Goal: Task Accomplishment & Management: Use online tool/utility

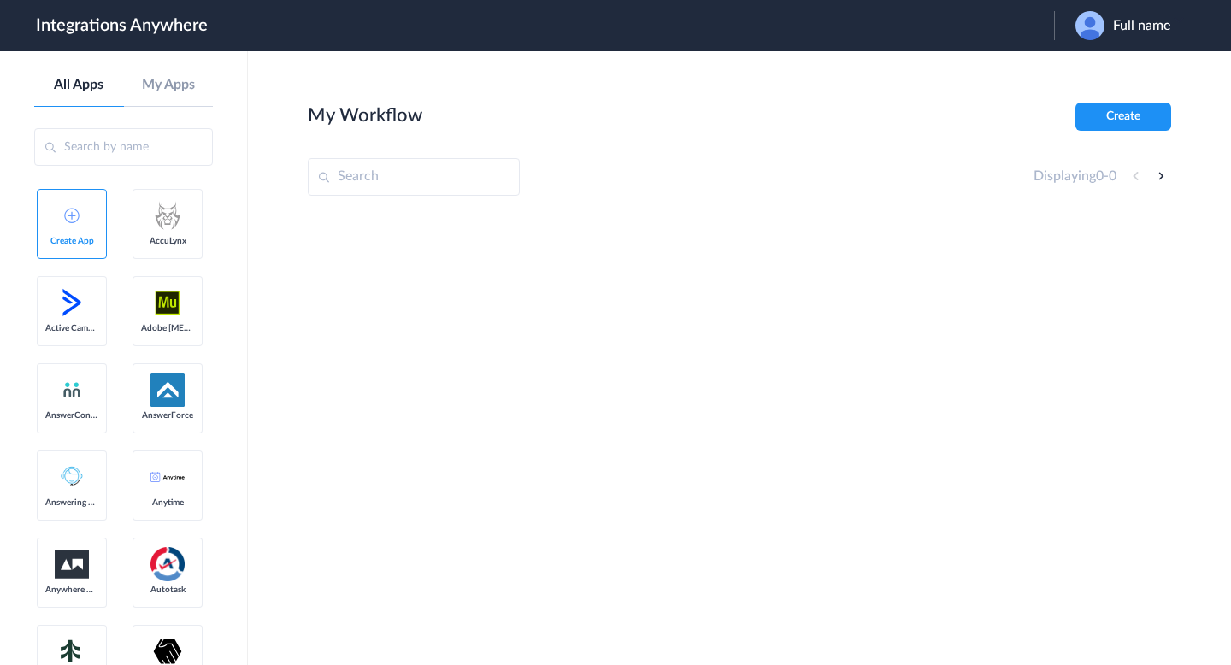
click at [1092, 34] on img at bounding box center [1090, 25] width 29 height 29
click at [1098, 72] on link "Logout" at bounding box center [1085, 69] width 36 height 12
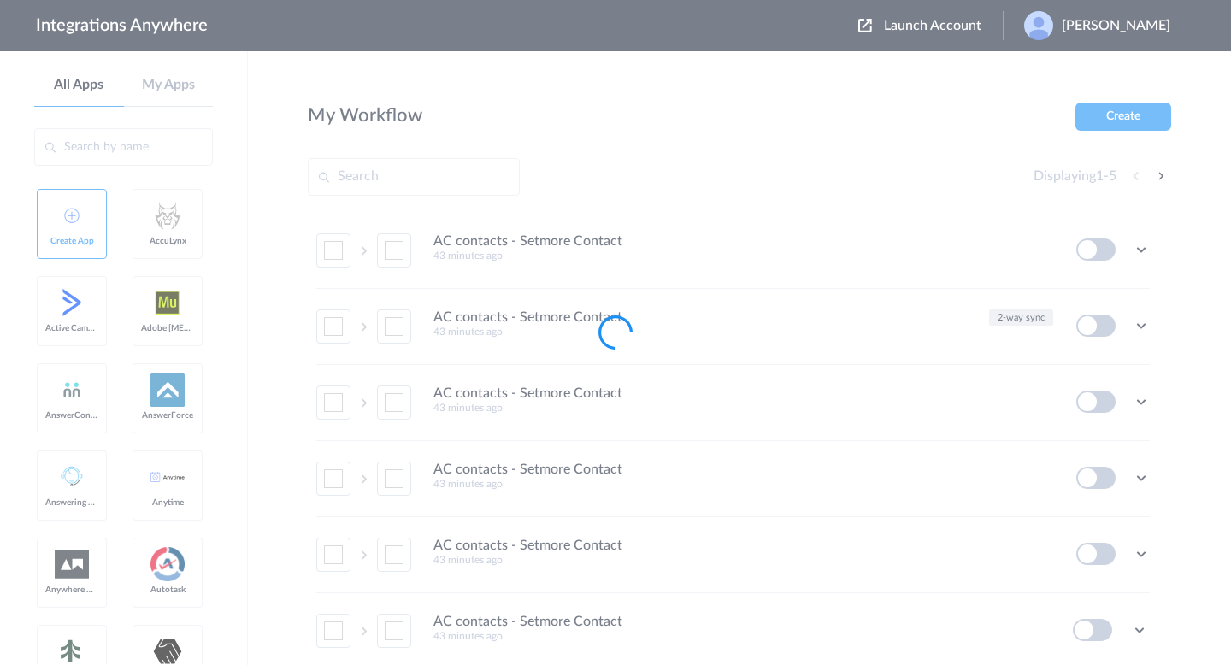
click at [923, 18] on div at bounding box center [615, 332] width 1231 height 665
click at [923, 27] on div at bounding box center [615, 332] width 1231 height 665
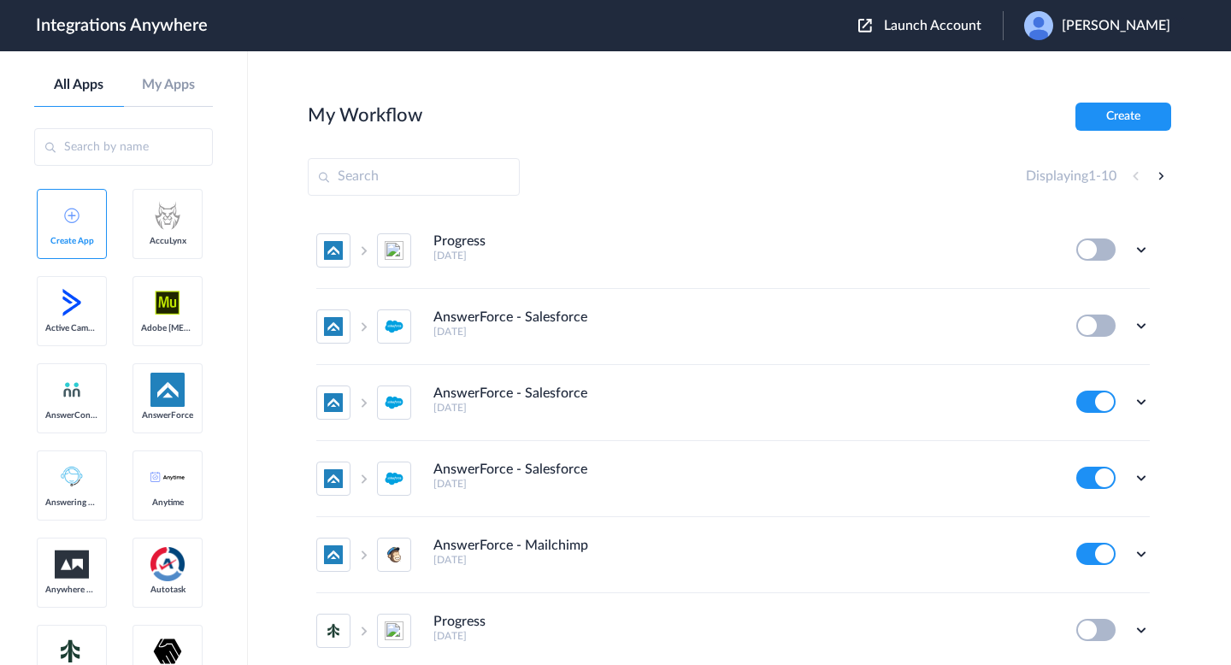
click at [898, 20] on span "Launch Account" at bounding box center [932, 26] width 97 height 14
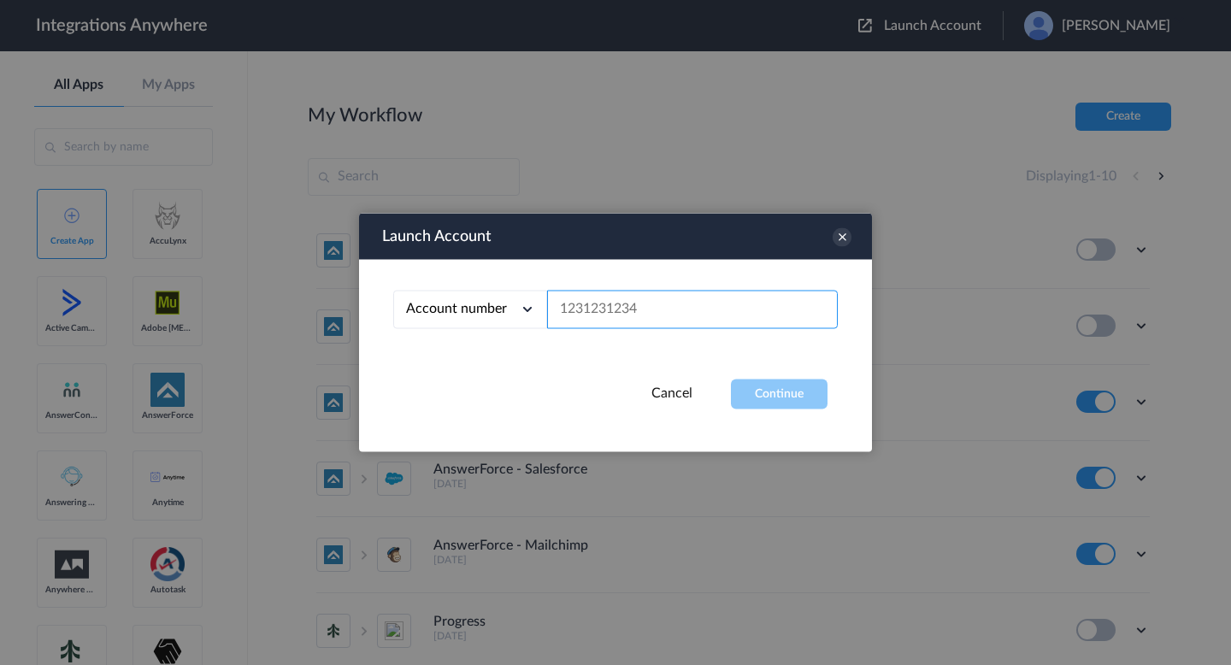
click at [699, 310] on input "text" at bounding box center [692, 310] width 291 height 38
paste input "1260006002"
type input "1260006002"
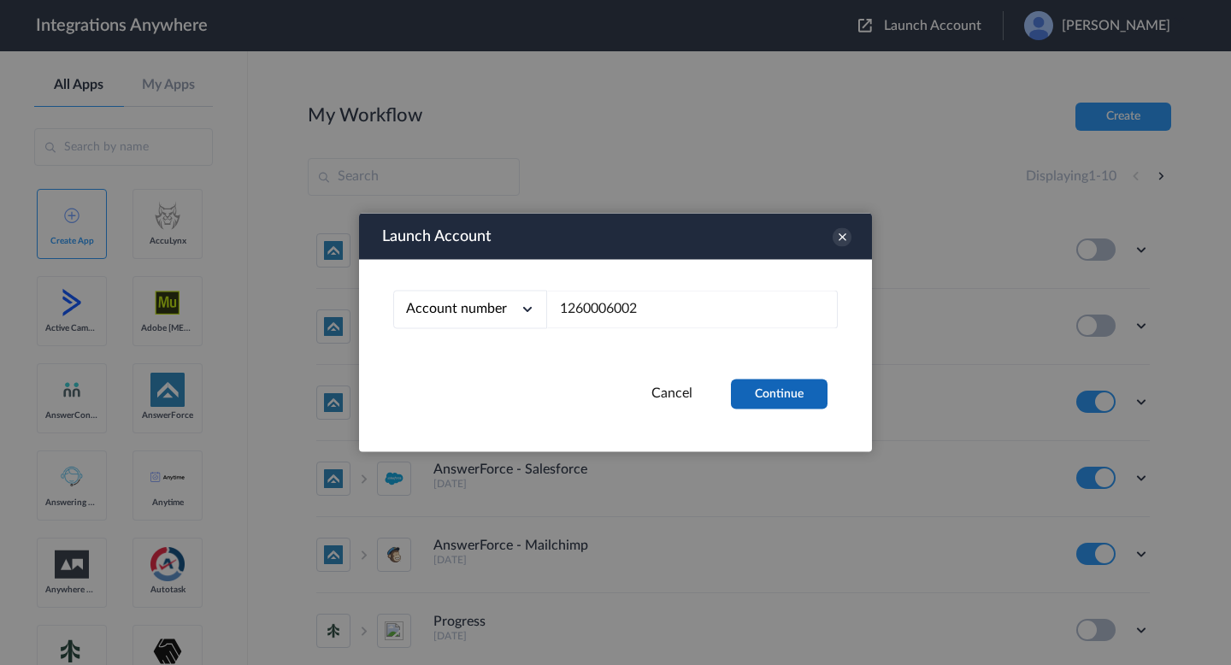
click at [761, 400] on button "Continue" at bounding box center [779, 395] width 97 height 30
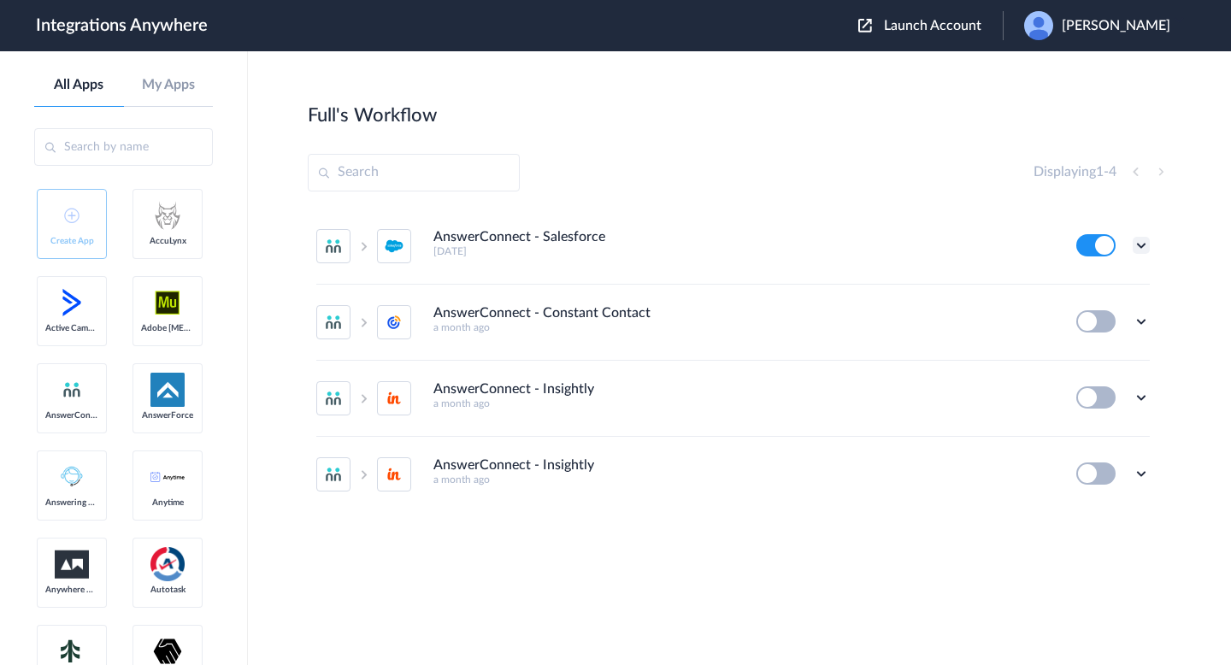
click at [1140, 245] on icon at bounding box center [1141, 245] width 17 height 17
click at [1100, 286] on li "Edit" at bounding box center [1094, 285] width 111 height 32
click at [1105, 252] on button at bounding box center [1095, 245] width 39 height 22
click at [895, 32] on span "Launch Account" at bounding box center [932, 26] width 97 height 14
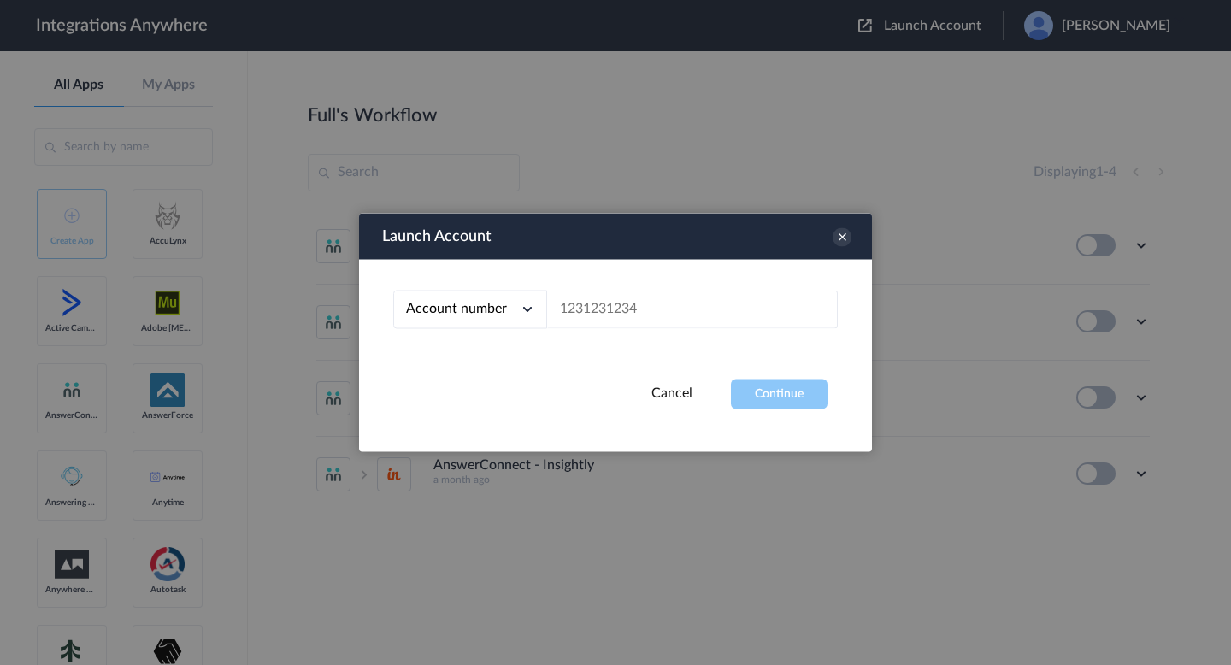
click at [1135, 12] on div at bounding box center [615, 332] width 1231 height 665
click at [1131, 33] on div at bounding box center [615, 332] width 1231 height 665
click at [840, 239] on icon at bounding box center [842, 237] width 19 height 19
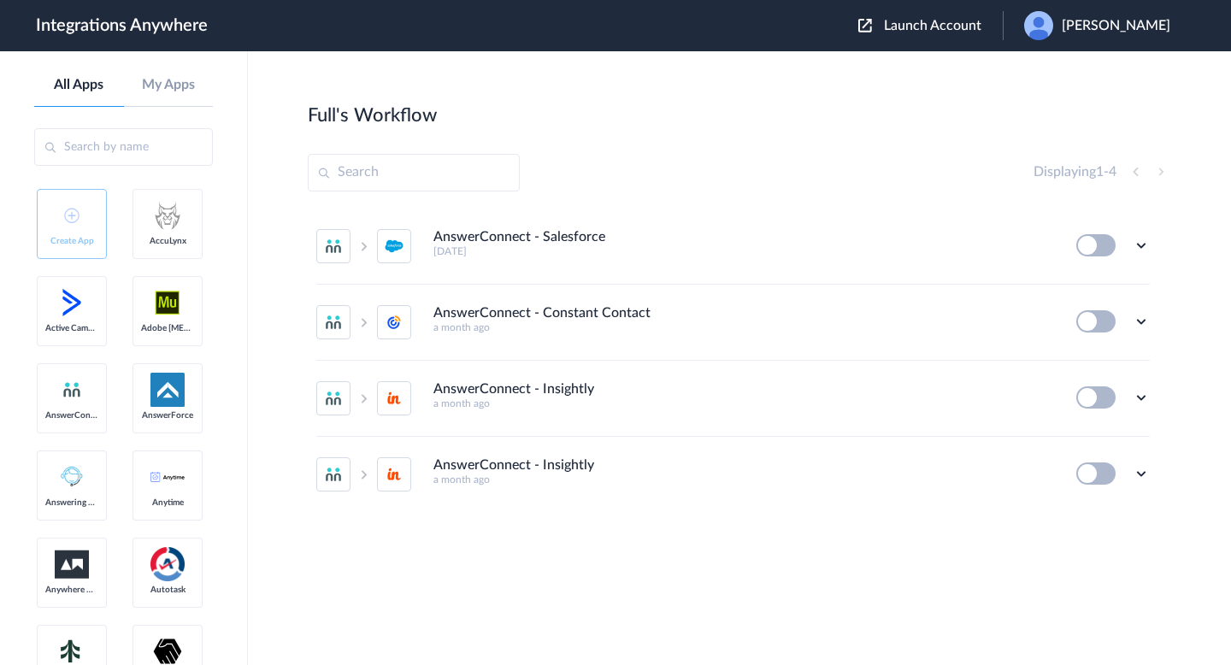
click at [1056, 14] on div "[PERSON_NAME]" at bounding box center [1105, 25] width 163 height 29
click at [1053, 62] on li "My Account" at bounding box center [1095, 70] width 185 height 32
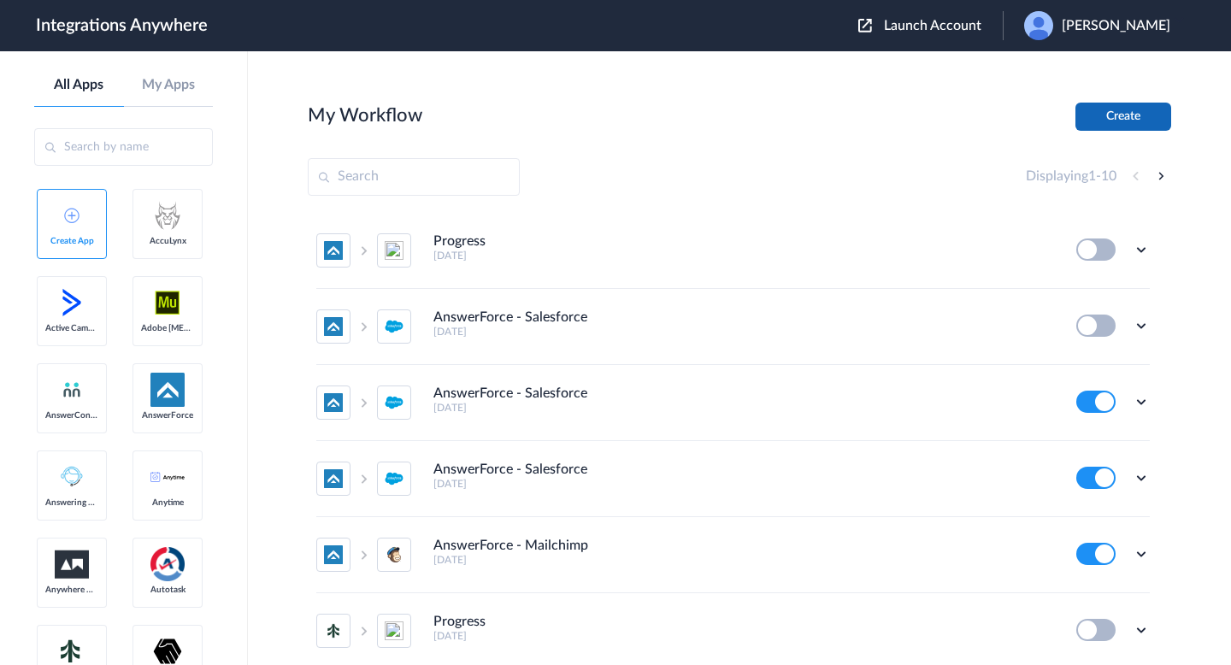
click at [1114, 115] on button "Create" at bounding box center [1124, 117] width 96 height 28
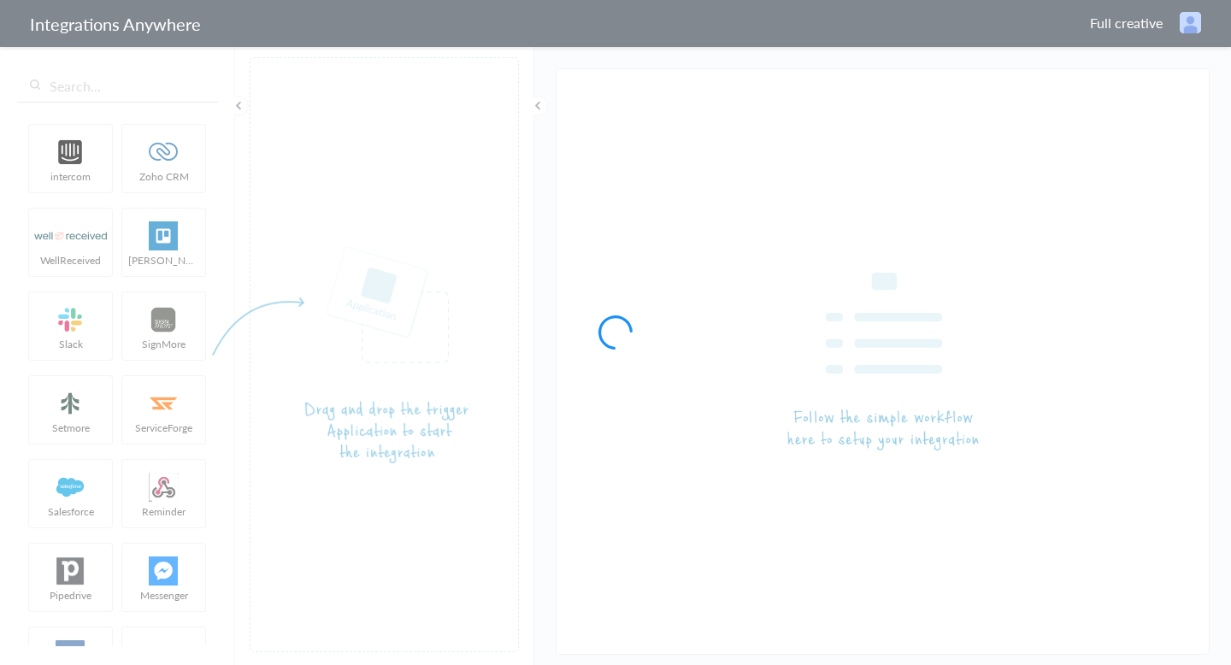
type input "AnswerConnect - Salesforce"
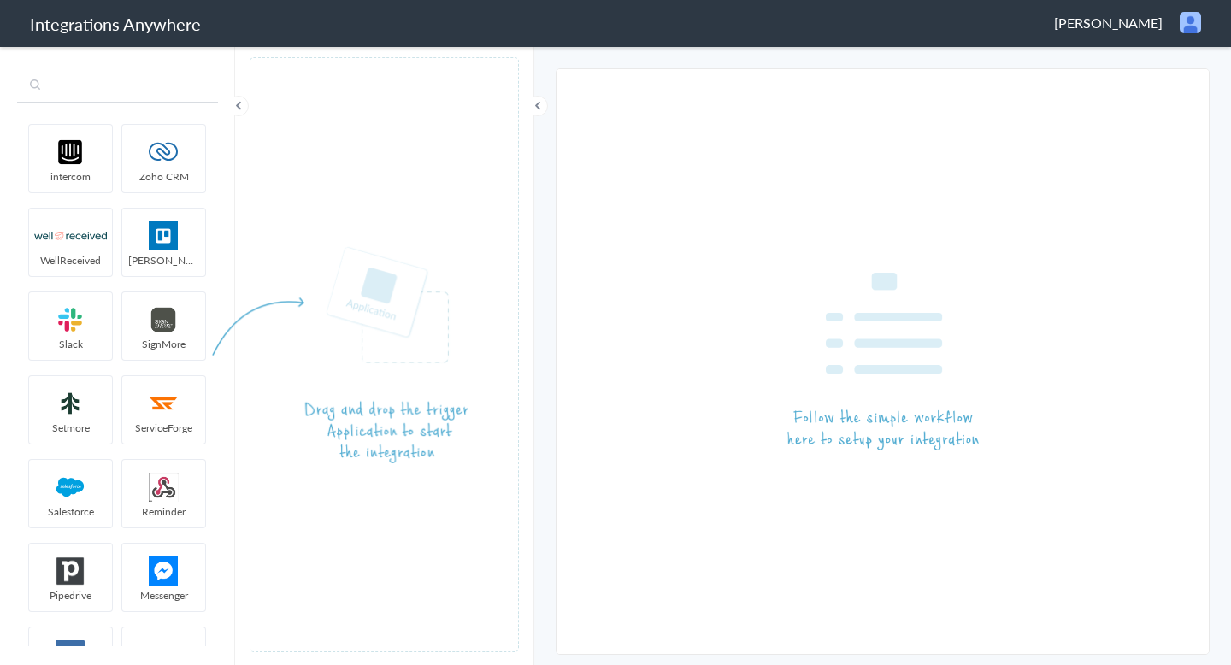
click at [134, 91] on input "text" at bounding box center [117, 86] width 201 height 32
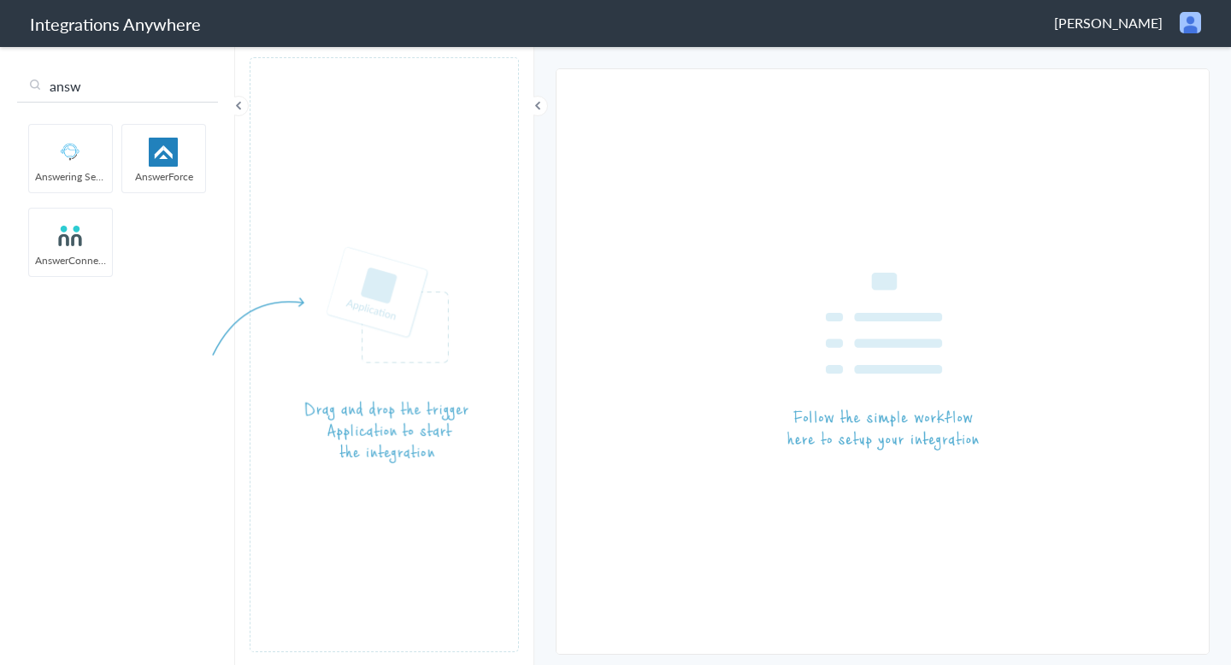
type input "answ"
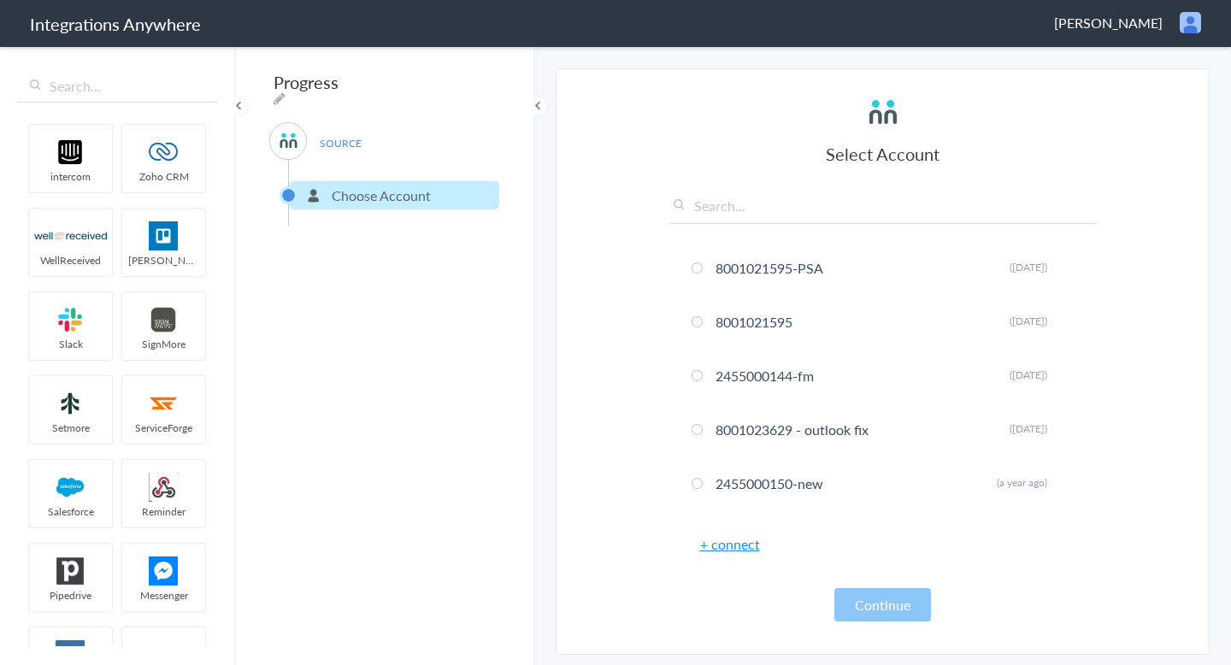
click at [729, 542] on link "+ connect" at bounding box center [730, 544] width 60 height 20
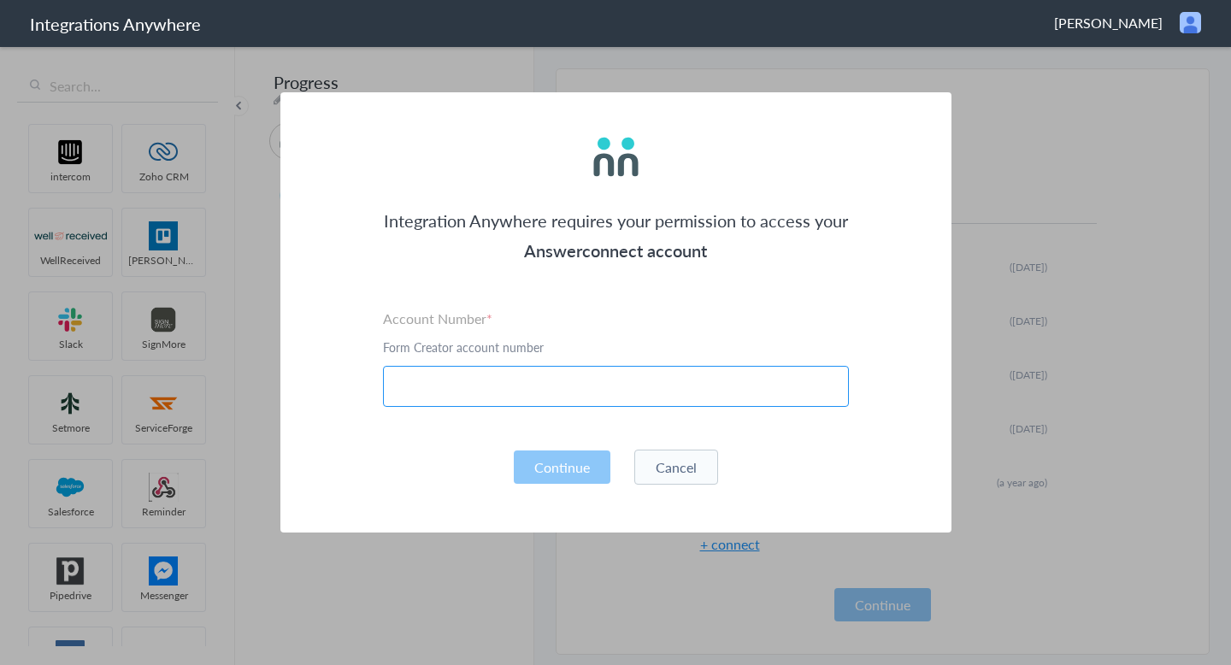
click at [615, 385] on input "text" at bounding box center [616, 386] width 466 height 41
paste input "1260006002"
type input "1260006002"
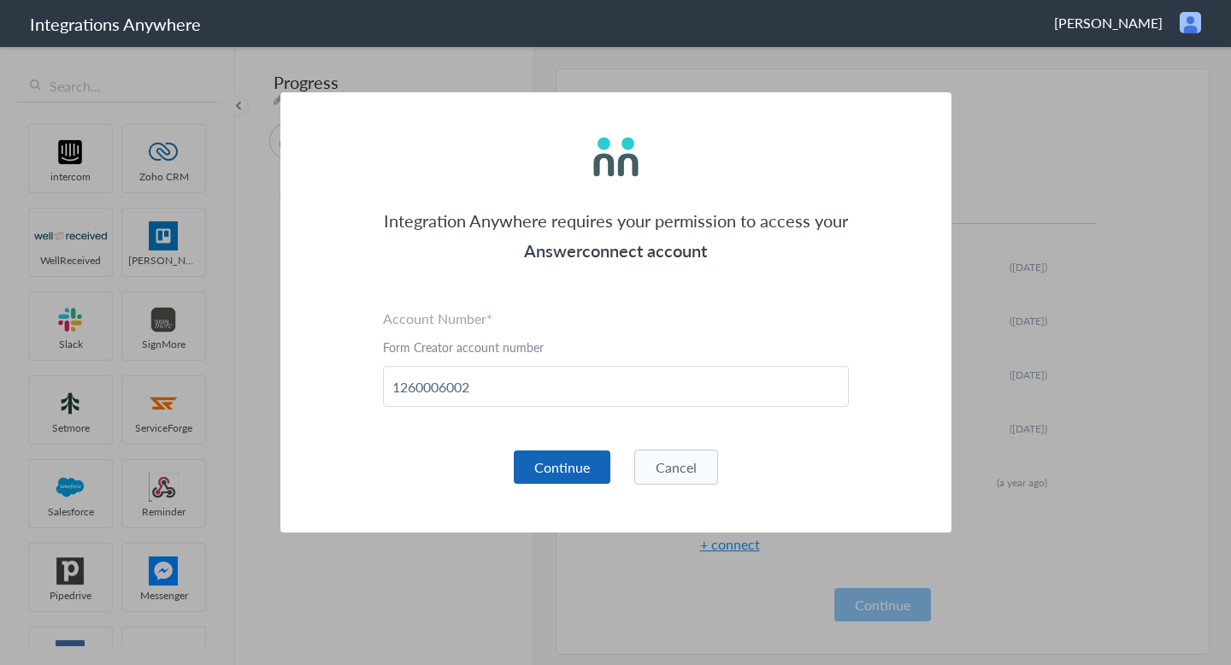
click at [556, 457] on button "Continue" at bounding box center [562, 467] width 97 height 33
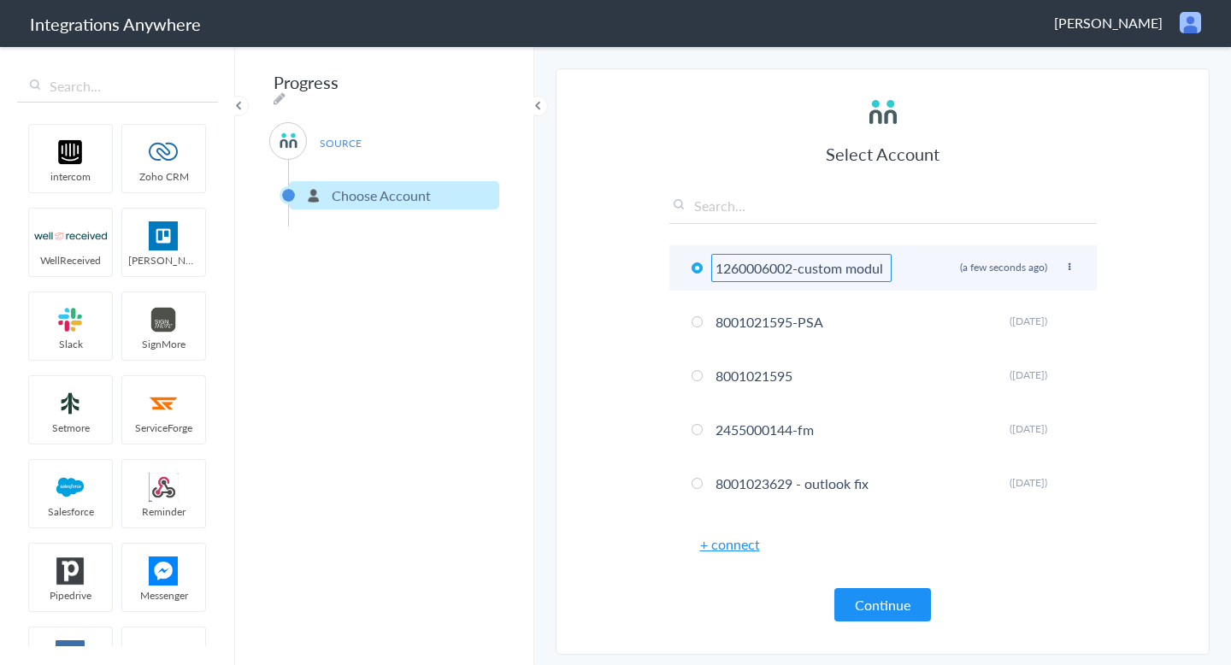
scroll to position [0, 31]
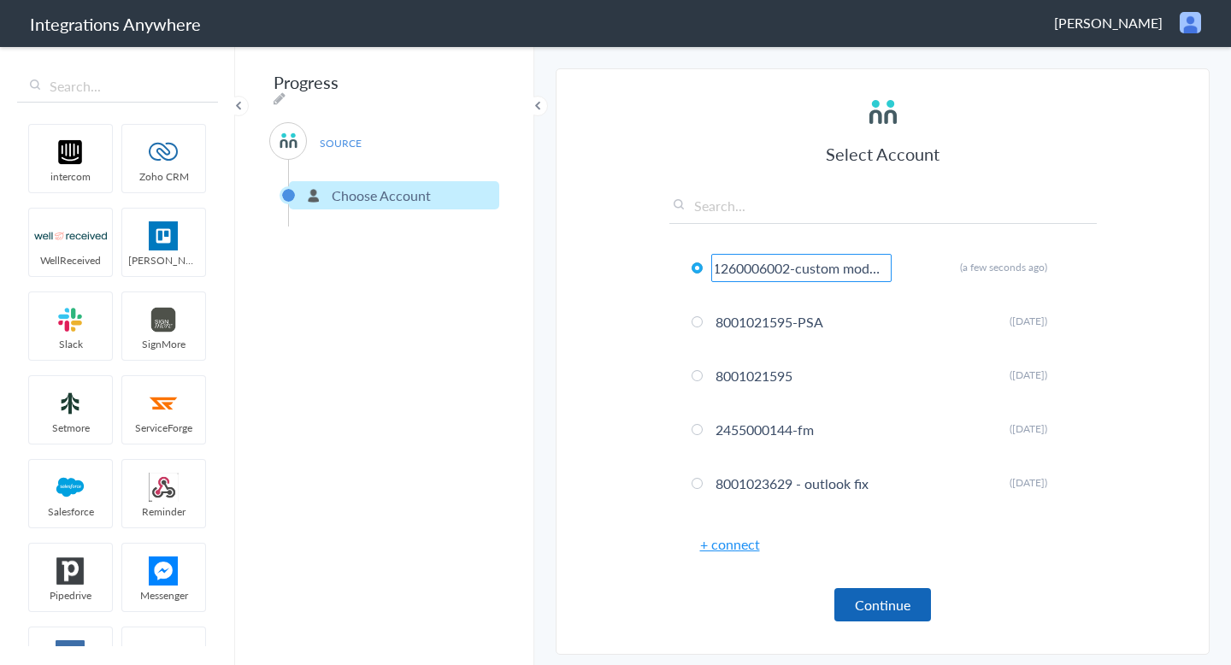
type input "1260006002-custom module"
click at [907, 604] on button "Continue" at bounding box center [882, 604] width 97 height 33
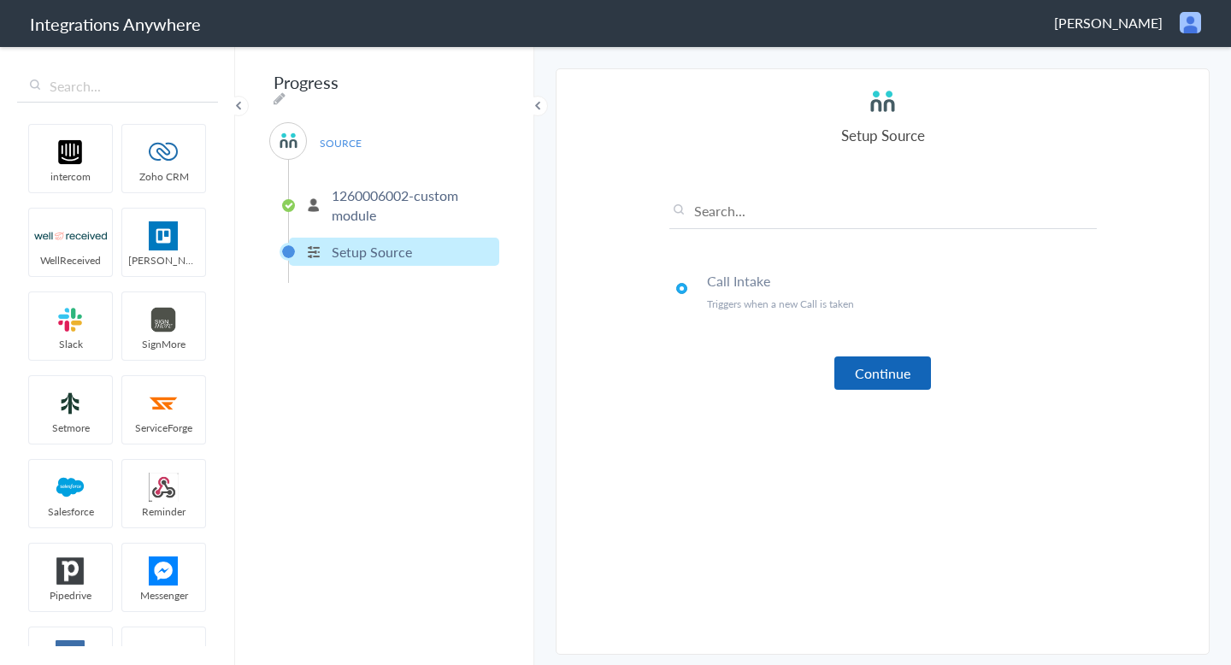
click at [880, 385] on button "Continue" at bounding box center [882, 373] width 97 height 33
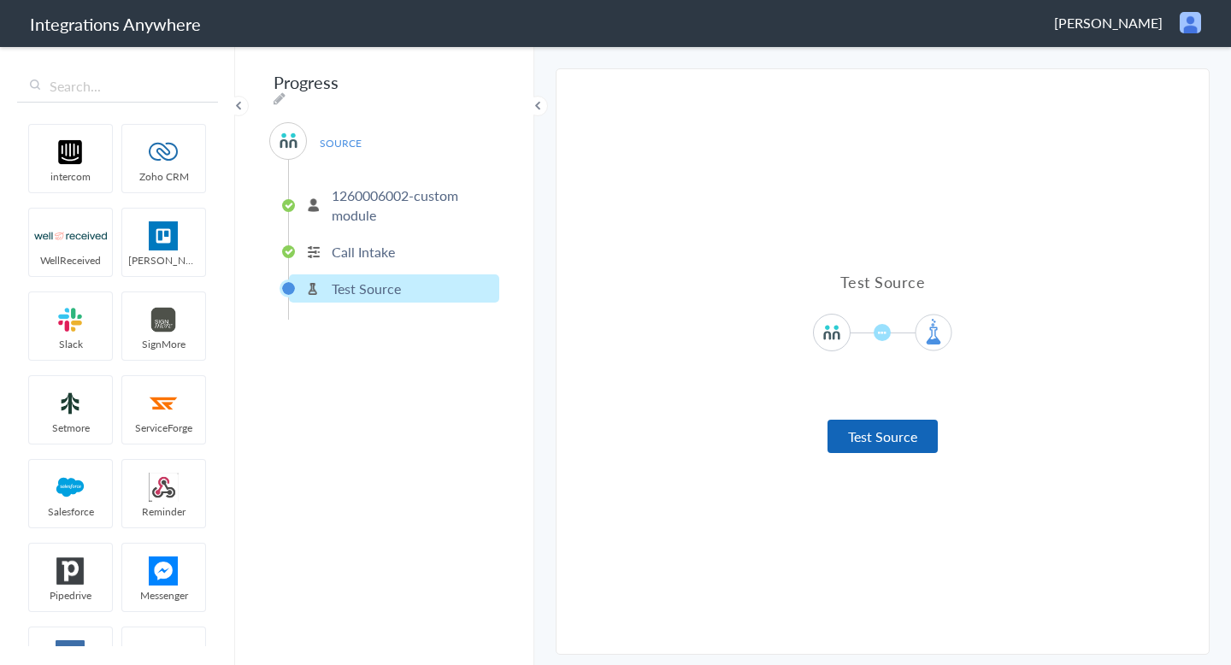
click at [872, 438] on button "Test Source" at bounding box center [883, 436] width 110 height 33
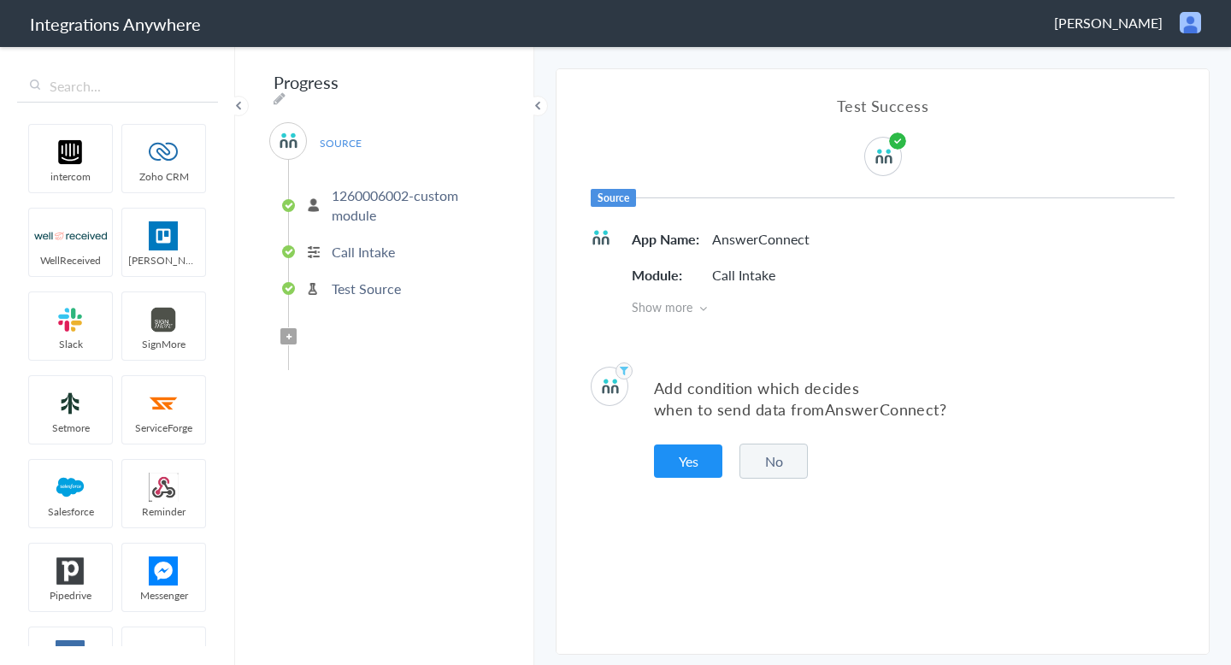
click at [796, 465] on button "No" at bounding box center [774, 461] width 68 height 35
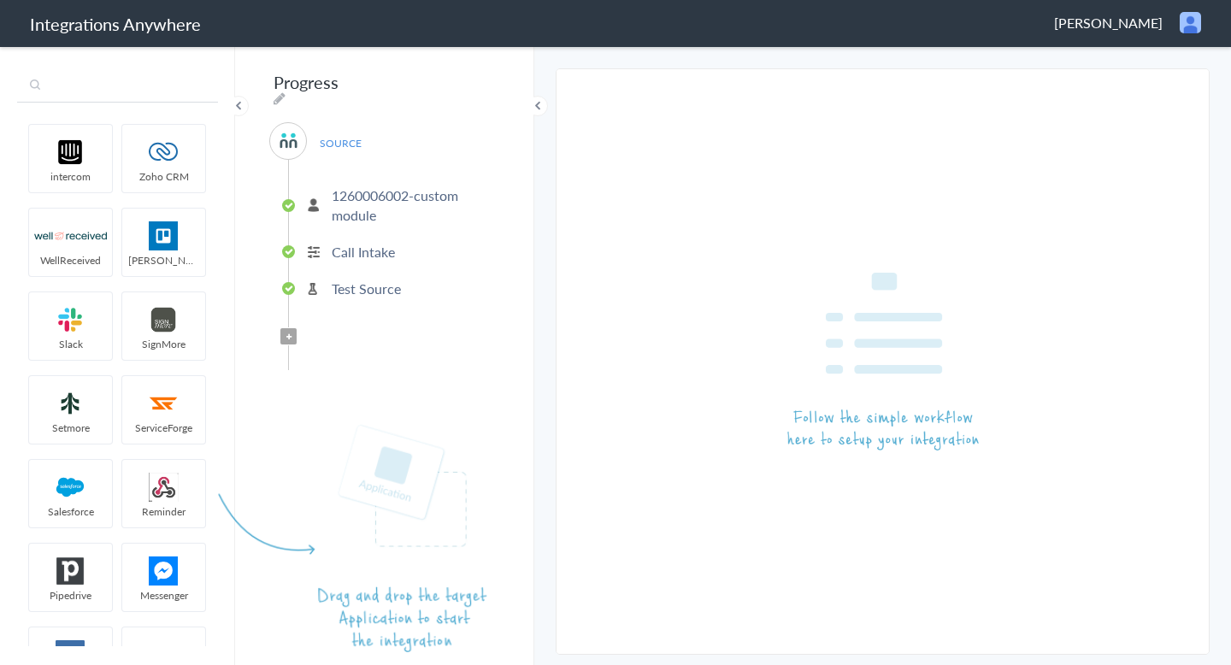
click at [91, 81] on input "text" at bounding box center [117, 86] width 201 height 32
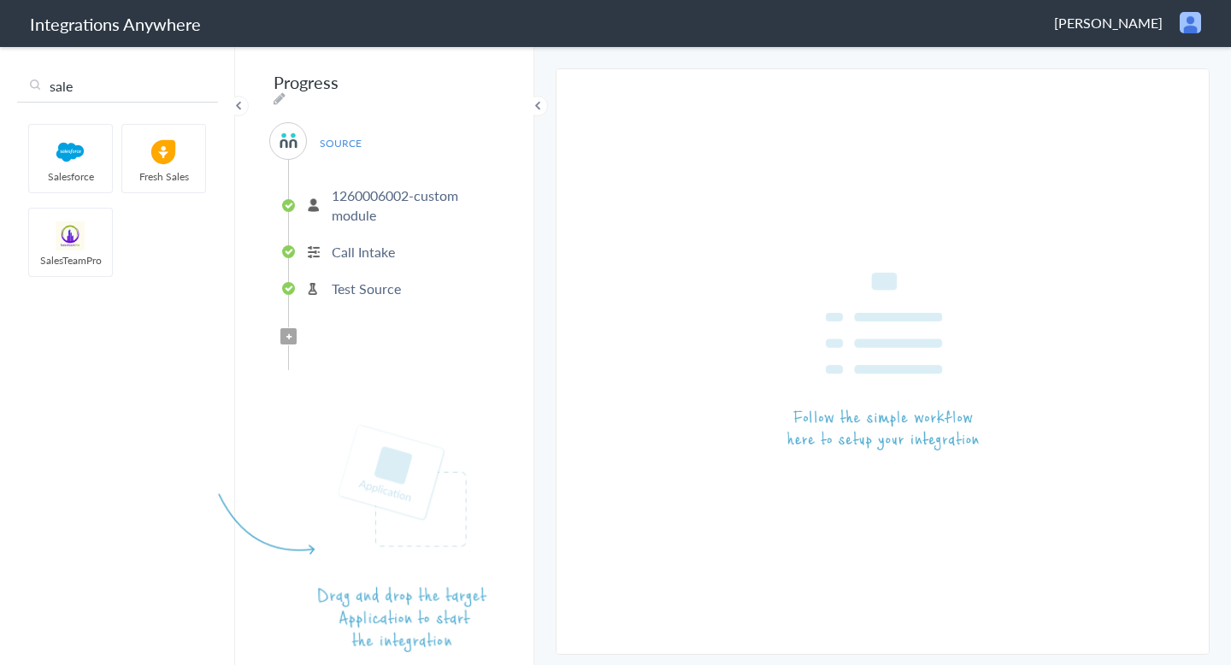
type input "sale"
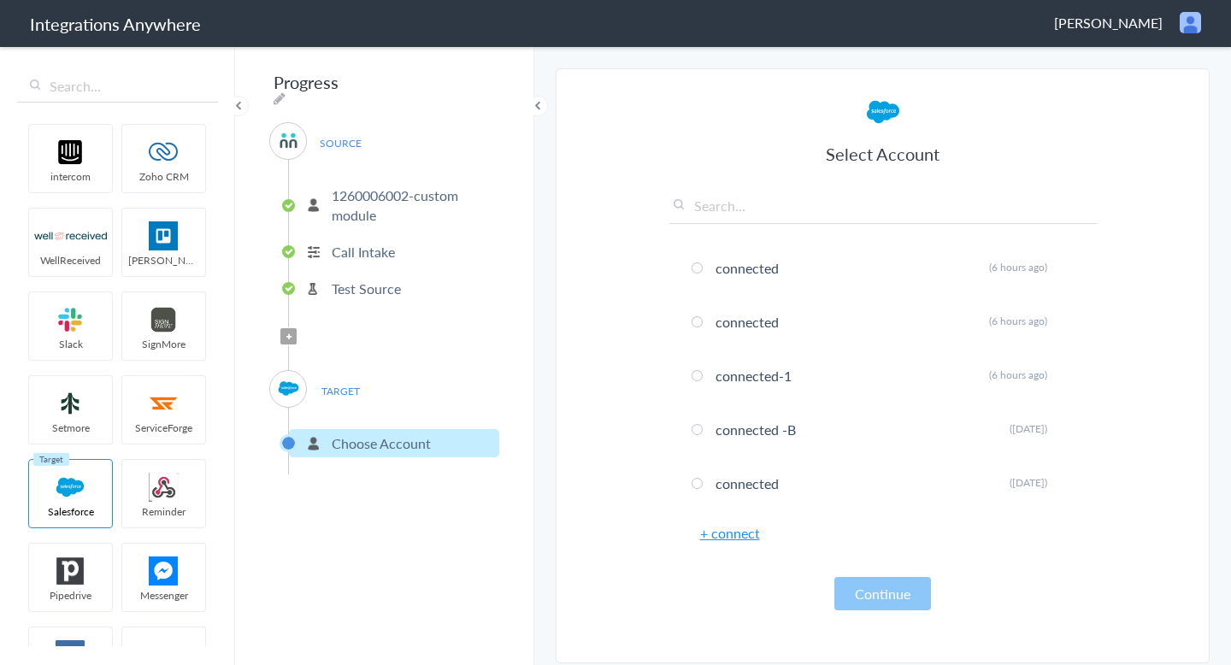
click at [724, 538] on link "+ connect" at bounding box center [730, 533] width 60 height 20
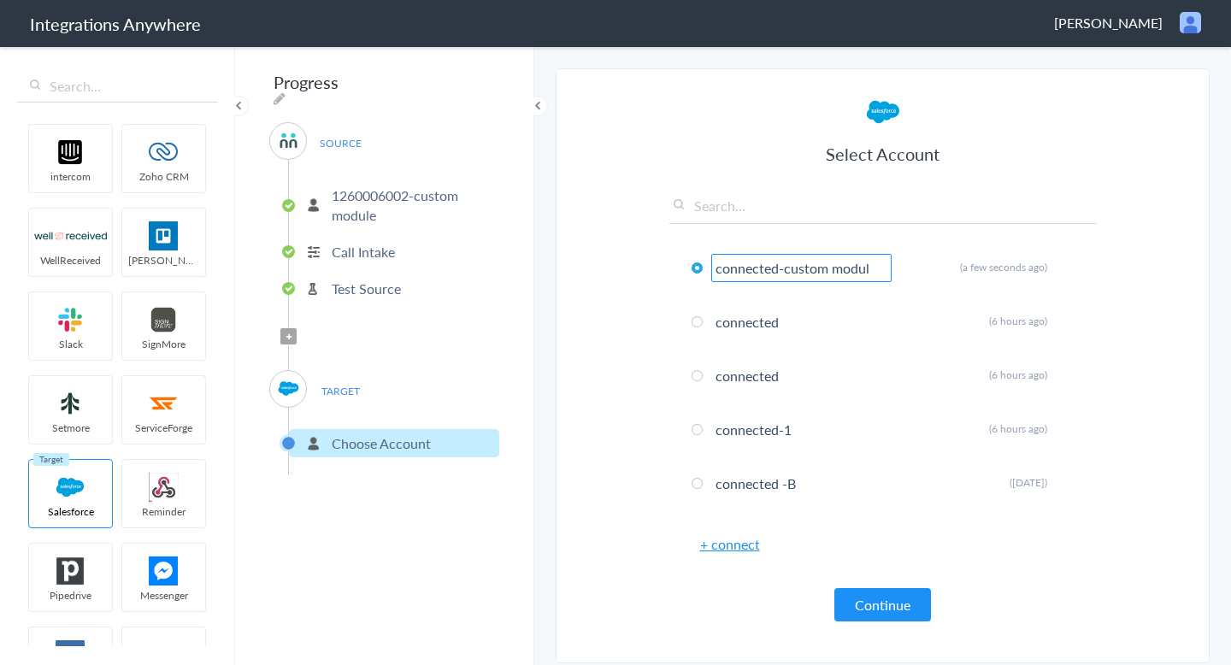
scroll to position [0, 15]
type input "connected-custom module"
click at [876, 597] on button "Continue" at bounding box center [882, 604] width 97 height 33
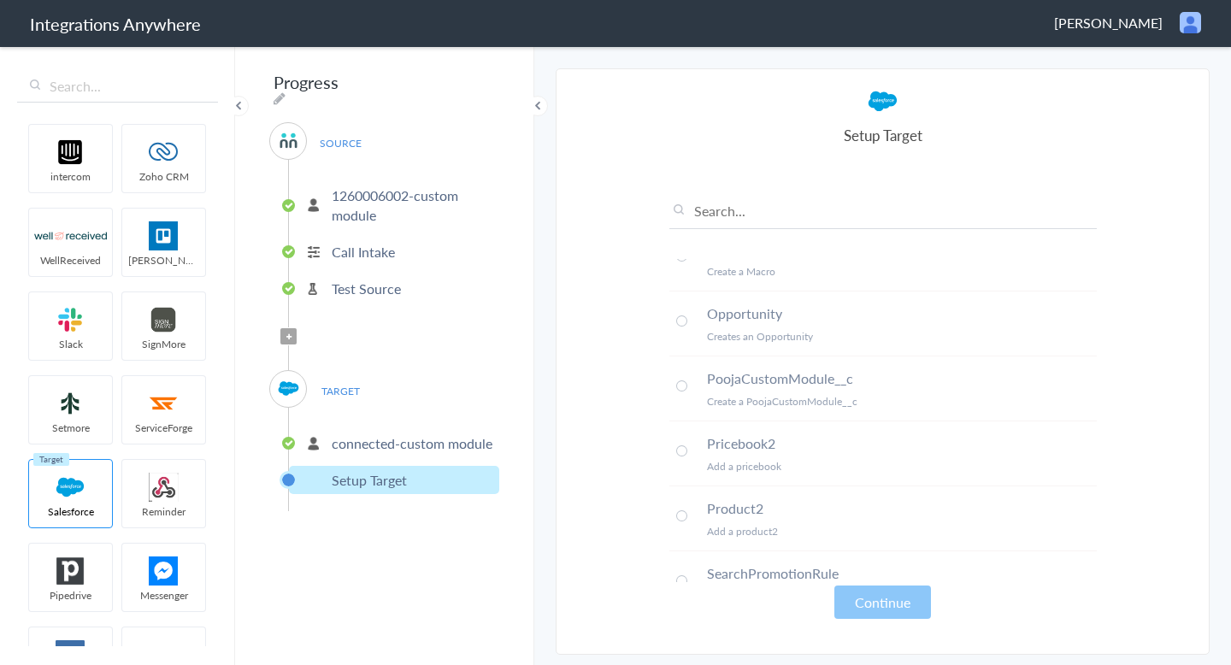
scroll to position [623, 0]
click at [688, 378] on li "PoojaCustomModule__c Create a PoojaCustomModule__c" at bounding box center [883, 383] width 428 height 65
click at [894, 591] on button "Continue" at bounding box center [882, 602] width 97 height 33
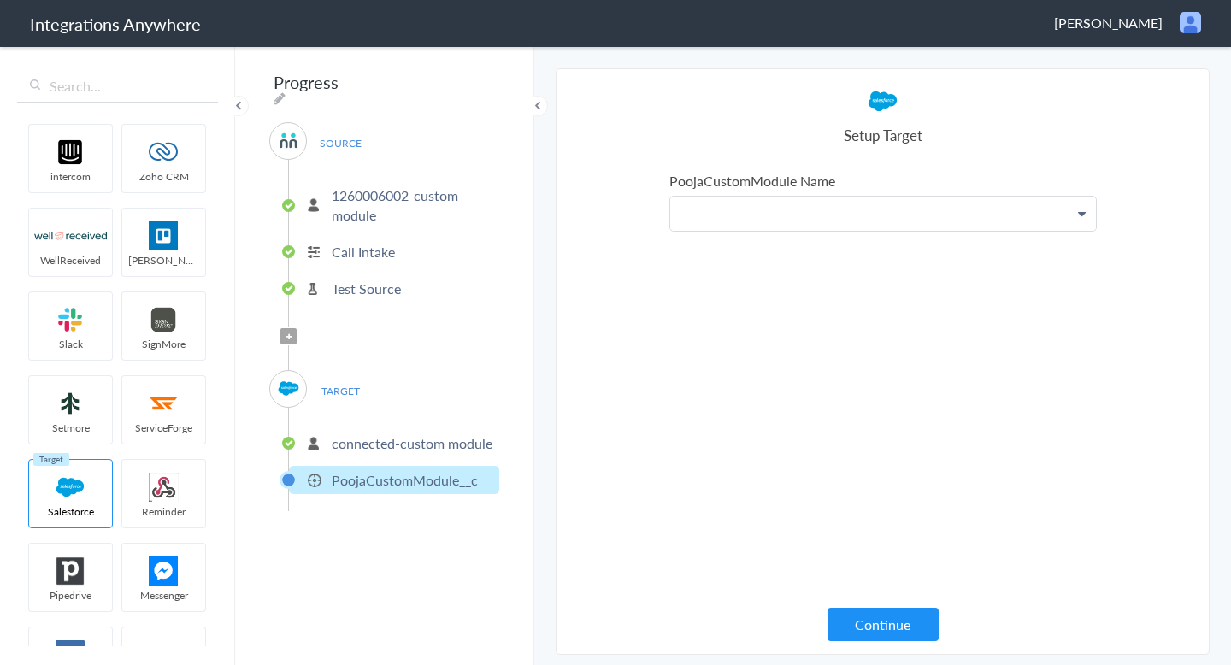
click at [964, 197] on p at bounding box center [883, 214] width 426 height 34
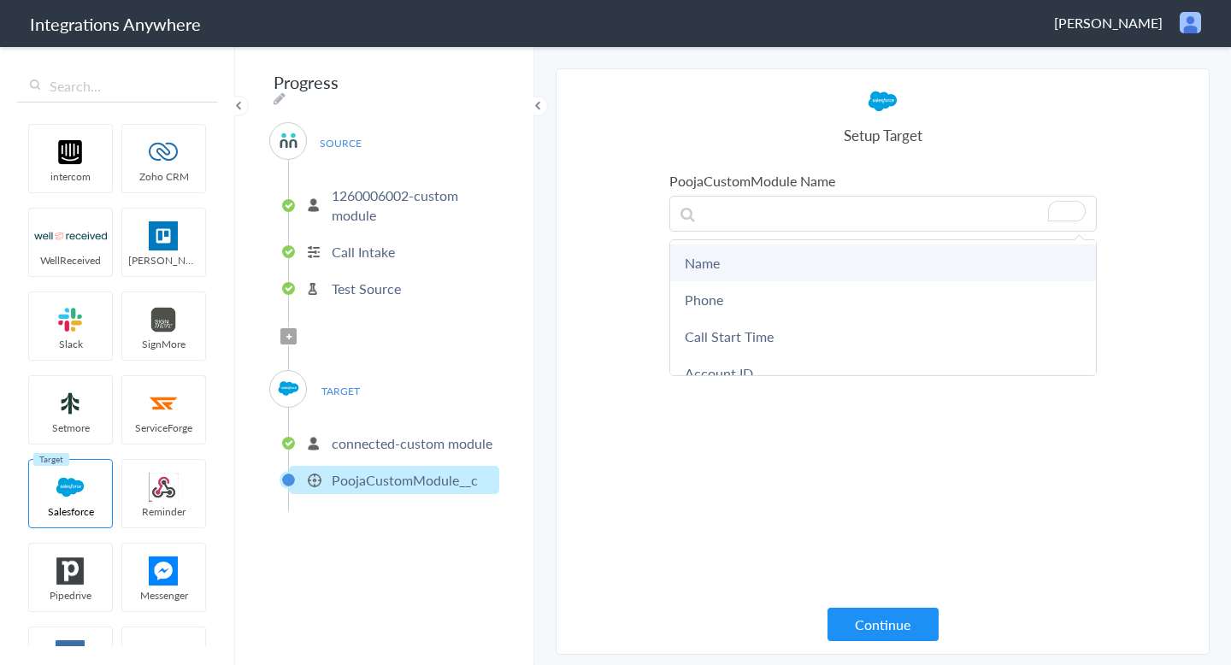
click at [953, 278] on link "Name" at bounding box center [883, 263] width 426 height 37
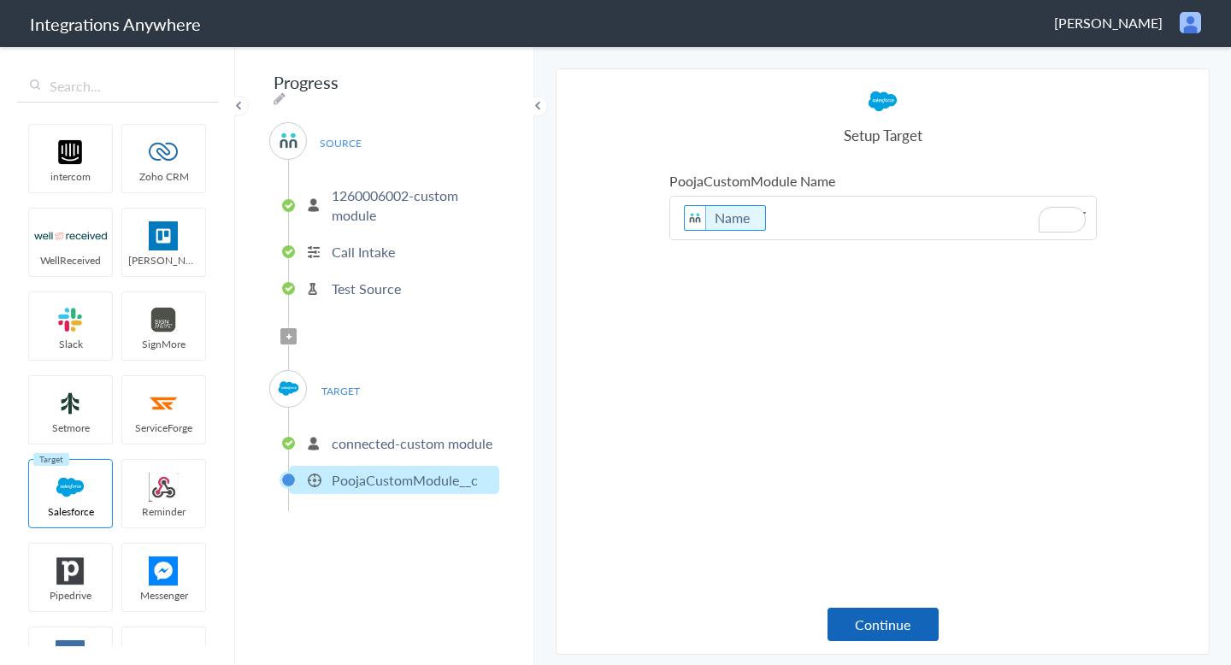
click at [908, 632] on button "Continue" at bounding box center [883, 624] width 111 height 33
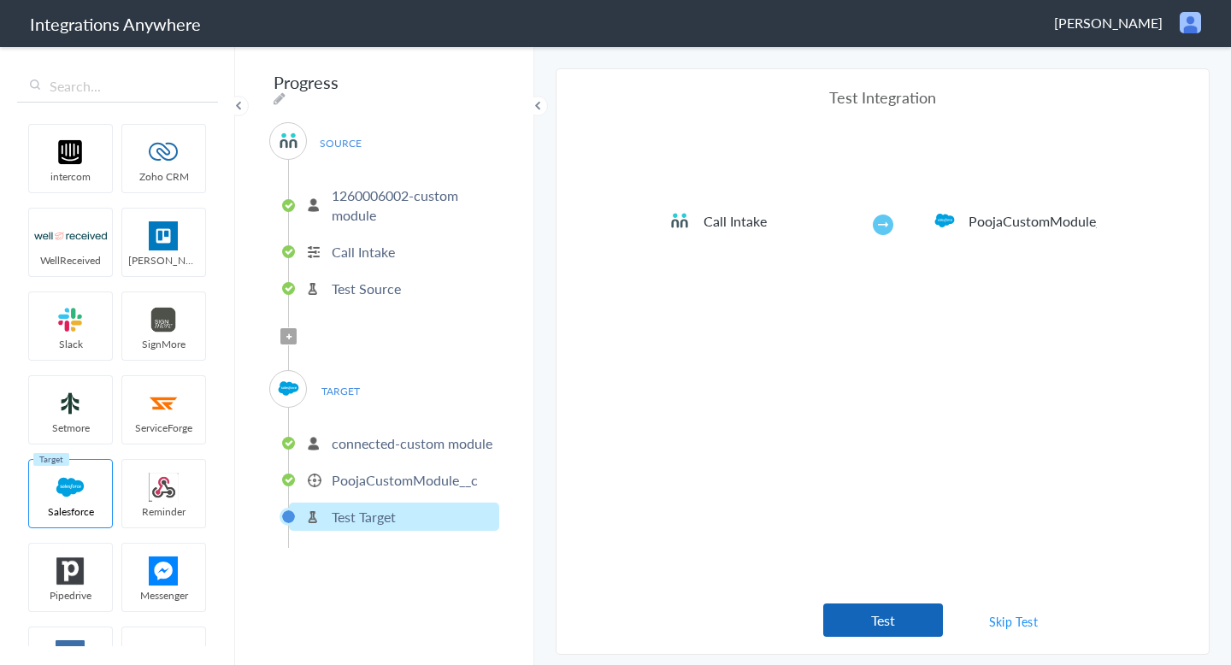
click at [922, 609] on button "Test" at bounding box center [883, 620] width 120 height 33
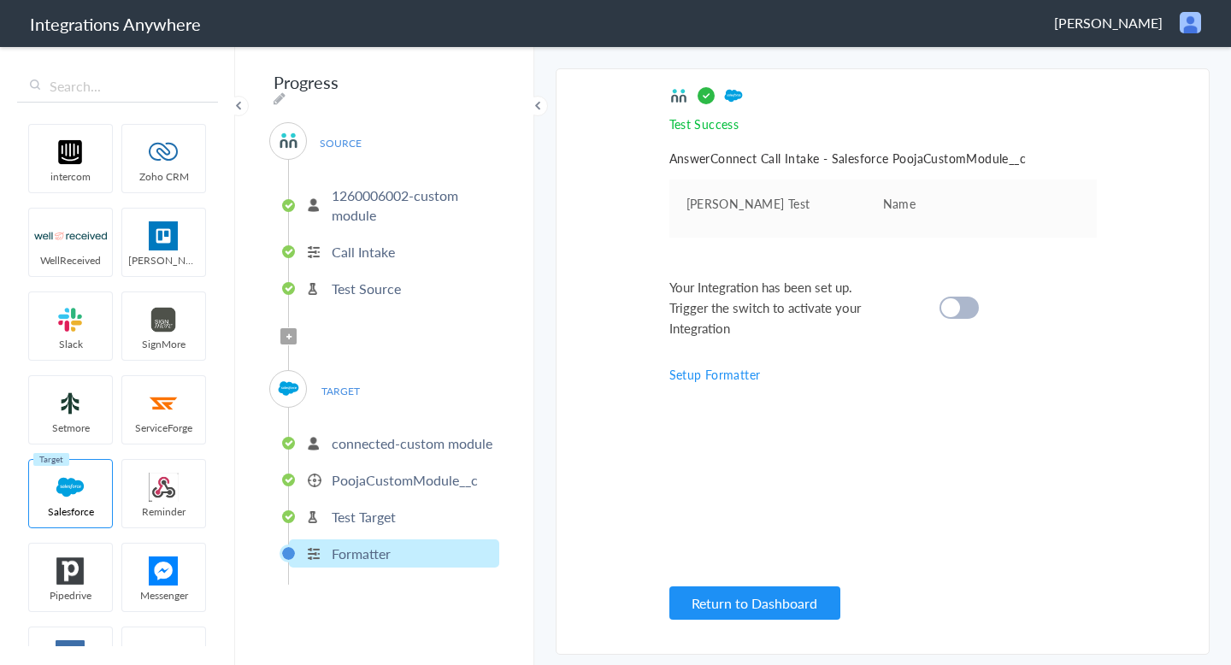
click at [958, 309] on cite at bounding box center [950, 307] width 19 height 19
click at [785, 603] on button "Return to Dashboard" at bounding box center [754, 603] width 171 height 33
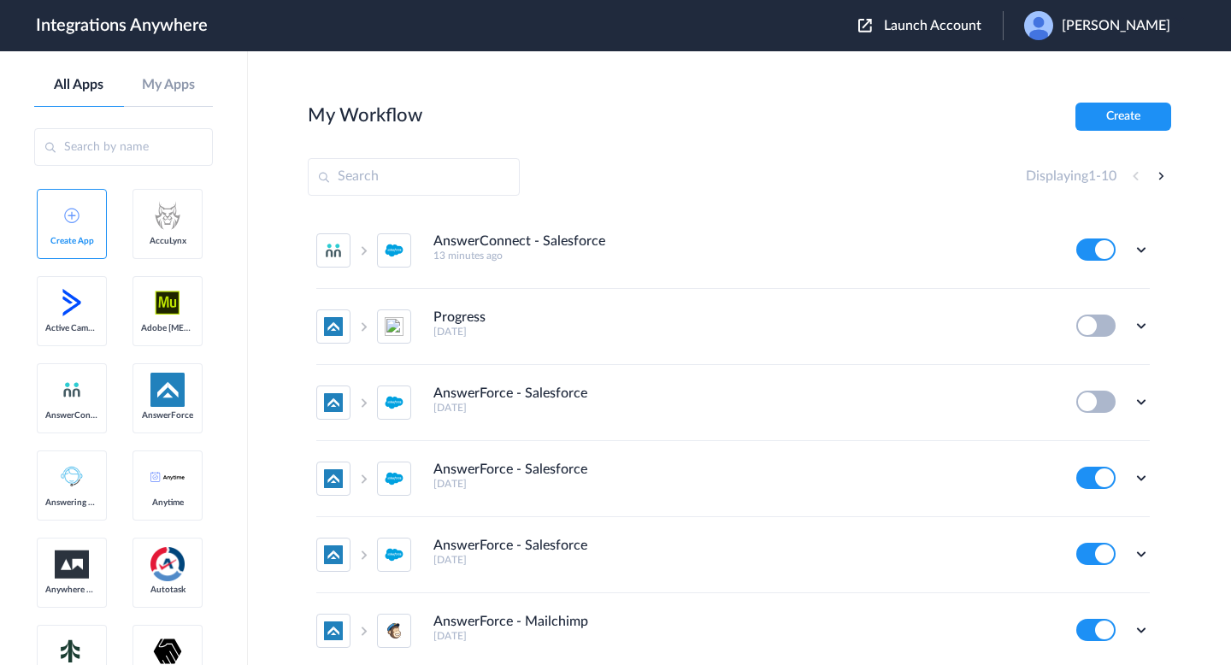
click at [935, 36] on div "Launch Account [PERSON_NAME] My Account Logout" at bounding box center [1022, 25] width 329 height 29
click at [869, 35] on div "Launch Account [PERSON_NAME] My Account Logout" at bounding box center [1022, 25] width 329 height 29
click at [864, 25] on button "Launch Account" at bounding box center [930, 26] width 144 height 16
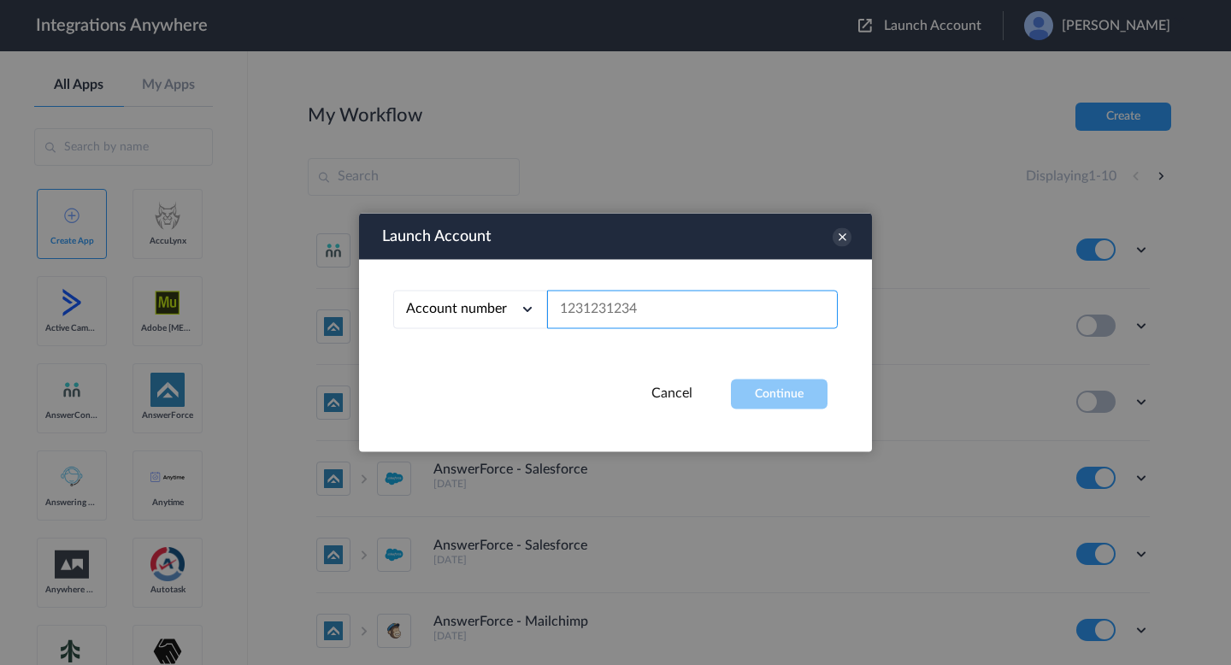
click at [721, 296] on input "text" at bounding box center [692, 310] width 291 height 38
paste input "1260006002"
type input "1260006002"
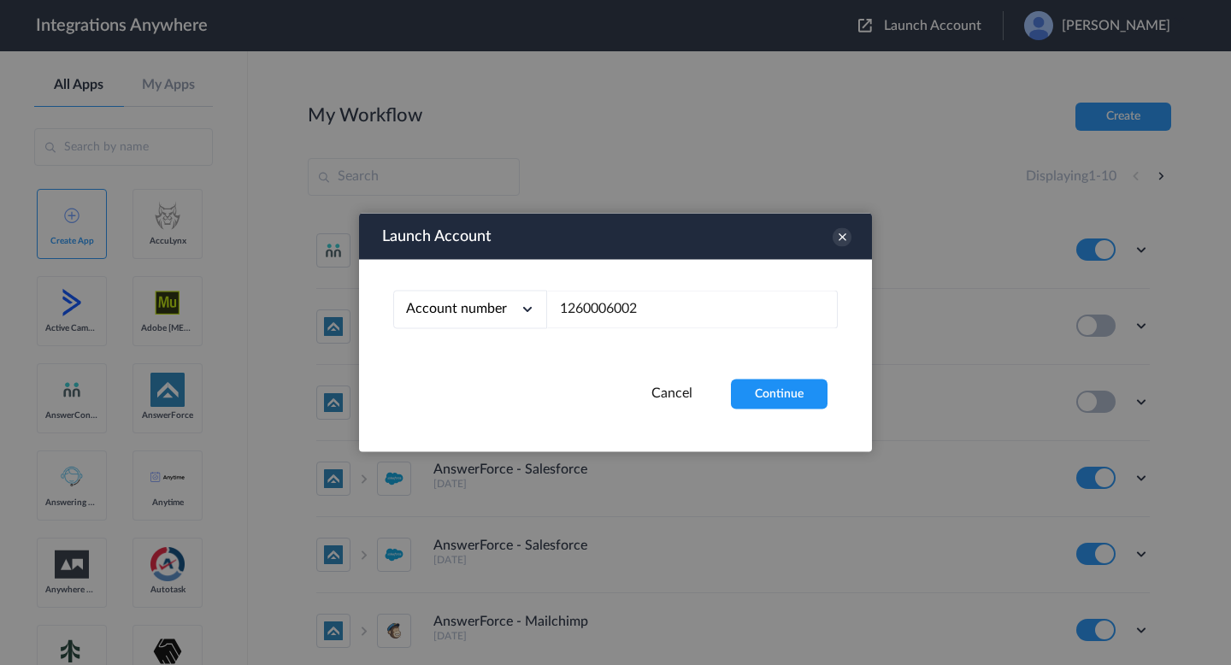
click at [803, 409] on div "Launch Account Account number Account number Email address 1260006002 Cancel Co…" at bounding box center [615, 333] width 513 height 239
click at [787, 399] on button "Continue" at bounding box center [779, 395] width 97 height 30
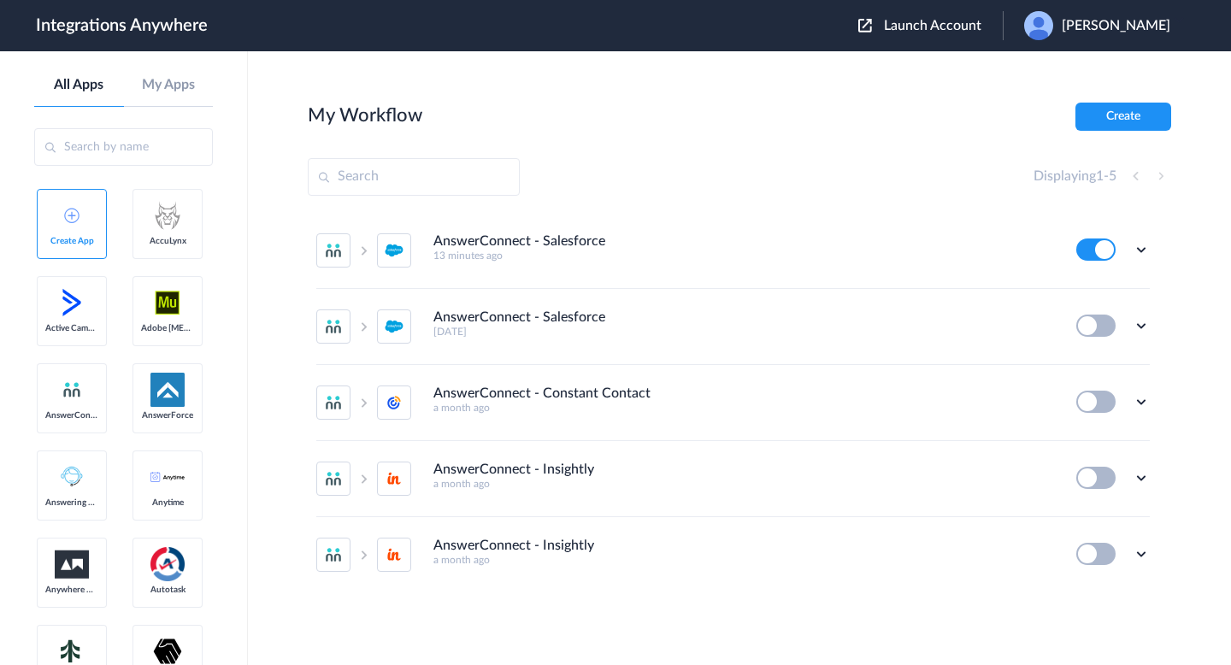
click at [1127, 252] on div "Edit Task history Delete" at bounding box center [1113, 250] width 74 height 22
click at [1144, 317] on icon at bounding box center [1141, 325] width 17 height 17
click at [1096, 375] on li "Edit" at bounding box center [1094, 366] width 111 height 32
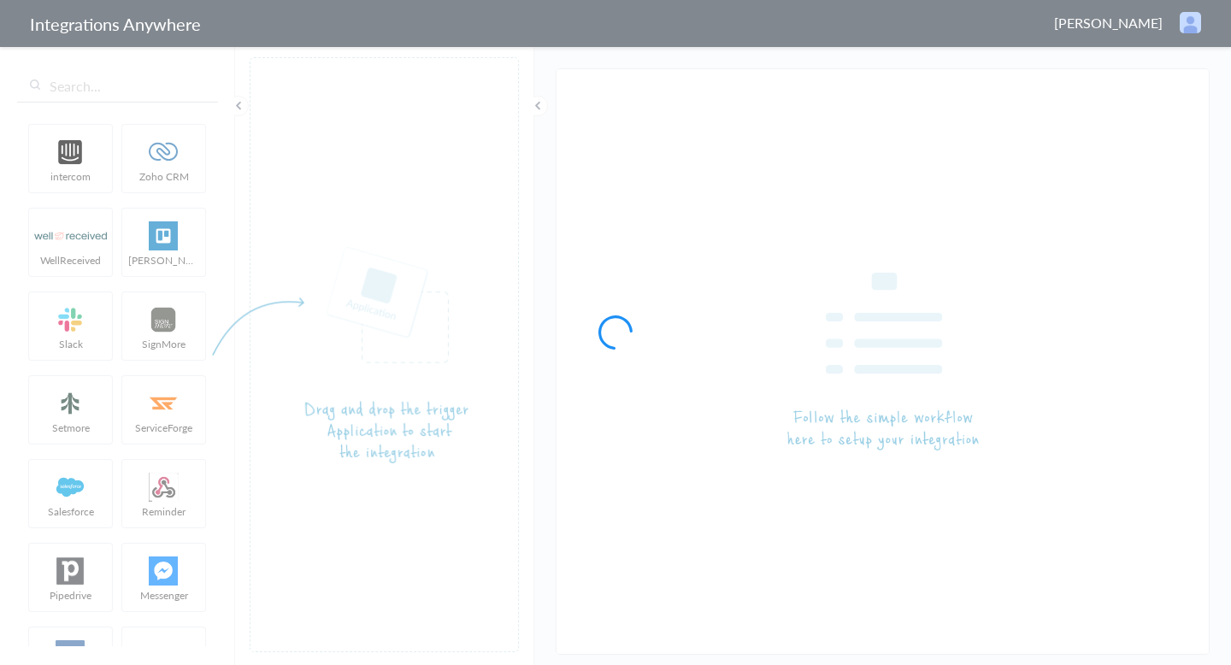
type input "AnswerConnect - Salesforce"
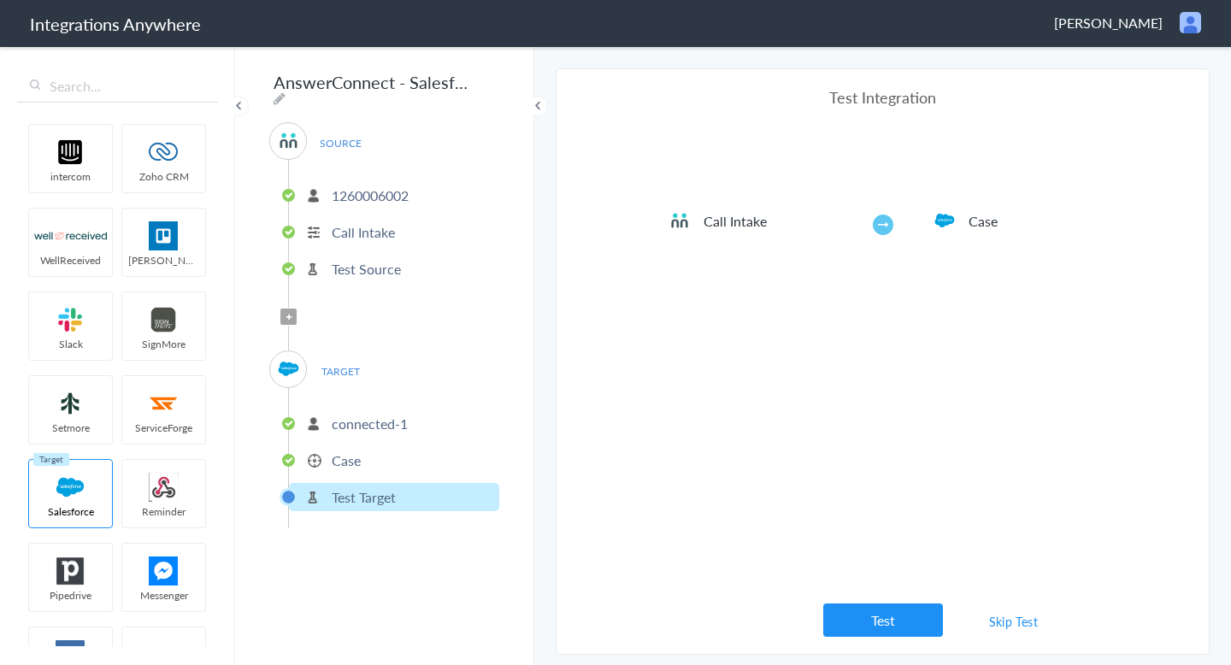
click at [1004, 620] on link "Skip Test" at bounding box center [1014, 621] width 91 height 31
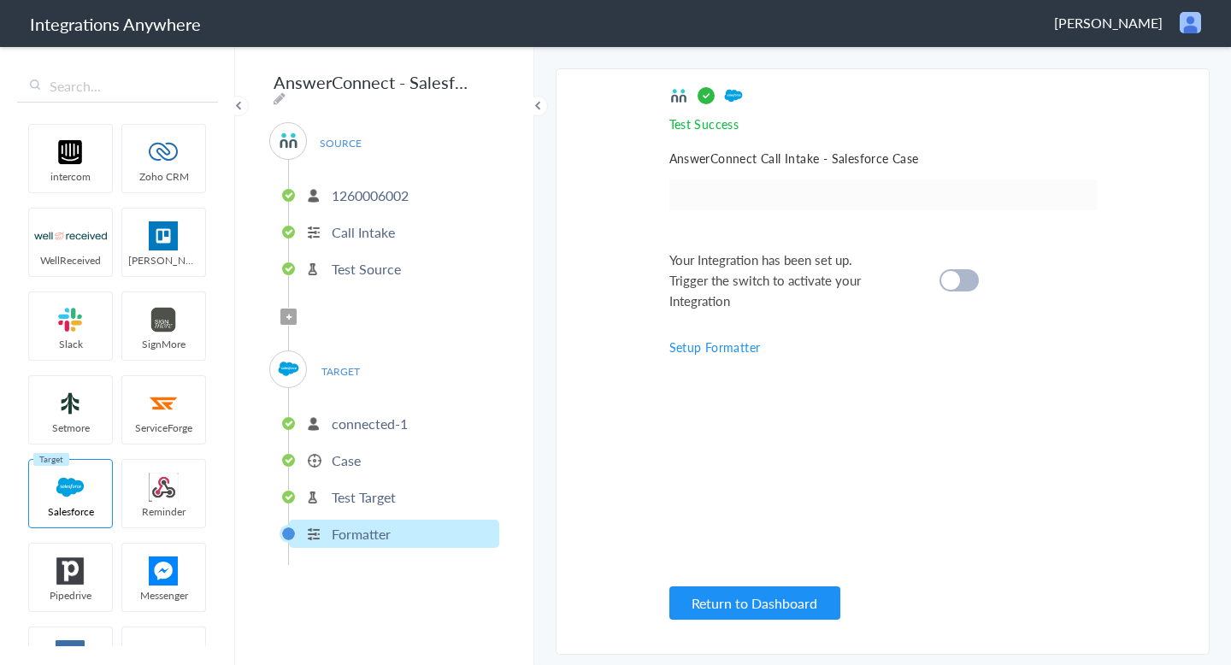
click at [954, 285] on cite at bounding box center [950, 280] width 19 height 19
click at [773, 612] on button "Return to Dashboard" at bounding box center [754, 603] width 171 height 33
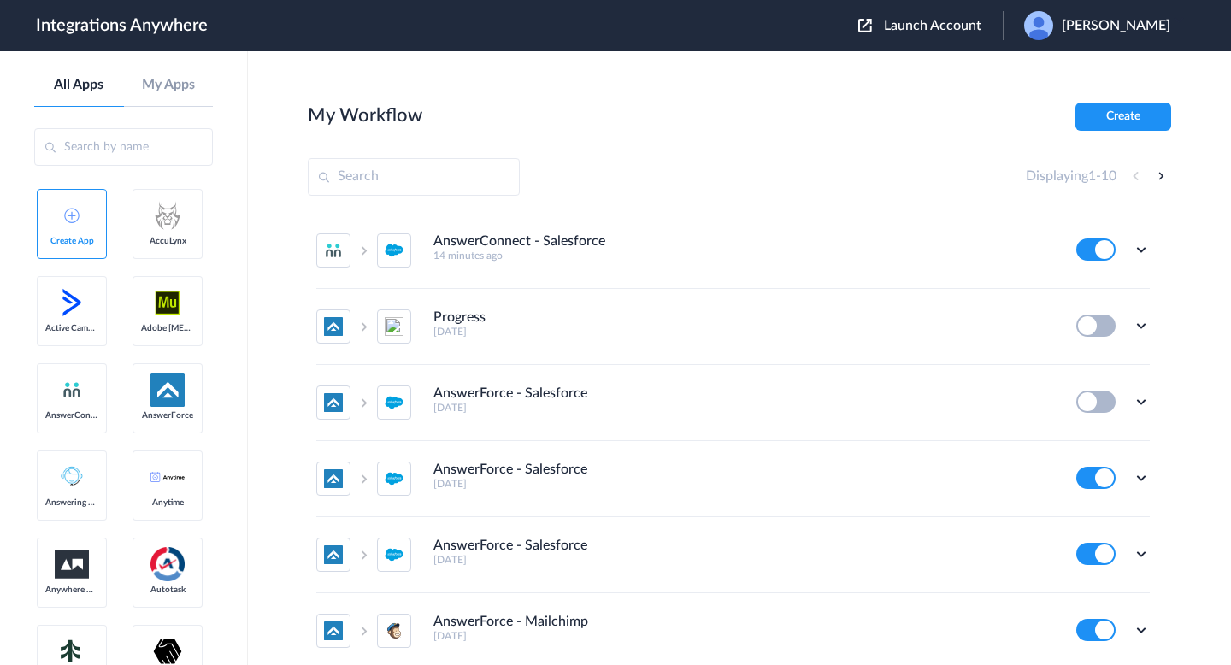
click at [921, 15] on div "Launch Account [PERSON_NAME] My Account Logout" at bounding box center [1022, 25] width 329 height 29
click at [921, 21] on span "Launch Account" at bounding box center [932, 26] width 97 height 14
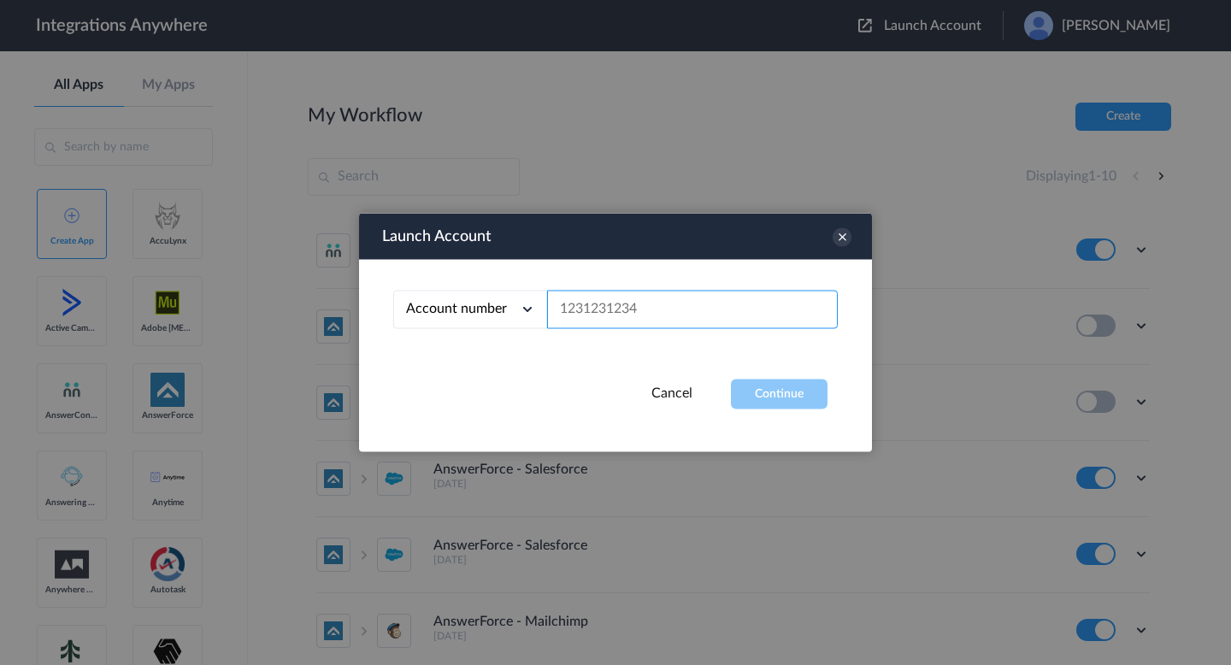
click at [656, 300] on input "text" at bounding box center [692, 310] width 291 height 38
paste input "1260006002"
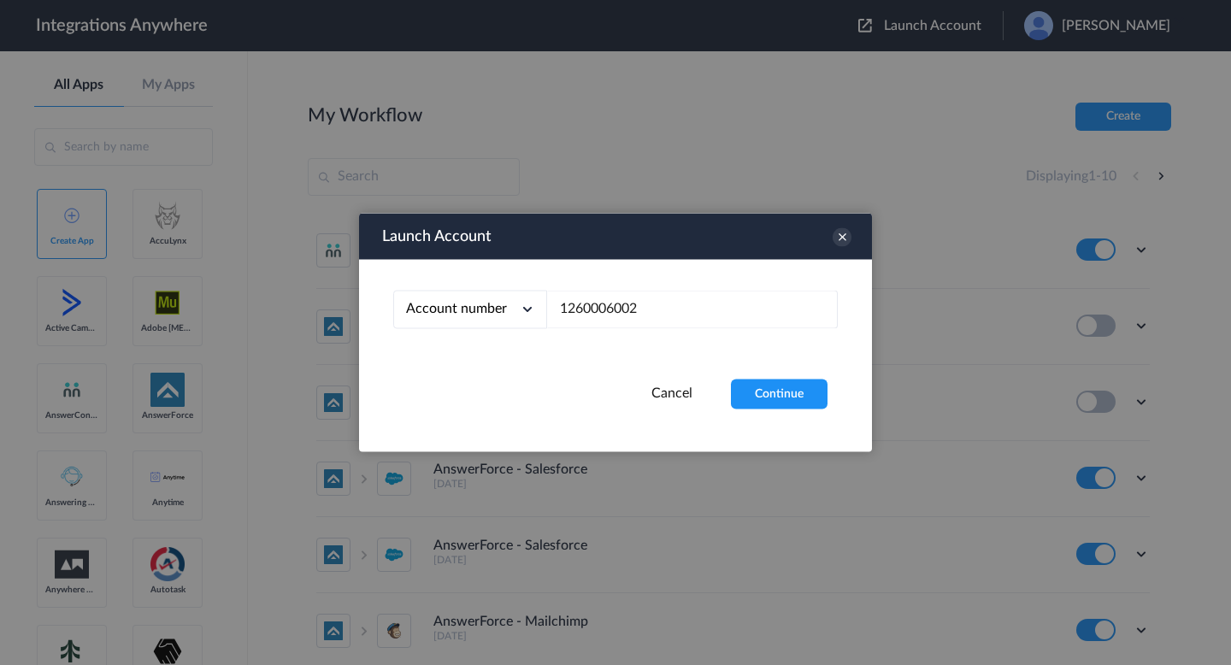
click at [804, 419] on div "Launch Account Account number Account number Email address 1260006002 Cancel Co…" at bounding box center [615, 333] width 513 height 239
click at [773, 391] on button "Continue" at bounding box center [779, 395] width 97 height 30
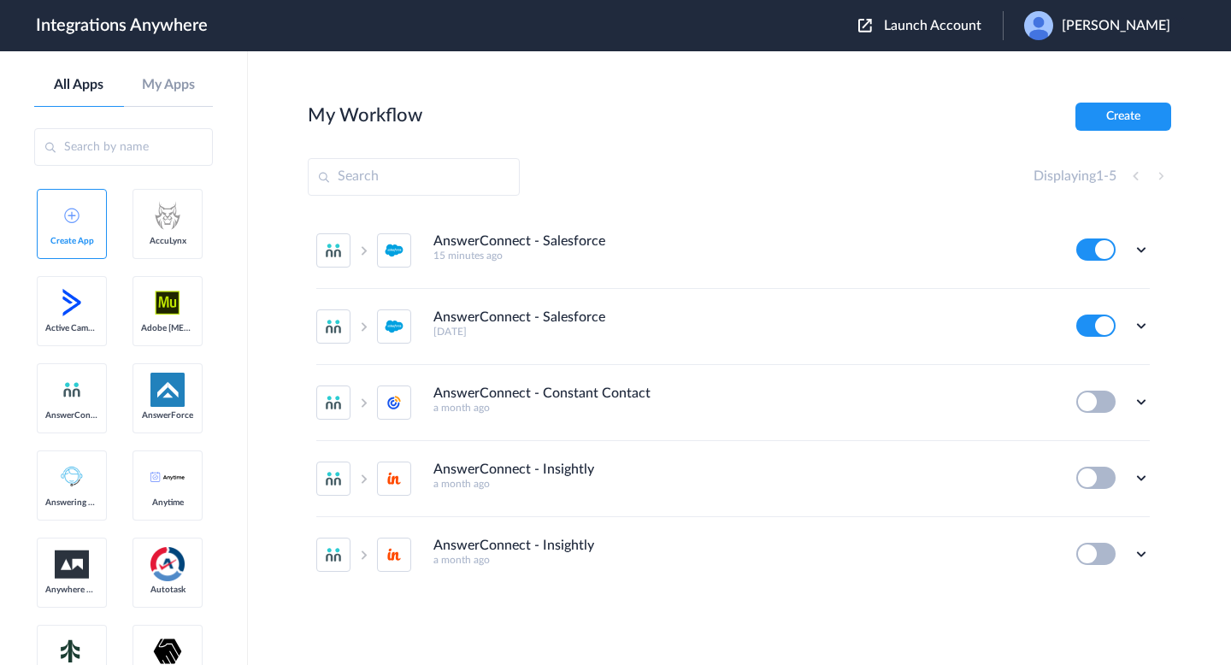
click at [1105, 251] on button at bounding box center [1095, 250] width 39 height 22
click at [1142, 326] on icon at bounding box center [1141, 325] width 17 height 17
click at [916, 84] on main "My Workflow Create Displaying 1 - 5 AnswerConnect - Salesforce 15 minutes ago E…" at bounding box center [739, 358] width 983 height 614
click at [1147, 326] on icon at bounding box center [1141, 325] width 17 height 17
click at [748, 271] on li "AnswerConnect - Salesforce 15 minutes ago Edit Task history Delete" at bounding box center [733, 251] width 834 height 76
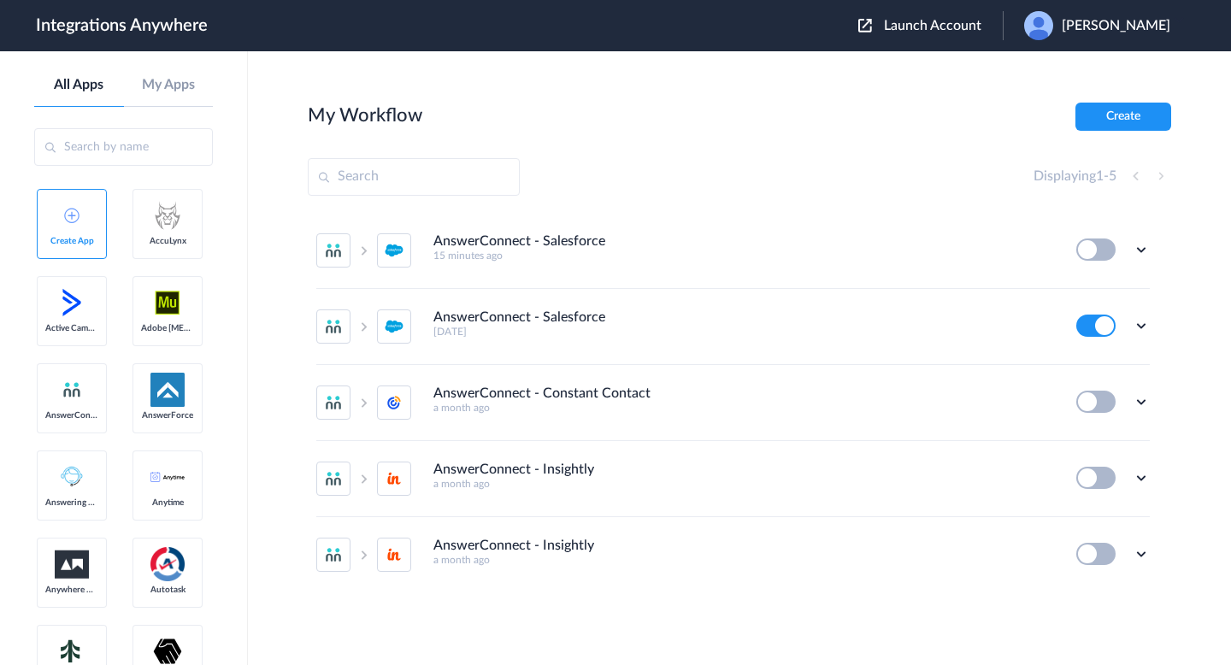
click at [1111, 327] on button at bounding box center [1095, 326] width 39 height 22
click at [1077, 327] on button at bounding box center [1095, 326] width 39 height 22
click at [1088, 327] on button at bounding box center [1095, 326] width 39 height 22
click at [1135, 324] on icon at bounding box center [1141, 325] width 17 height 17
click at [902, 29] on span "Launch Account" at bounding box center [932, 26] width 97 height 14
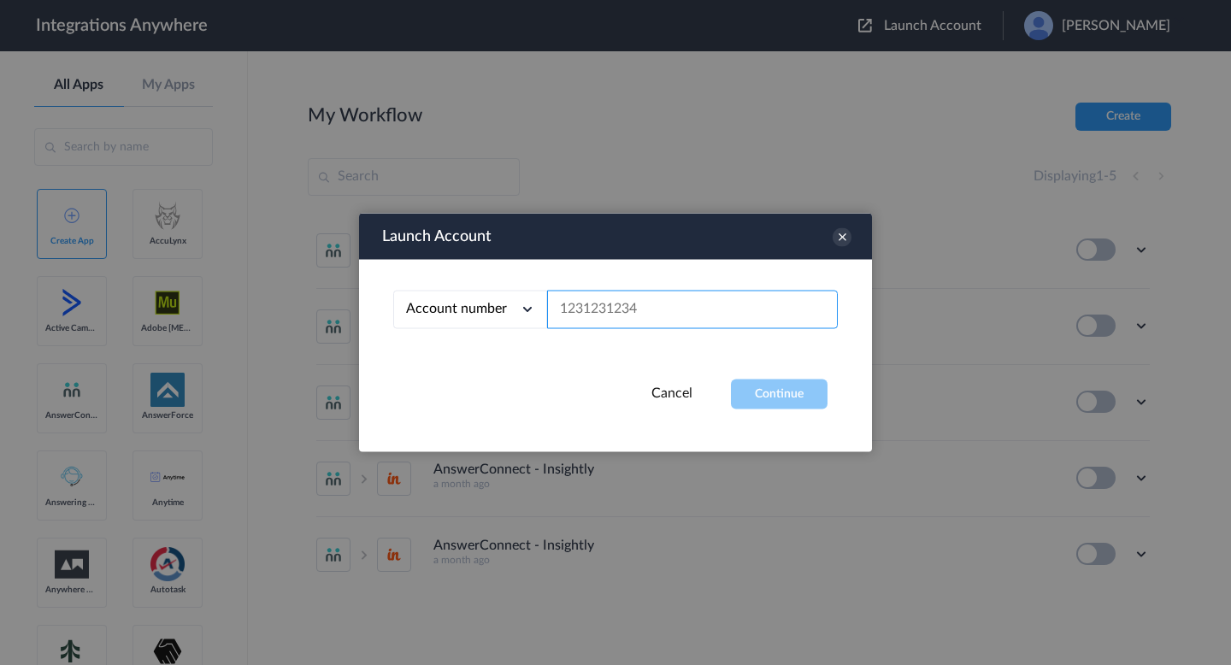
click at [703, 304] on input "text" at bounding box center [692, 310] width 291 height 38
paste input "8000227365"
type input "8000227365"
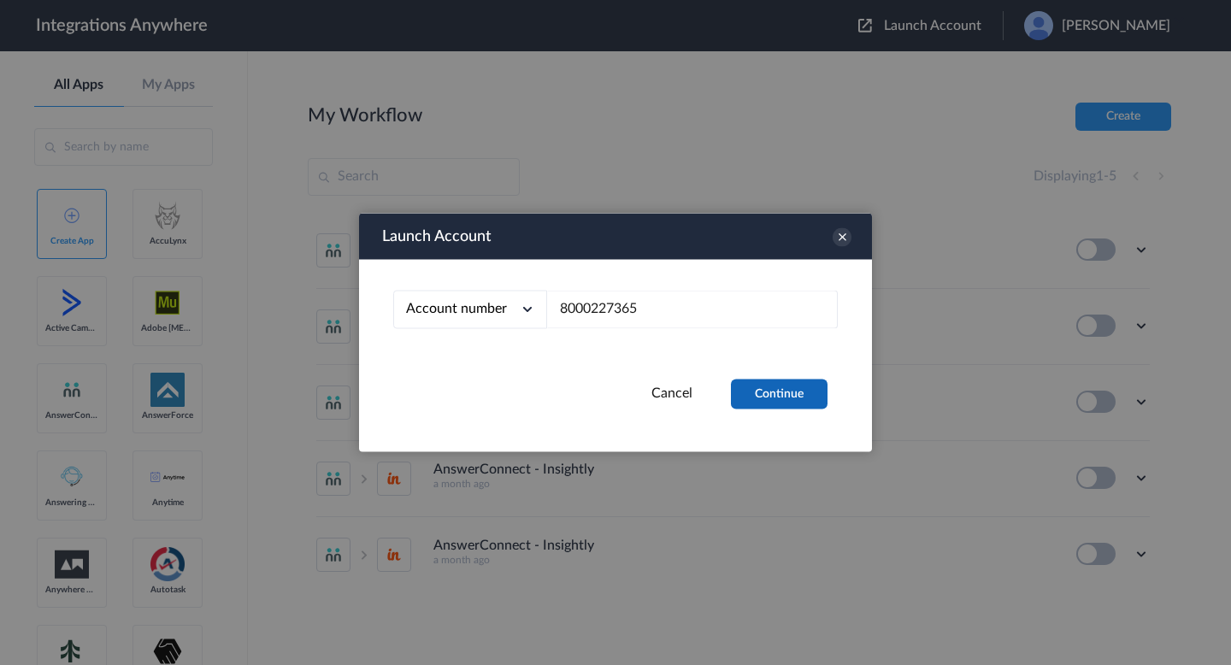
click at [749, 397] on button "Continue" at bounding box center [779, 395] width 97 height 30
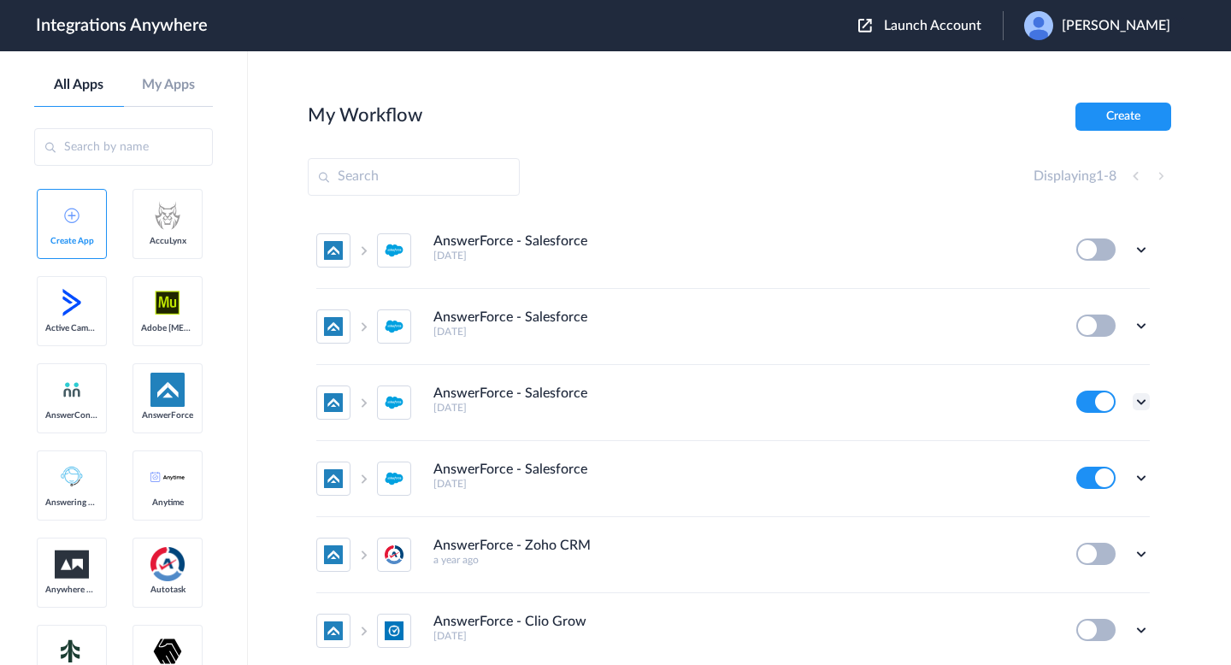
click at [1139, 404] on icon at bounding box center [1141, 401] width 17 height 17
click at [1088, 472] on link "Task history" at bounding box center [1093, 473] width 82 height 12
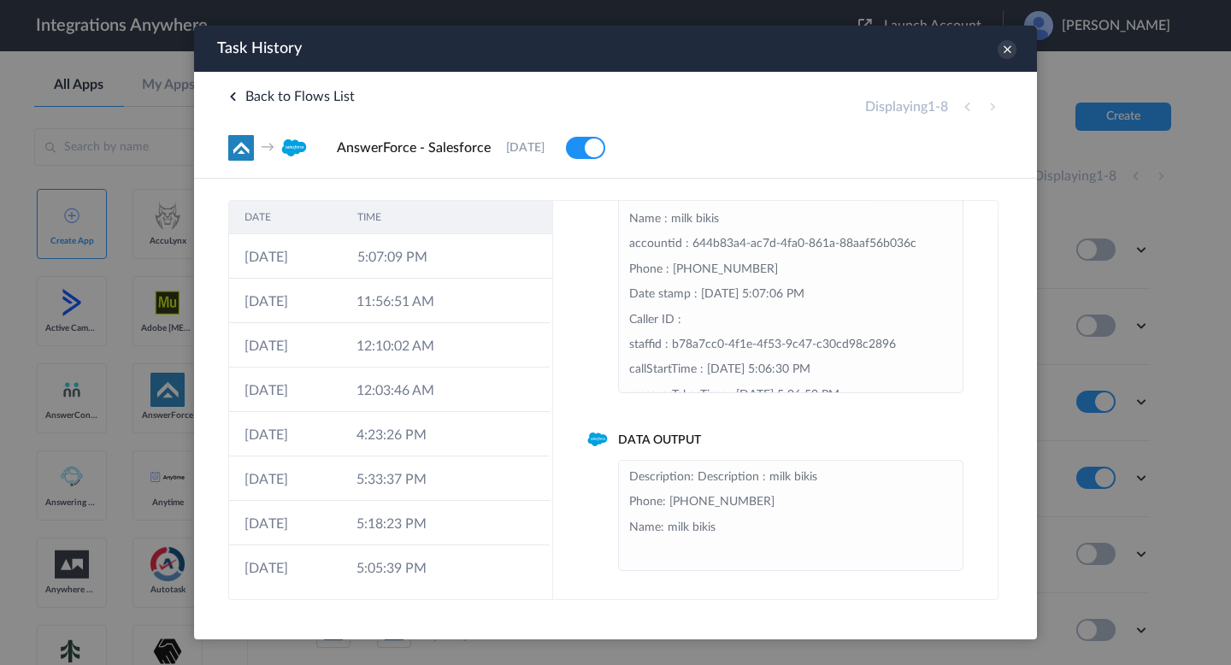
scroll to position [313, 0]
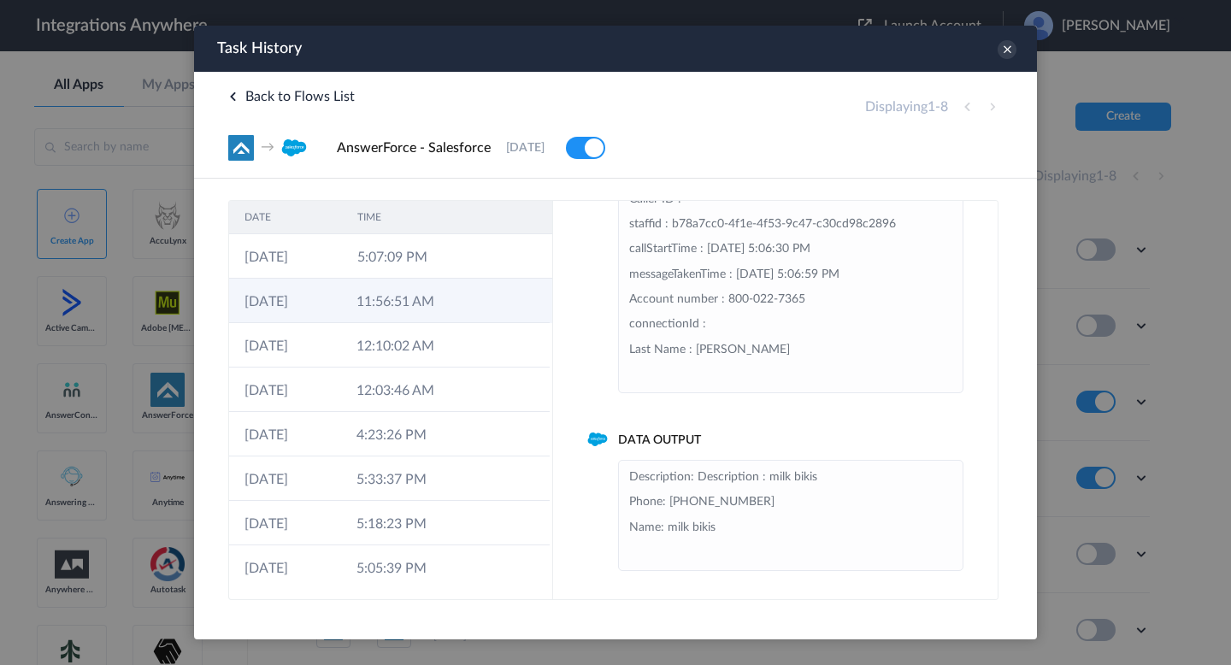
click at [426, 304] on td "11:56:51 AM" at bounding box center [397, 301] width 112 height 44
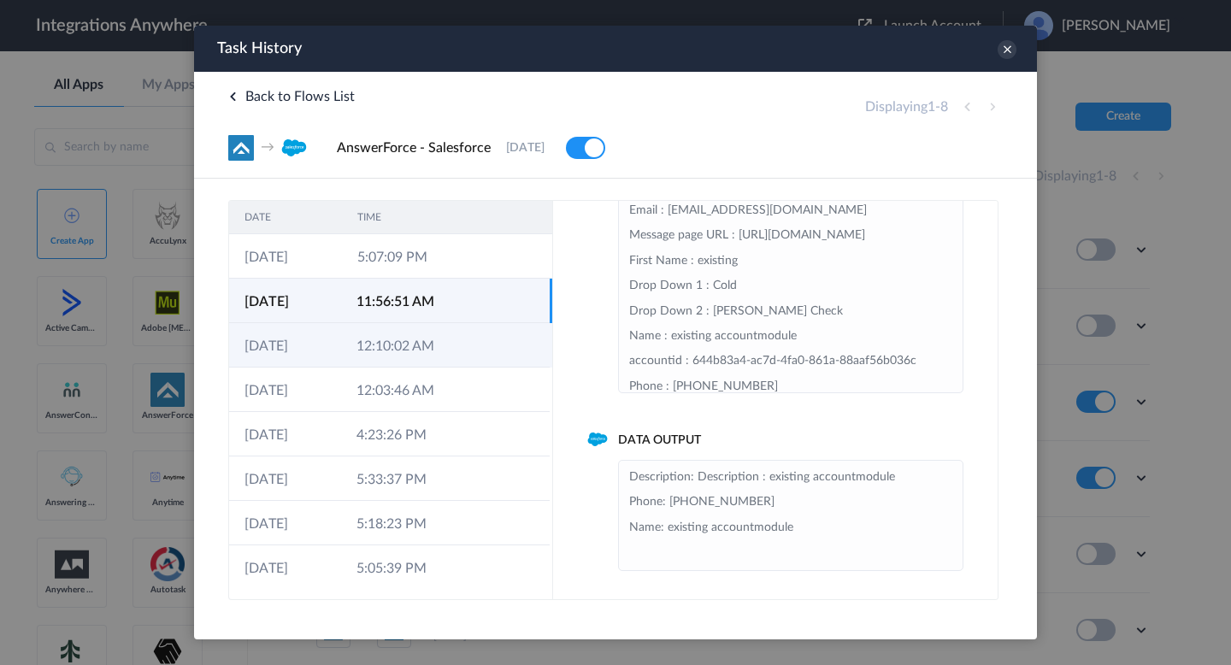
click at [435, 353] on td "12:10:02 AM" at bounding box center [397, 345] width 112 height 44
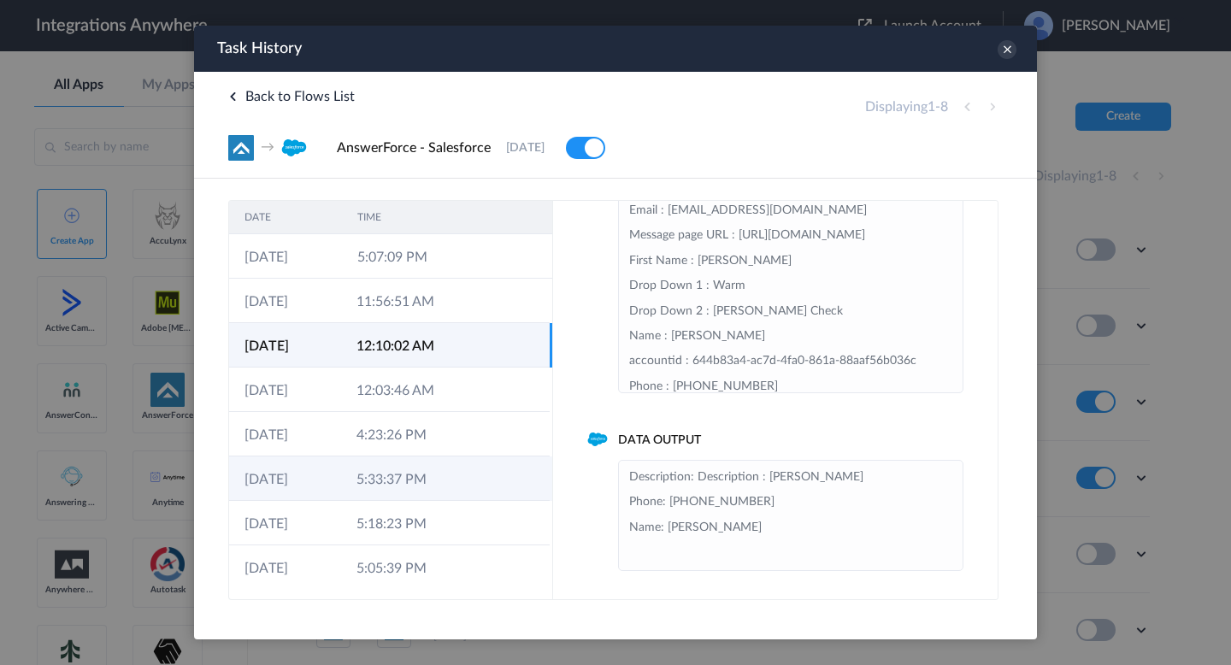
click at [435, 477] on td "5:33:37 PM" at bounding box center [397, 479] width 112 height 44
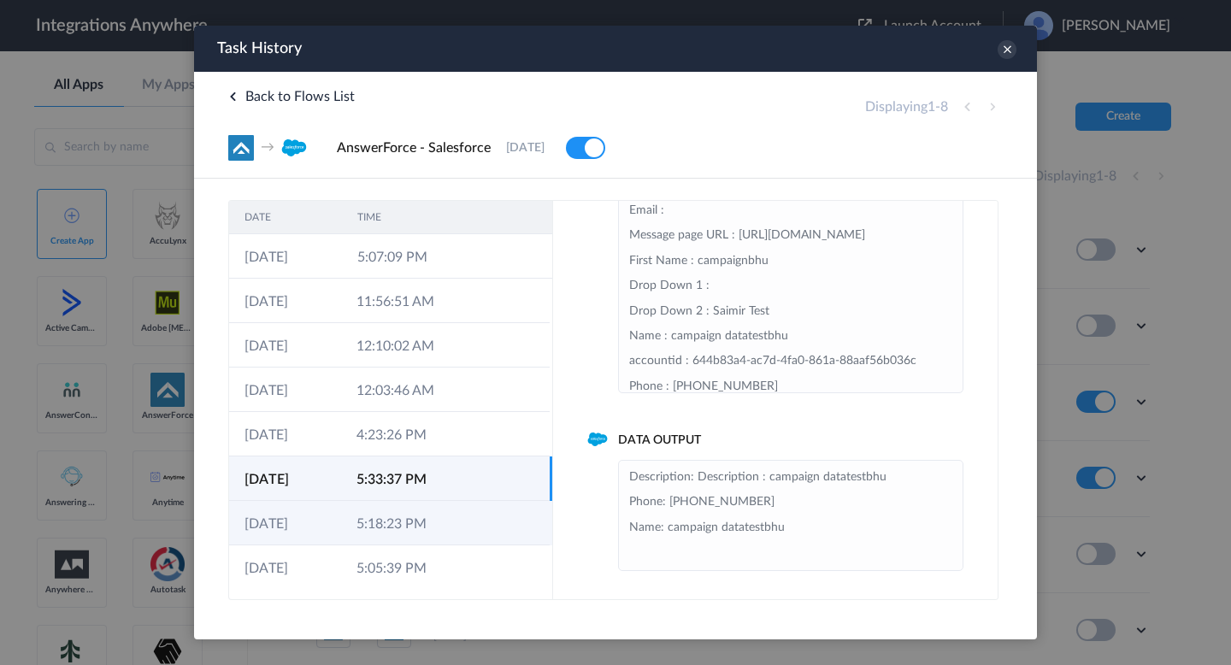
click at [435, 530] on td "5:18:23 PM" at bounding box center [397, 523] width 112 height 44
click at [435, 467] on td "5:33:37 PM" at bounding box center [397, 479] width 112 height 44
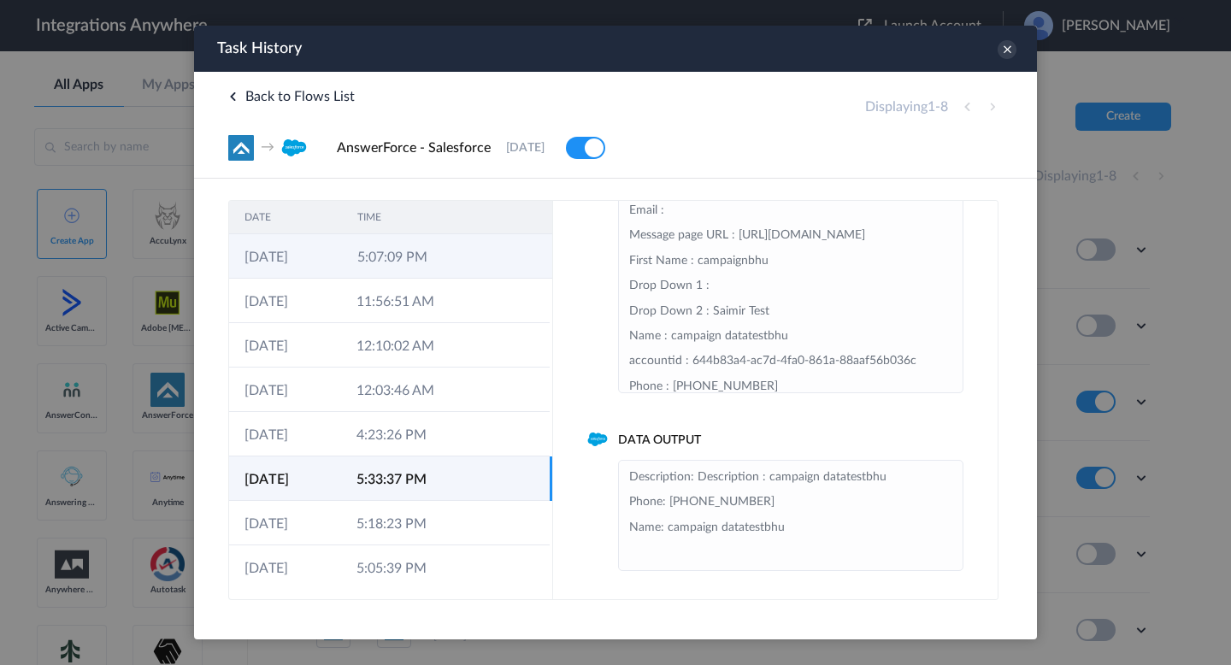
click at [437, 249] on td "5:07:09 PM" at bounding box center [398, 256] width 113 height 44
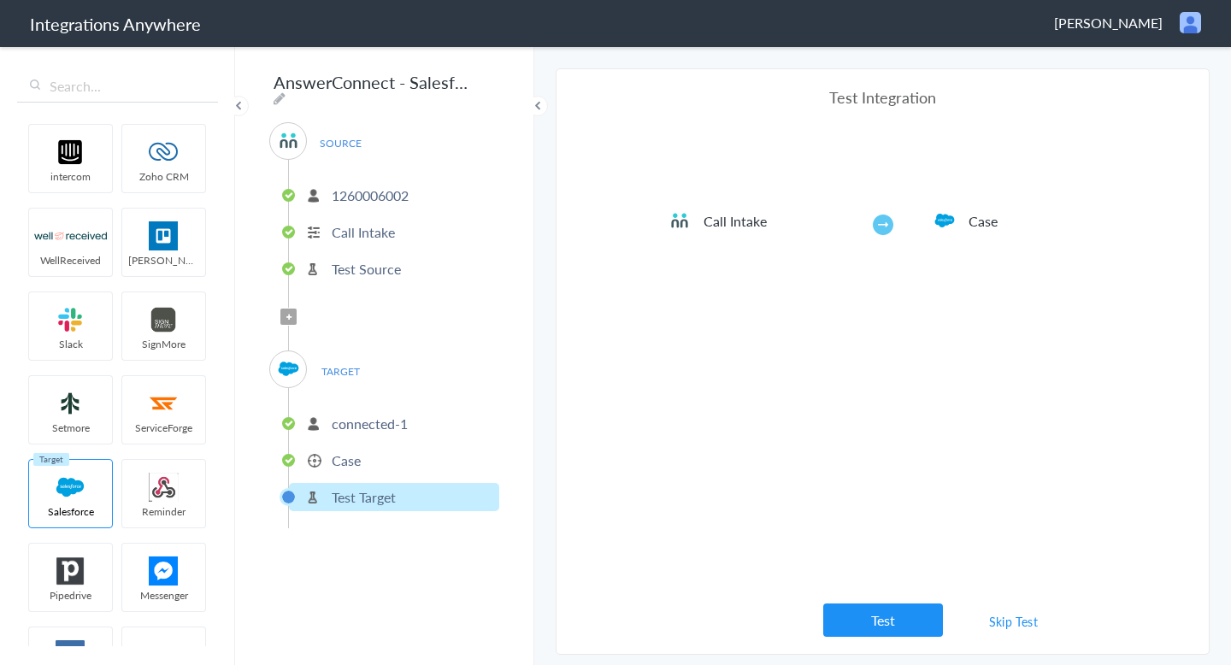
click at [1072, 25] on span "[PERSON_NAME]" at bounding box center [1108, 23] width 109 height 20
click at [1132, 90] on li "Dashboard" at bounding box center [1154, 88] width 118 height 26
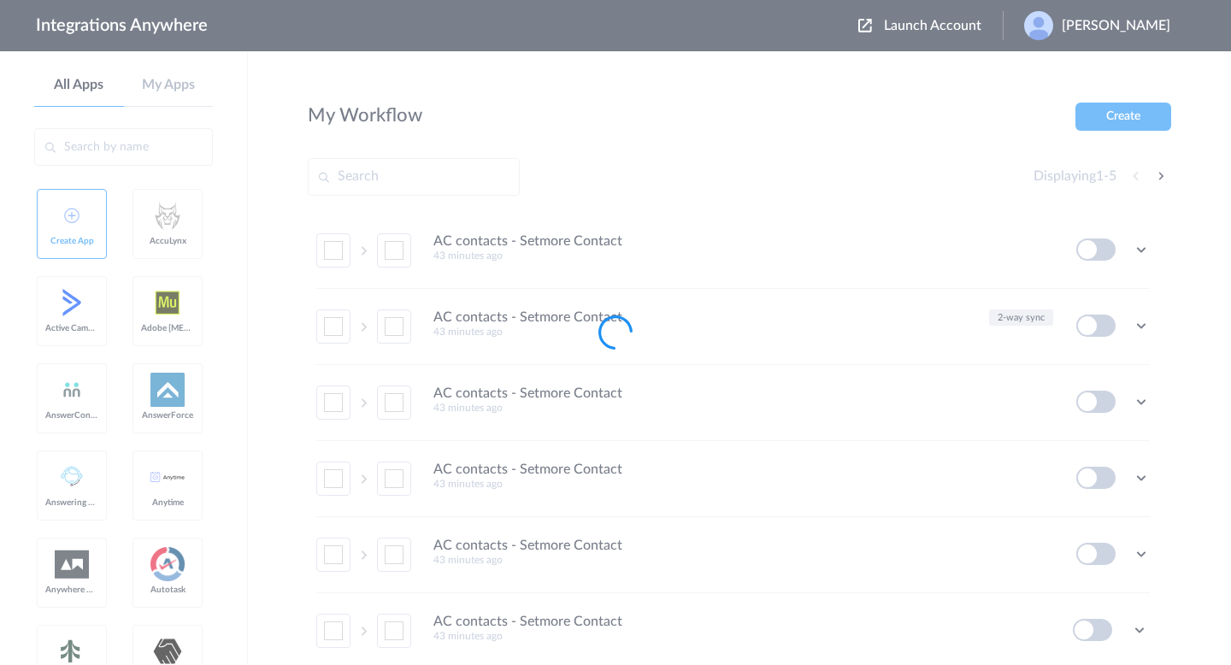
click at [924, 24] on div at bounding box center [615, 332] width 1231 height 665
click at [889, 25] on div at bounding box center [615, 332] width 1231 height 665
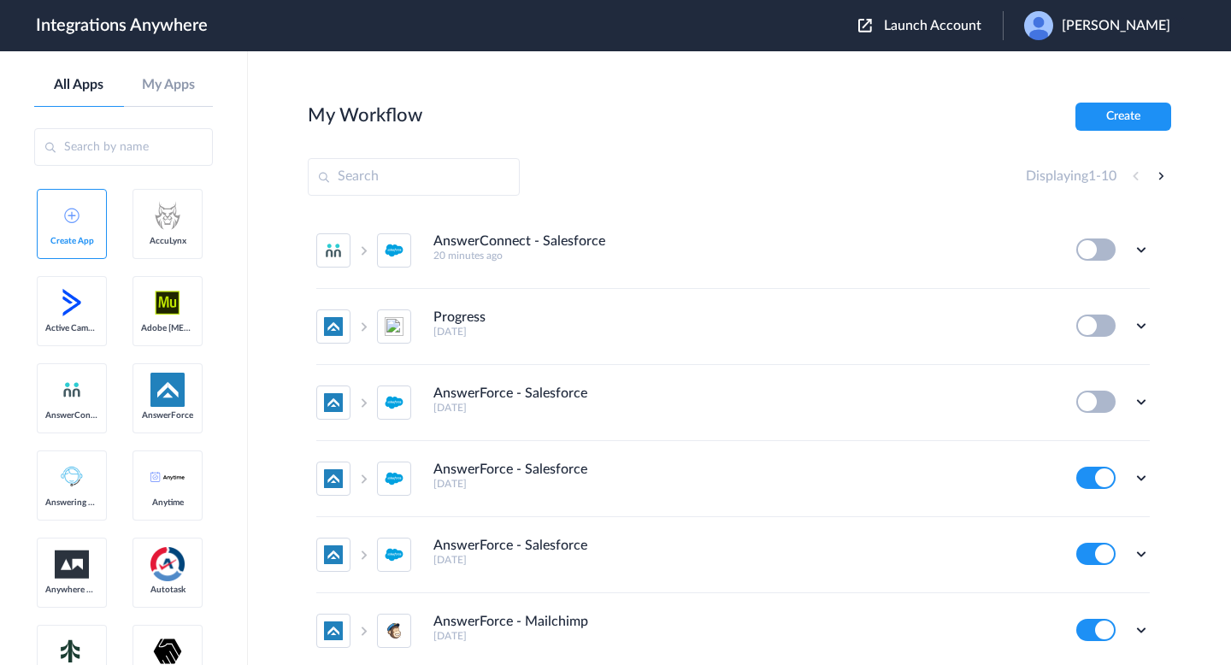
click at [884, 25] on span "Launch Account" at bounding box center [932, 26] width 97 height 14
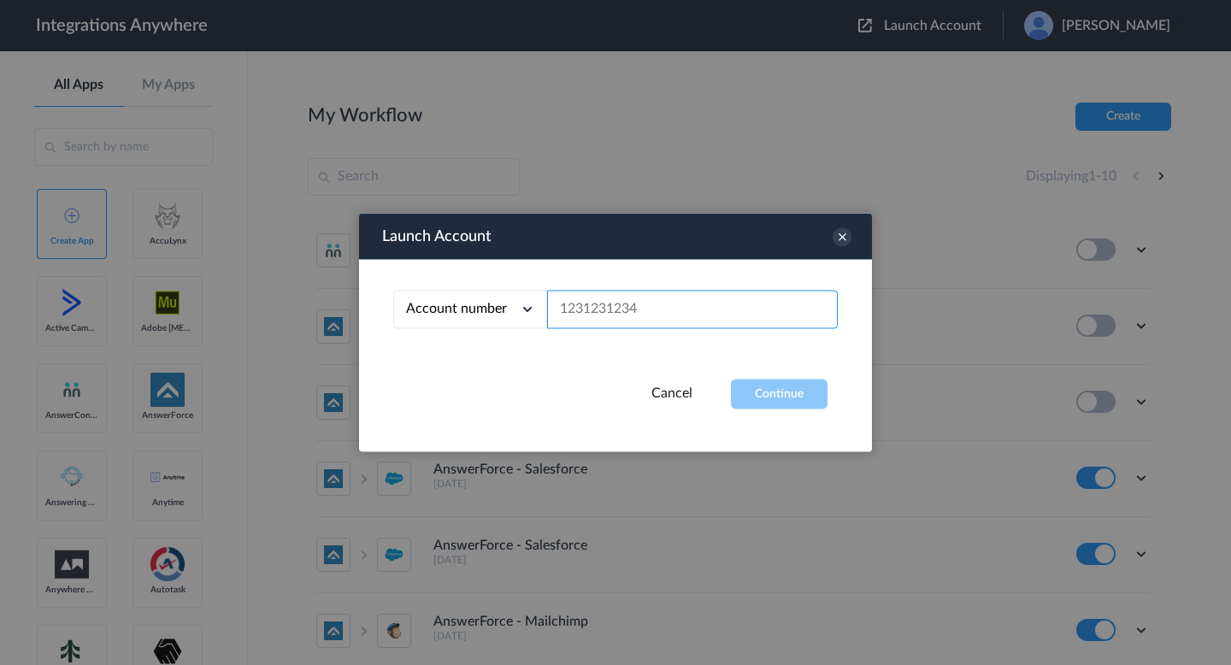
paste input "bikis"
click at [652, 324] on input "text" at bounding box center [692, 310] width 291 height 38
paste input "8000227365"
type input "8000227365"
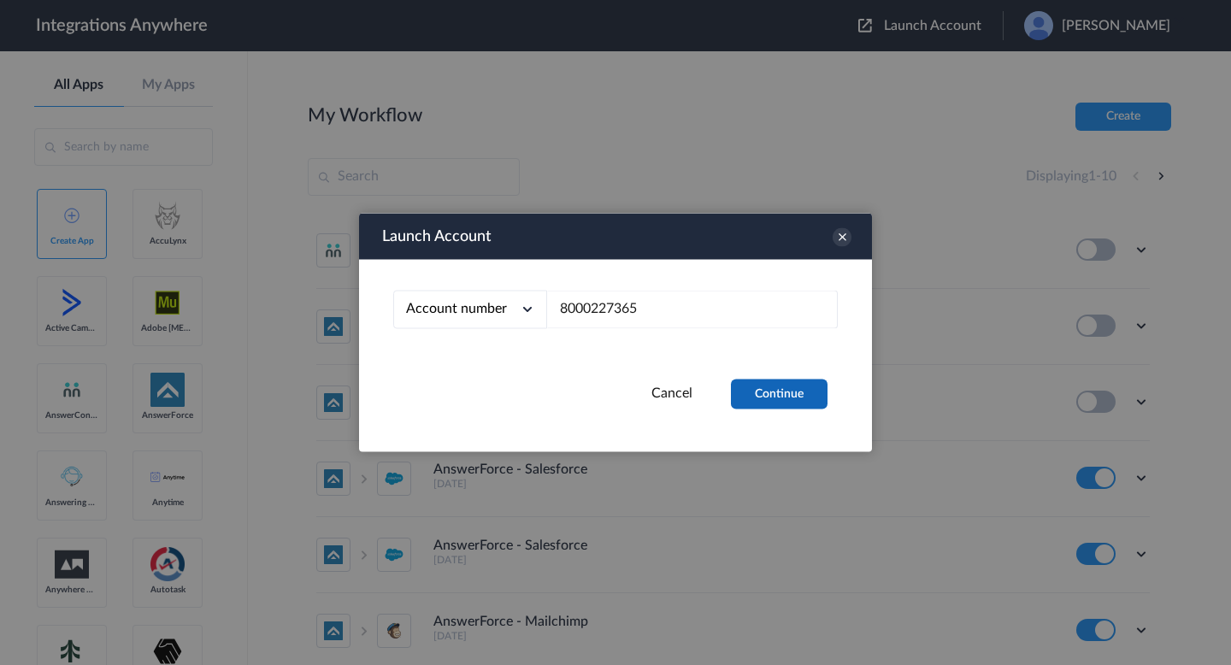
click at [769, 395] on button "Continue" at bounding box center [779, 395] width 97 height 30
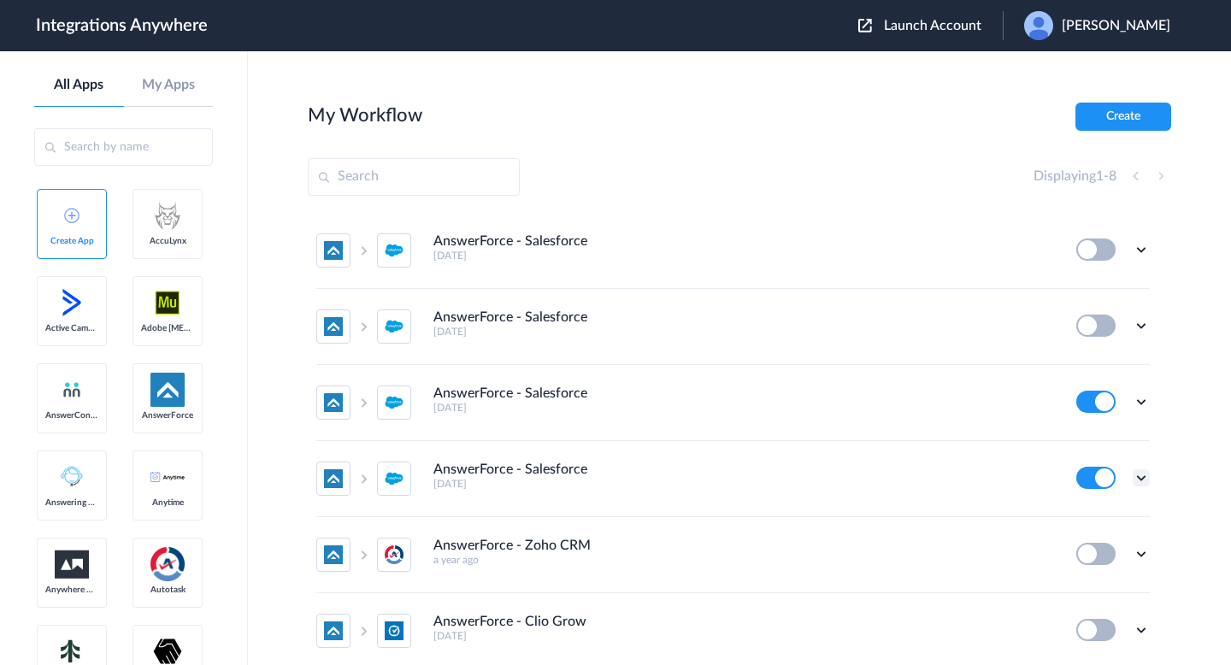
click at [1135, 480] on icon at bounding box center [1141, 477] width 17 height 17
click at [1082, 549] on link "Task history" at bounding box center [1093, 549] width 82 height 12
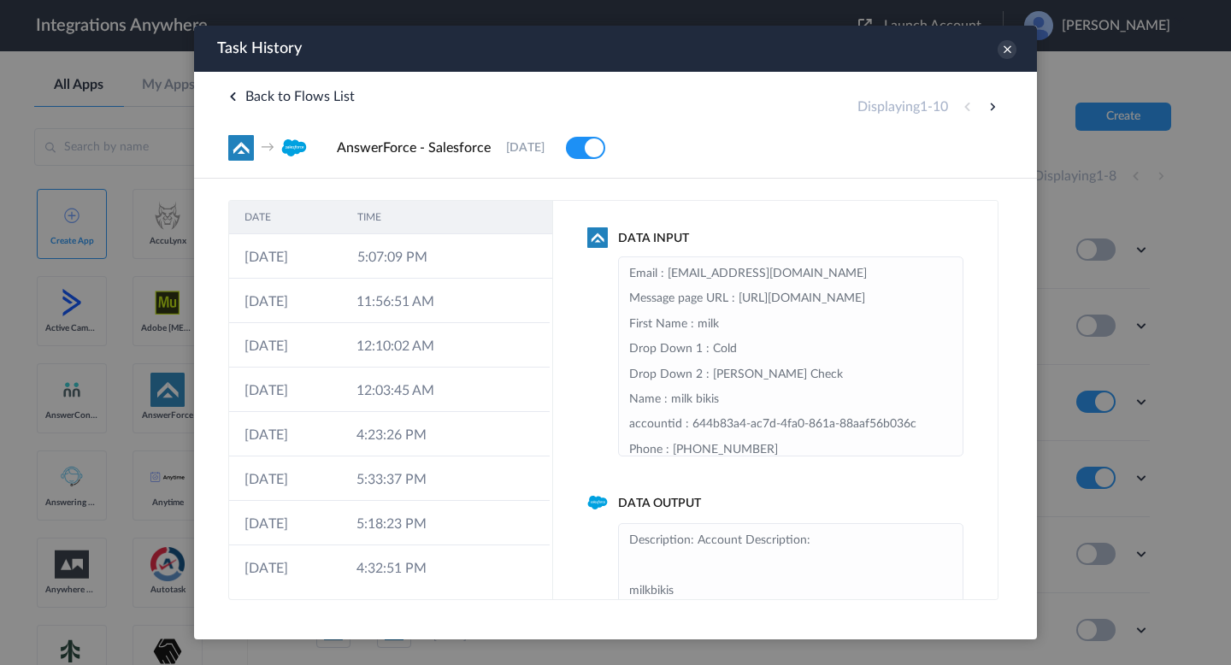
click at [458, 256] on td at bounding box center [472, 256] width 32 height 44
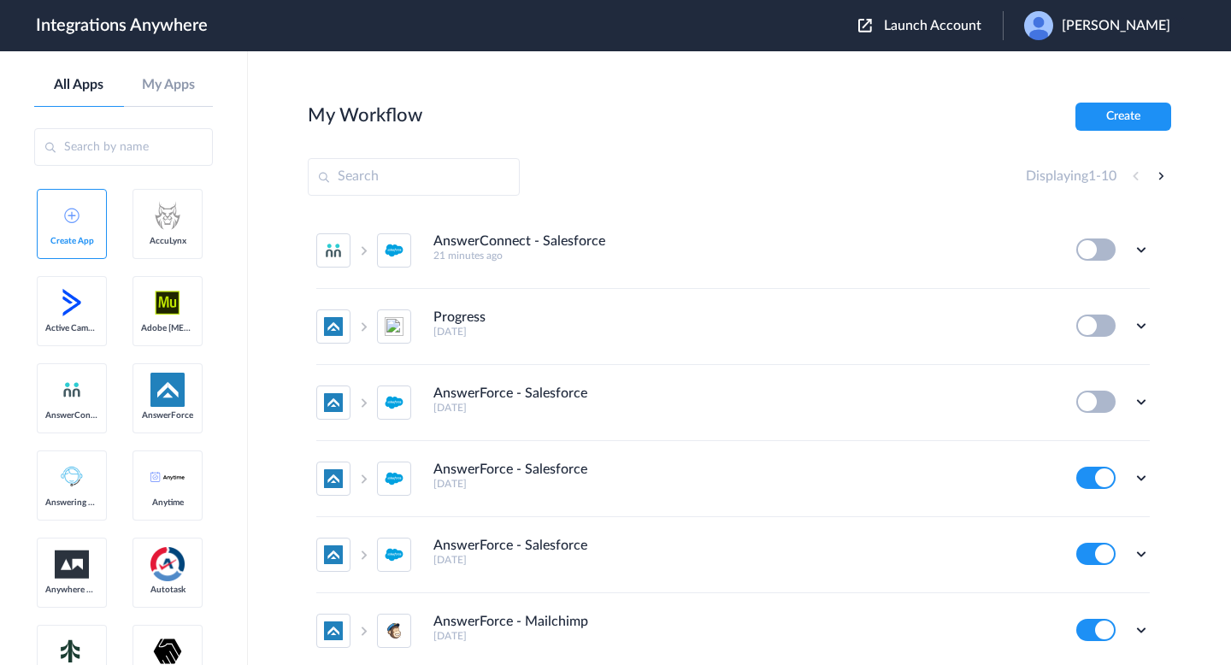
click at [888, 39] on div "Launch Account [PERSON_NAME] My Account Logout" at bounding box center [1022, 25] width 329 height 29
click at [884, 20] on span "Launch Account" at bounding box center [932, 26] width 97 height 14
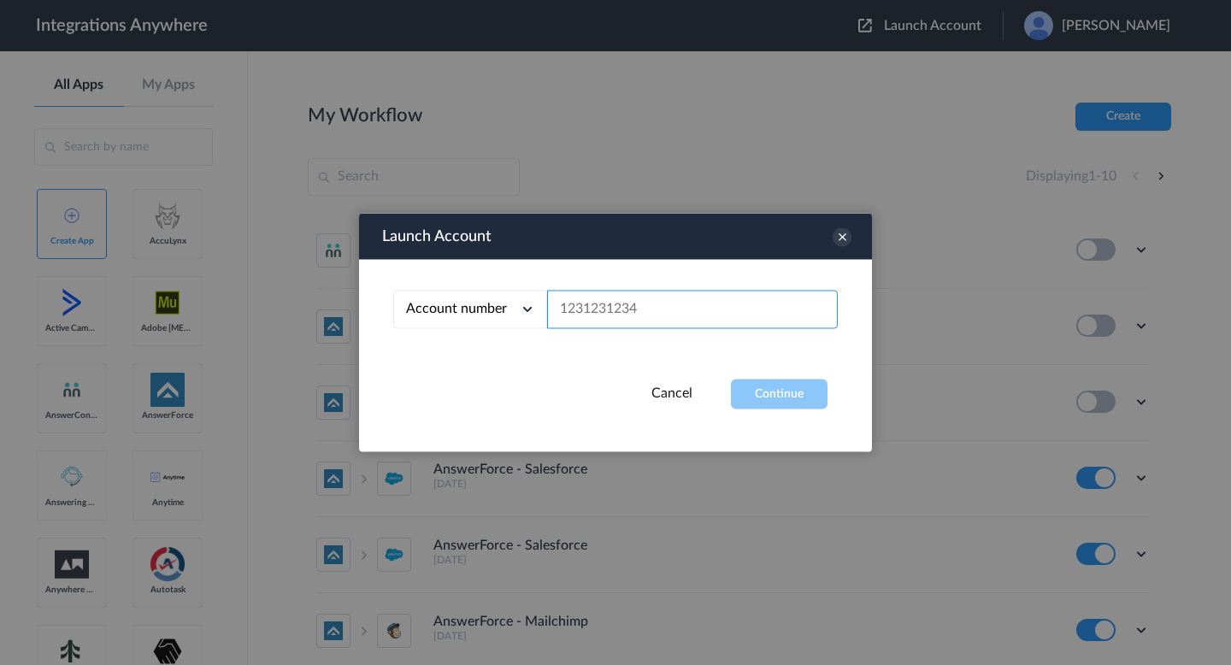
click at [673, 313] on input "text" at bounding box center [692, 310] width 291 height 38
paste input "8000227365"
type input "8000227365"
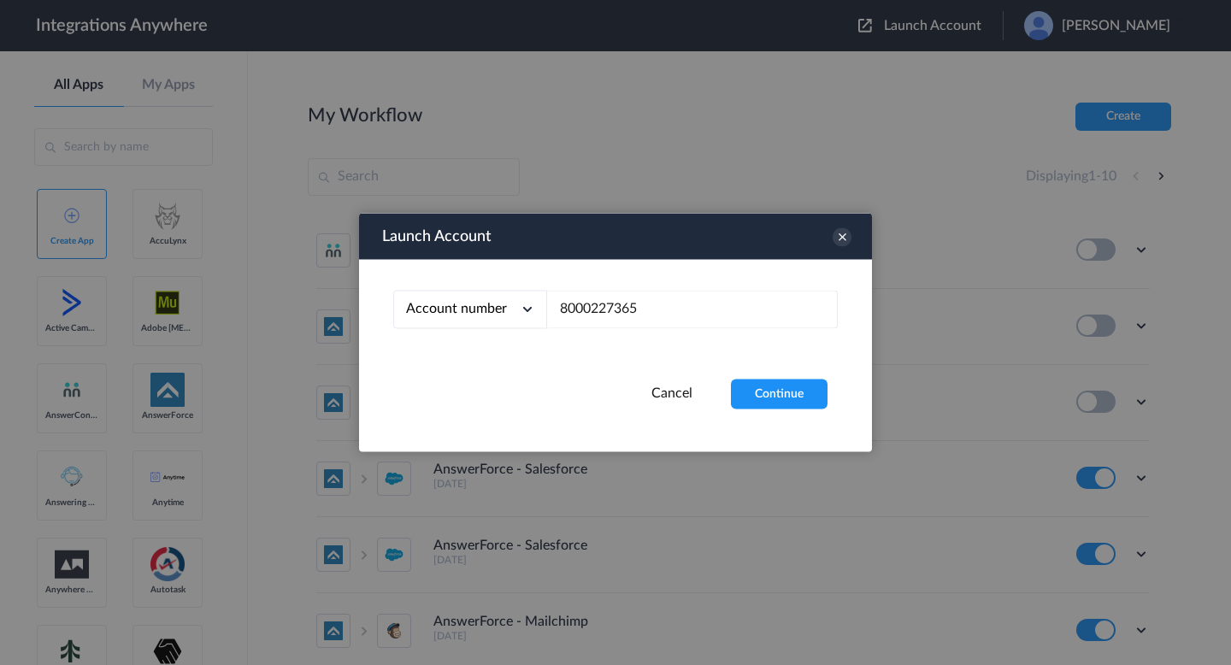
click at [789, 411] on div "Launch Account Account number Account number Email address 8000227365 Cancel Co…" at bounding box center [615, 333] width 513 height 239
click at [773, 393] on button "Continue" at bounding box center [779, 395] width 97 height 30
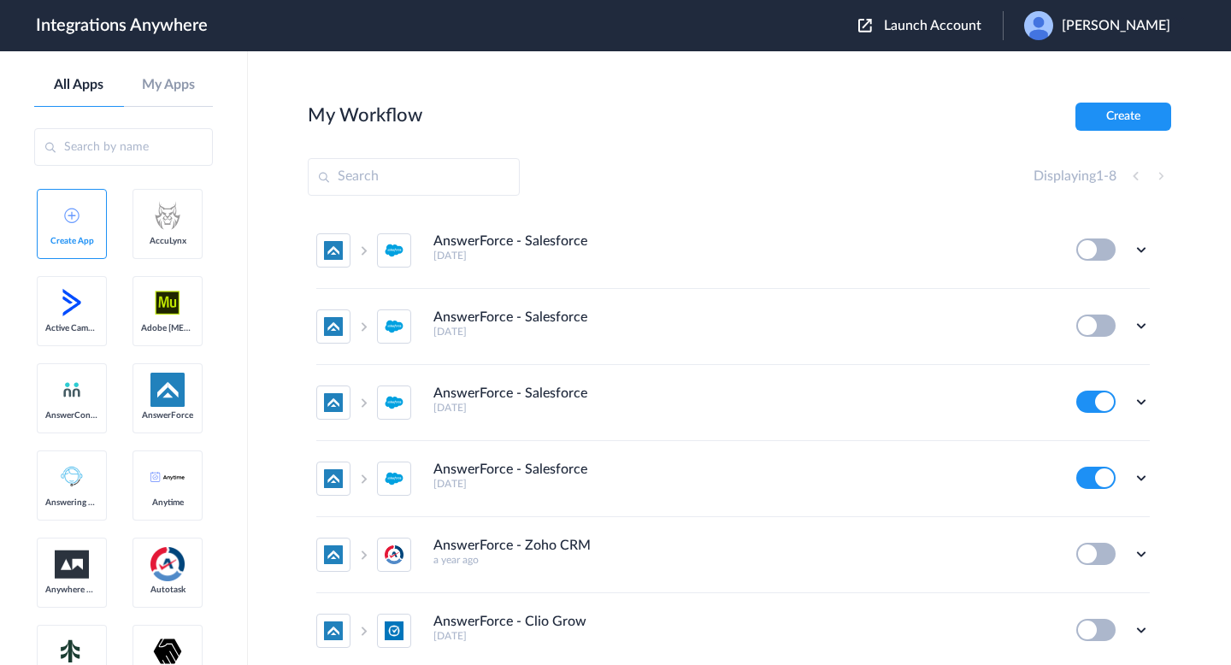
click at [1133, 408] on div at bounding box center [1141, 401] width 17 height 17
click at [1138, 404] on icon at bounding box center [1141, 401] width 17 height 17
click at [1093, 438] on li "Edit" at bounding box center [1094, 442] width 111 height 32
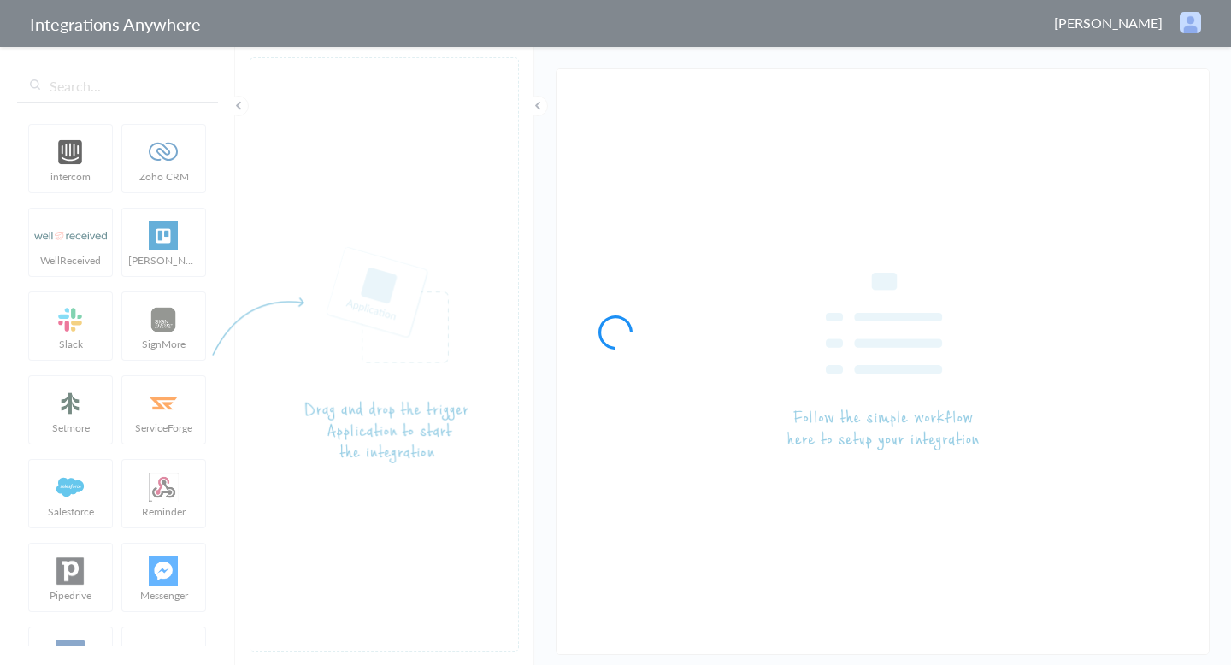
type input "AnswerForce - Salesforce"
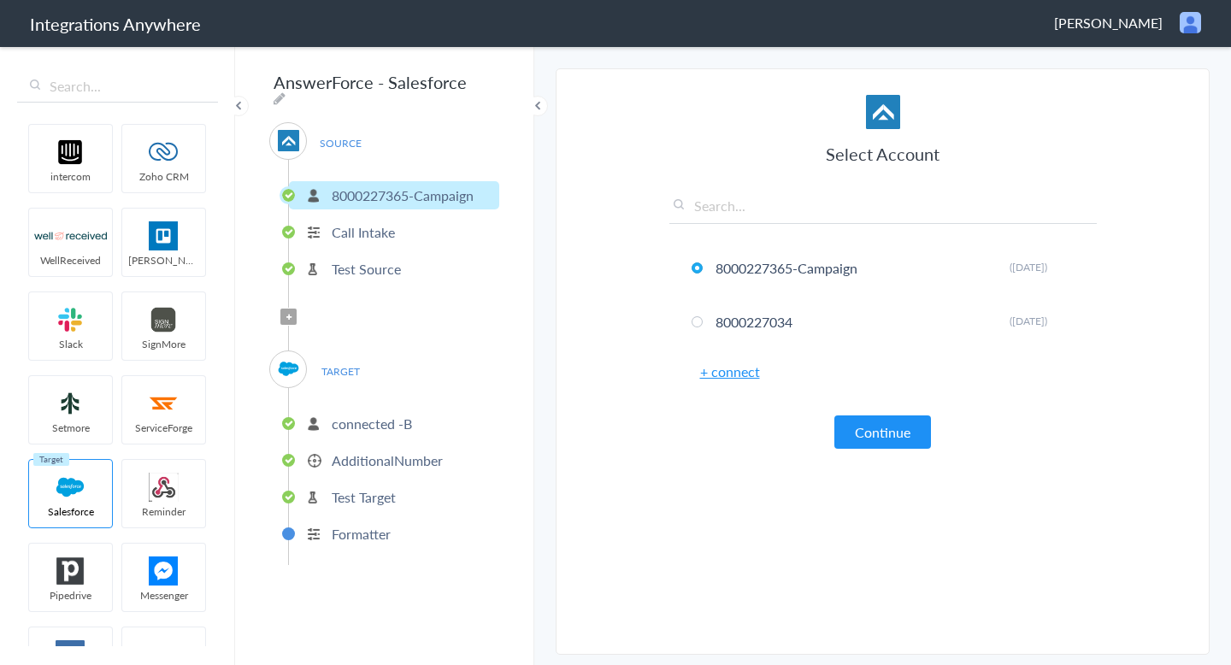
click at [434, 427] on li "connected -B" at bounding box center [394, 424] width 210 height 28
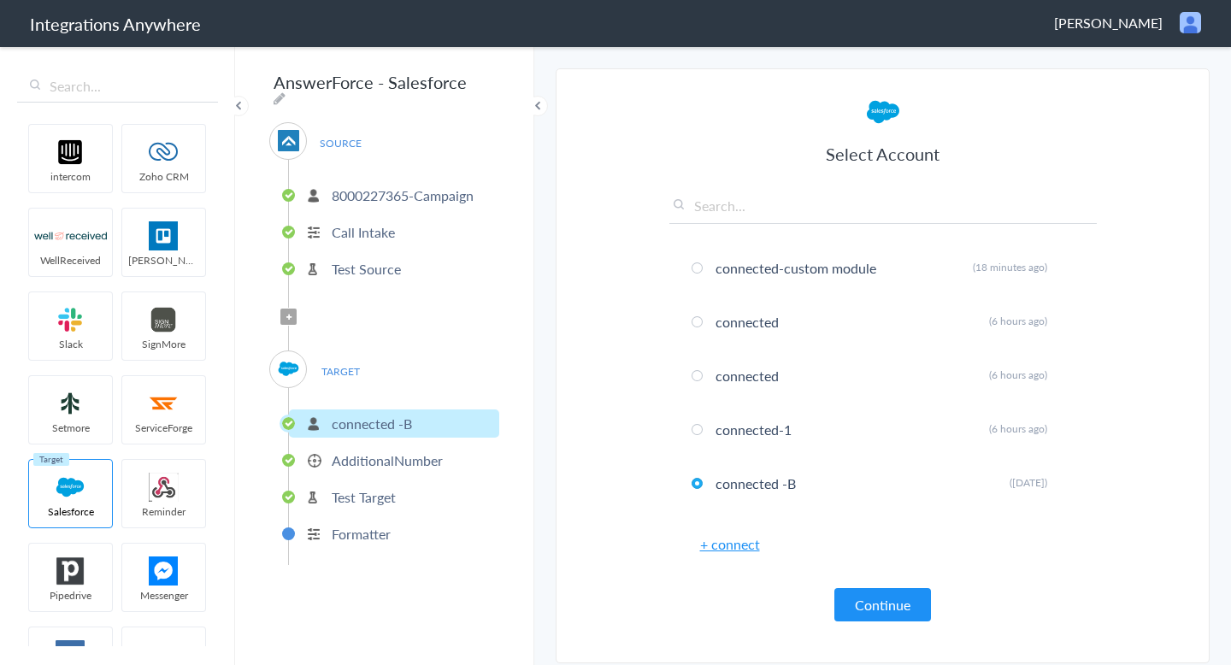
click at [417, 457] on p "AdditionalNumber" at bounding box center [387, 461] width 111 height 20
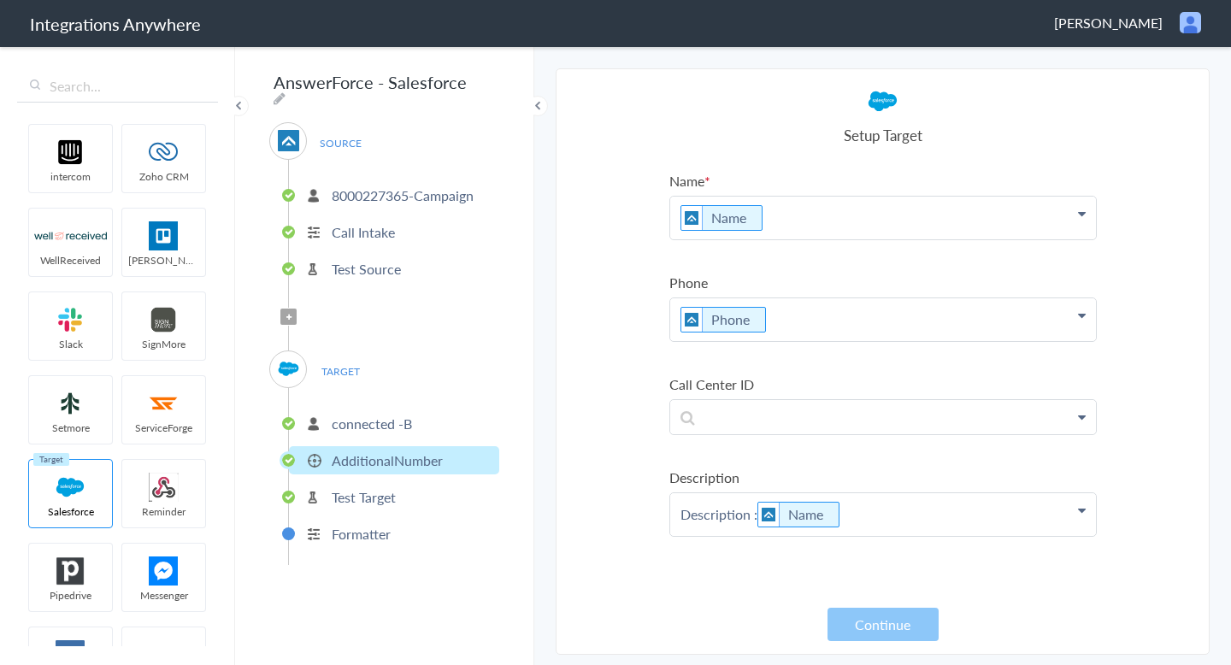
click at [410, 439] on ul "connected -B AdditionalNumber Test Target Formatter" at bounding box center [393, 476] width 211 height 177
click at [410, 451] on p "AdditionalNumber" at bounding box center [387, 461] width 111 height 20
click at [400, 400] on ul "connected -B AdditionalNumber Test Target Formatter" at bounding box center [393, 476] width 211 height 177
click at [400, 414] on p "connected -B" at bounding box center [372, 424] width 80 height 20
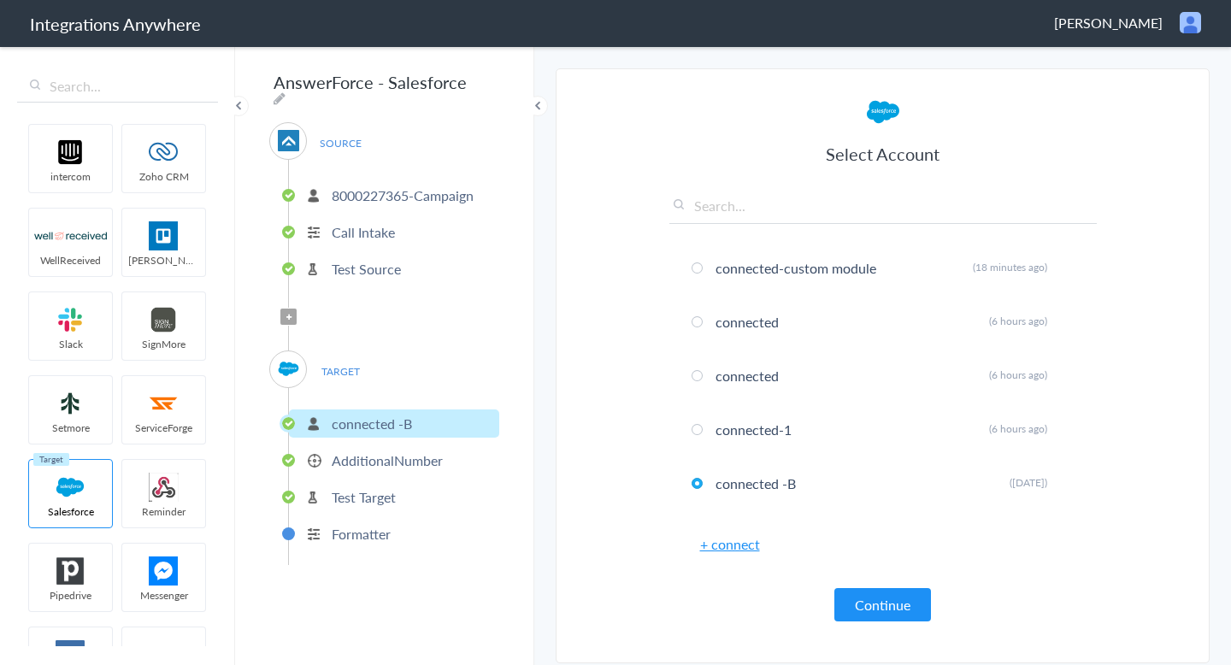
click at [720, 546] on link "+ connect" at bounding box center [730, 544] width 60 height 20
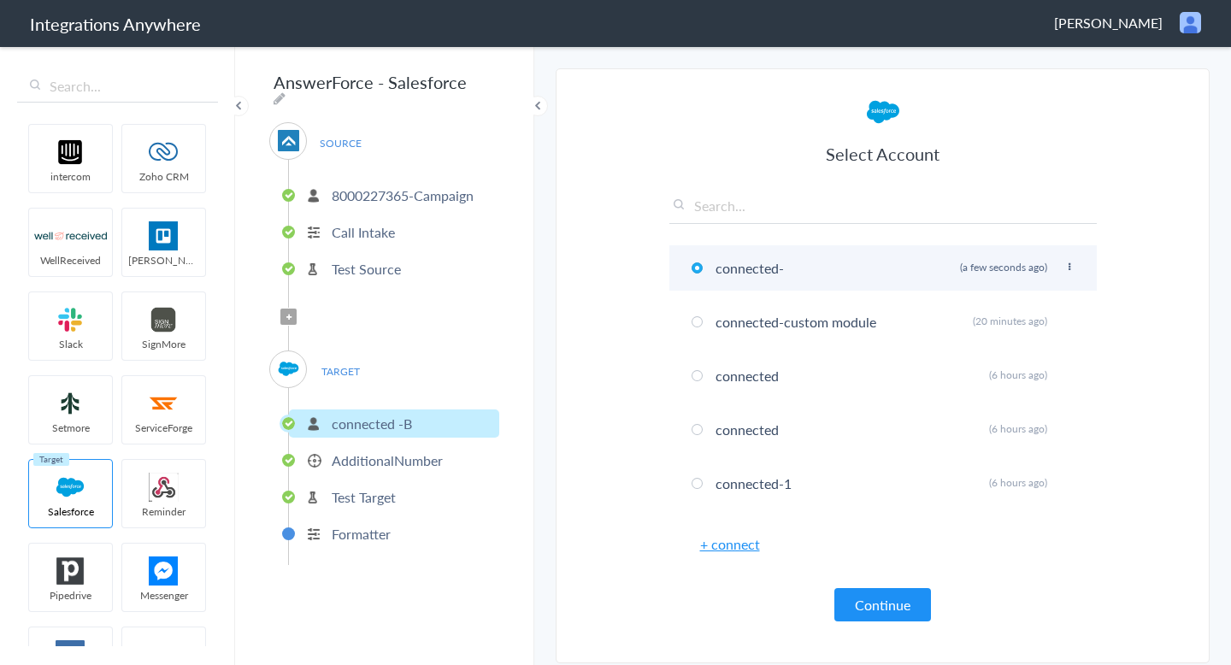
click at [1065, 271] on icon at bounding box center [1069, 266] width 10 height 9
click at [1031, 303] on li "Rename" at bounding box center [1035, 302] width 118 height 26
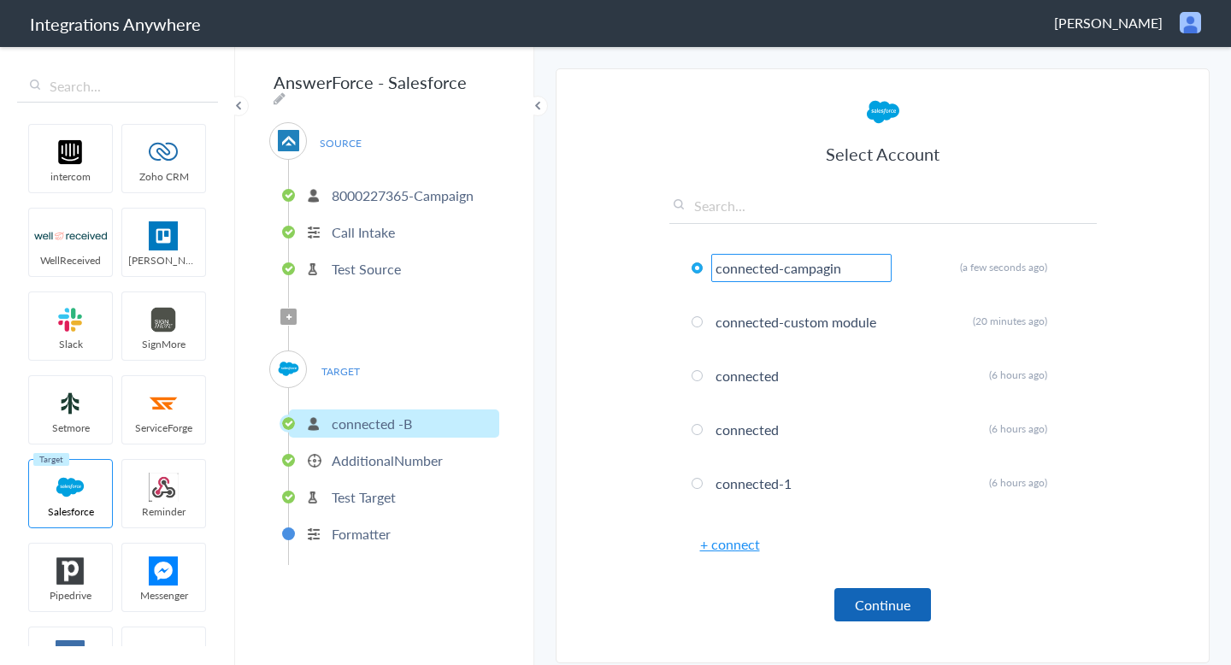
type input "connected-campagin"
click at [910, 606] on button "Continue" at bounding box center [882, 604] width 97 height 33
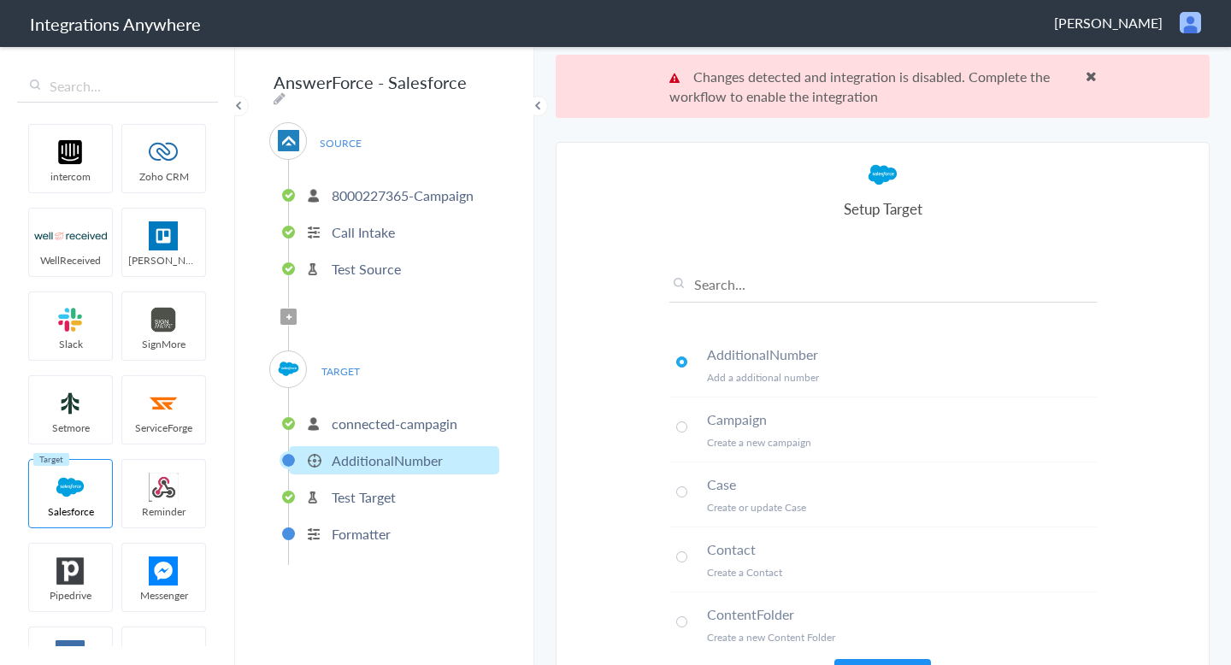
scroll to position [97, 0]
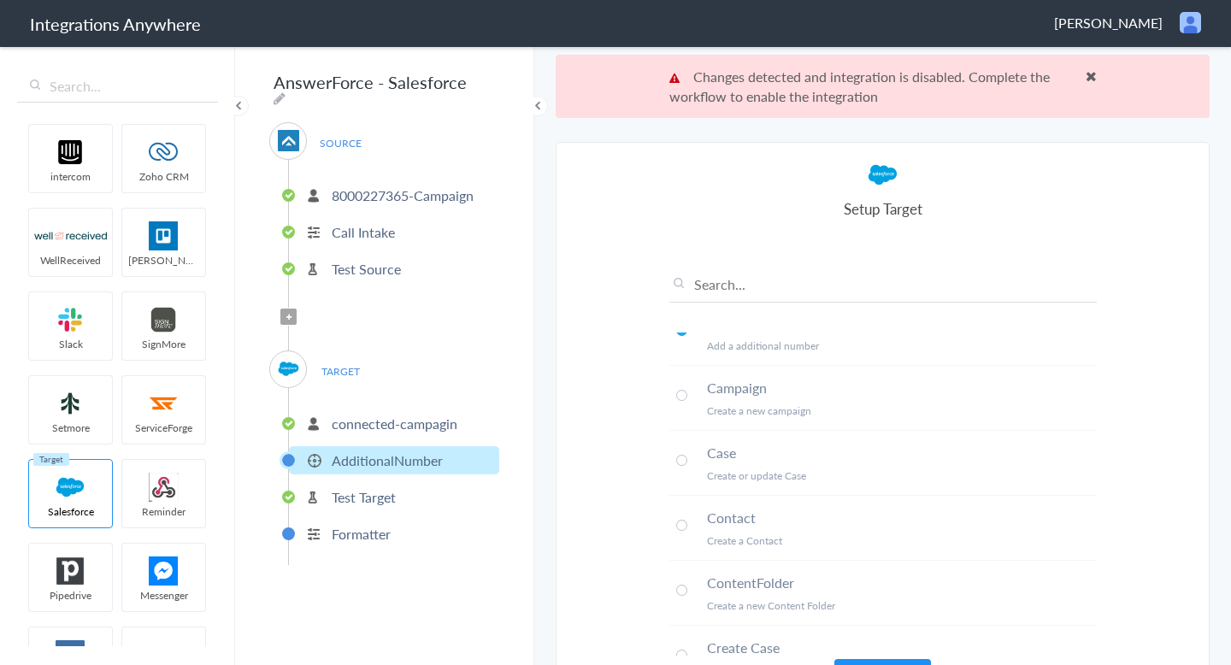
click at [705, 390] on li "Campaign Create a new campaign" at bounding box center [883, 398] width 428 height 65
click at [887, 660] on button "Continue" at bounding box center [882, 675] width 97 height 33
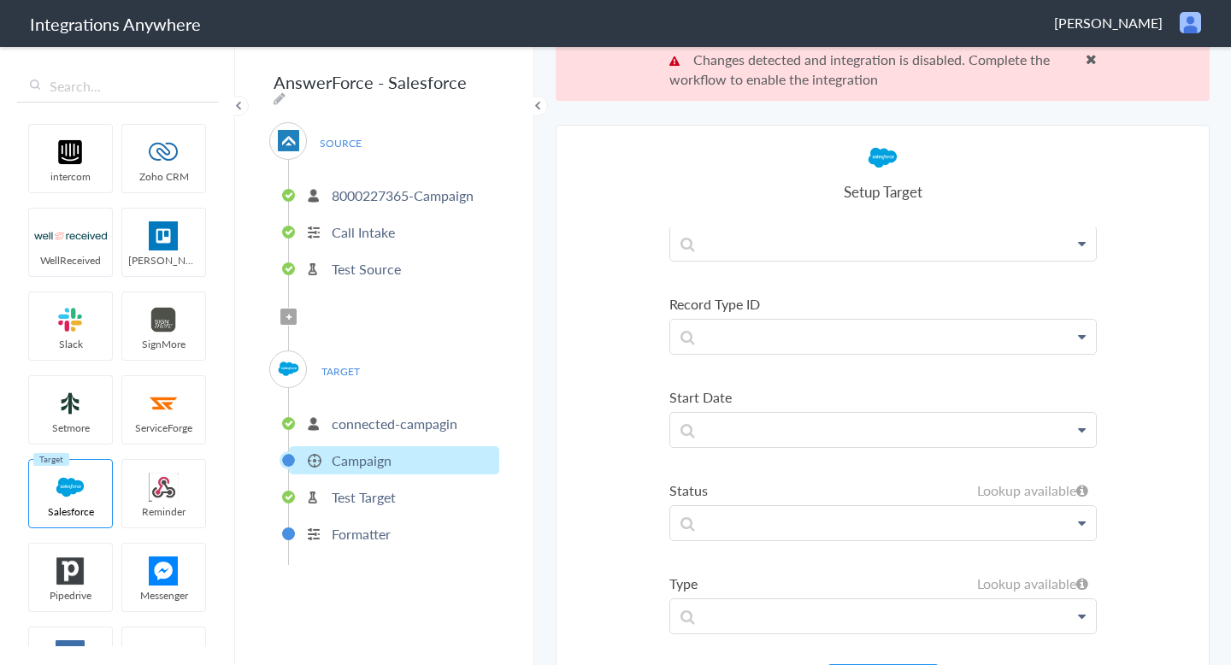
scroll to position [63, 0]
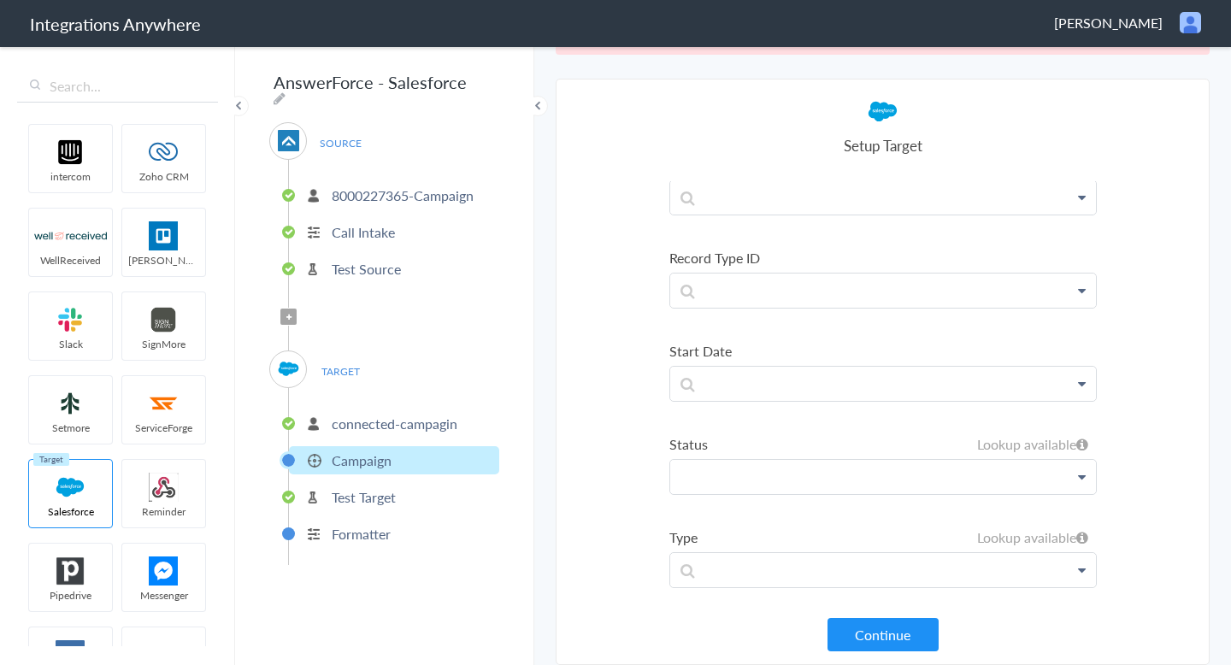
click at [800, 466] on p at bounding box center [883, 477] width 426 height 34
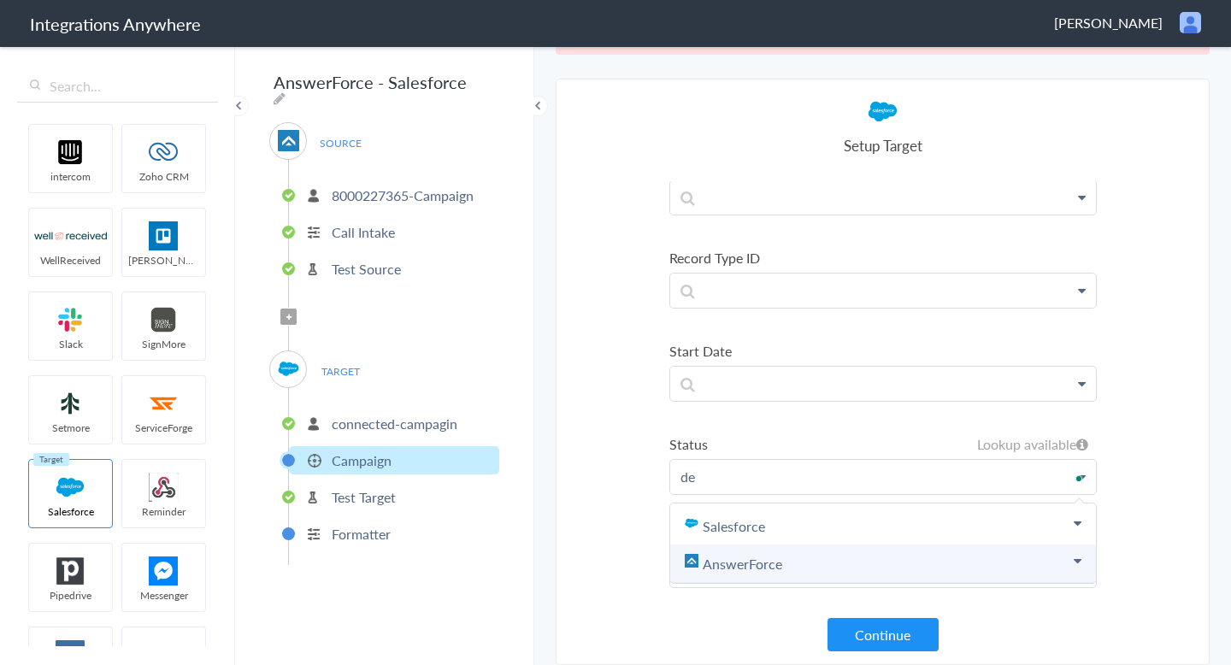
scroll to position [781, 0]
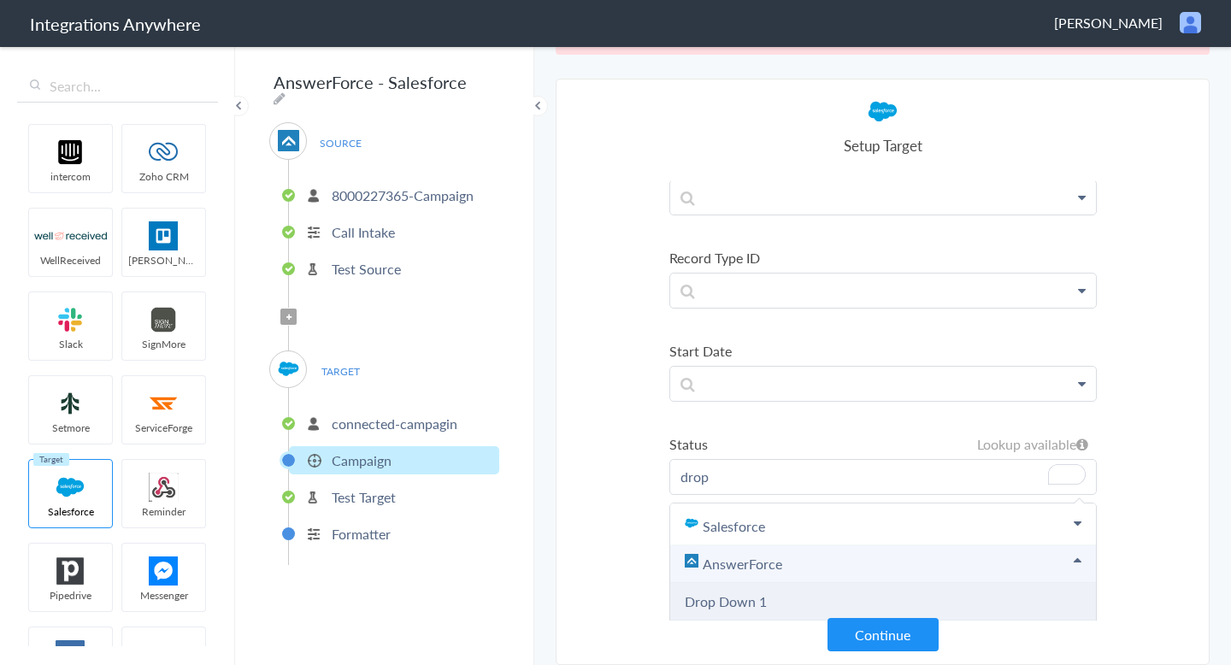
click at [775, 609] on 1 "Drop Down 1" at bounding box center [883, 602] width 426 height 38
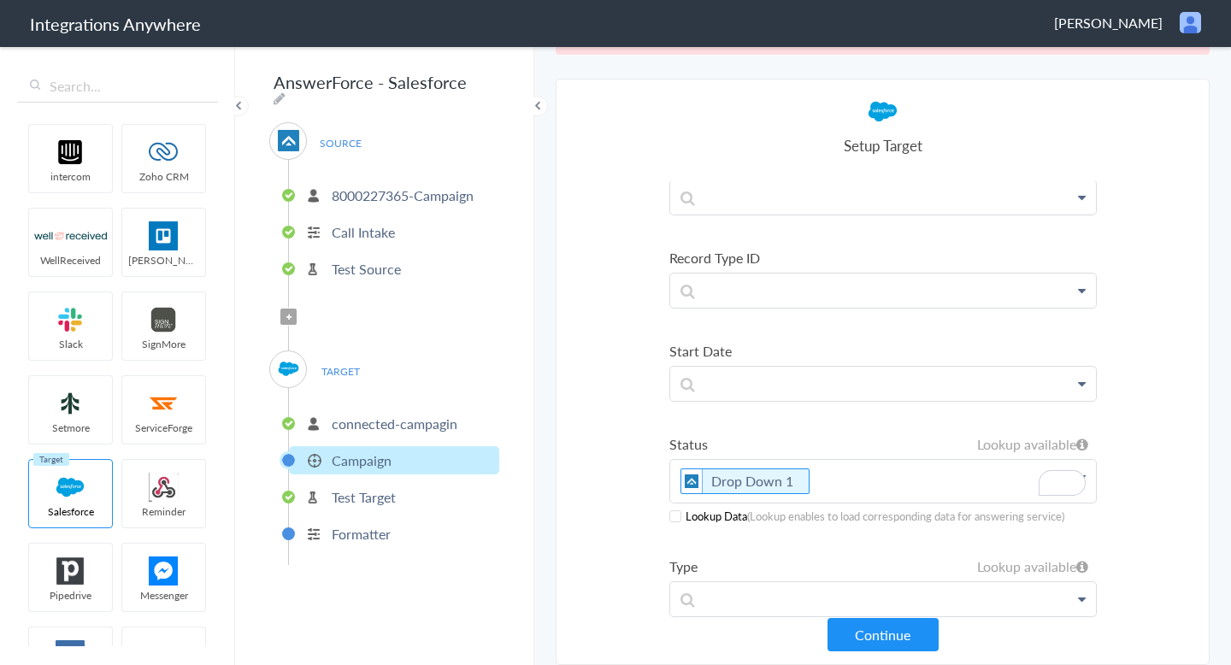
click at [684, 516] on div "Lookup Data (Lookup enables to load corresponding data for answering service)" at bounding box center [883, 516] width 428 height 16
click at [675, 516] on span at bounding box center [675, 516] width 12 height 12
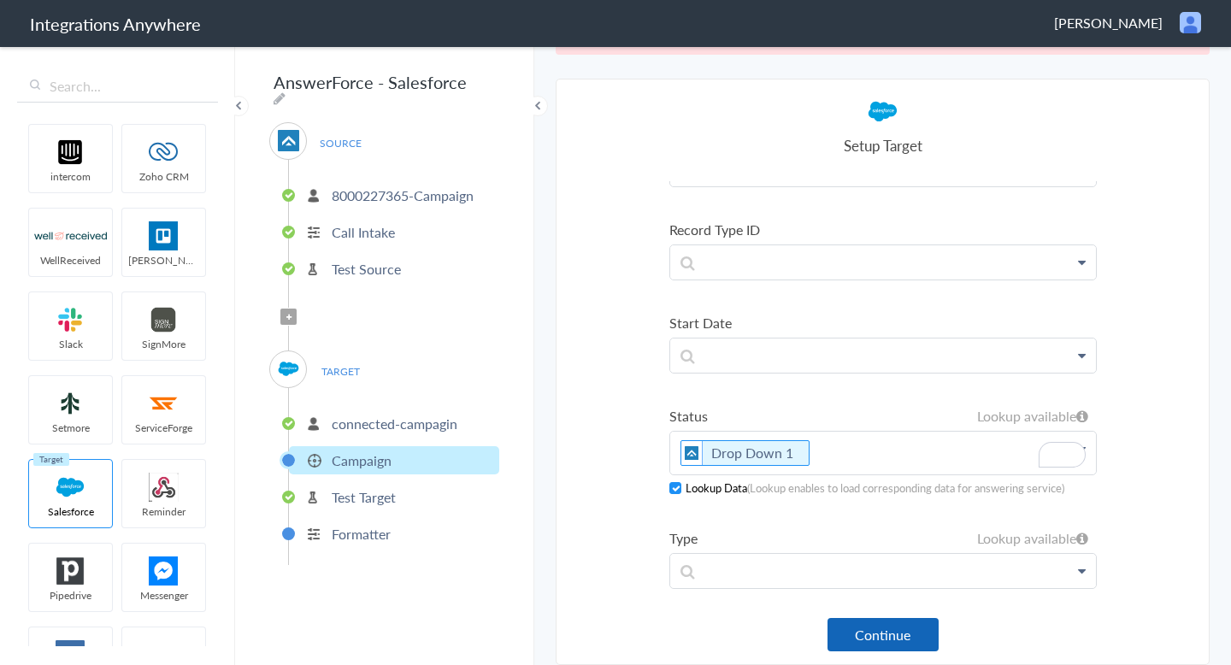
click at [864, 642] on button "Continue" at bounding box center [883, 634] width 111 height 33
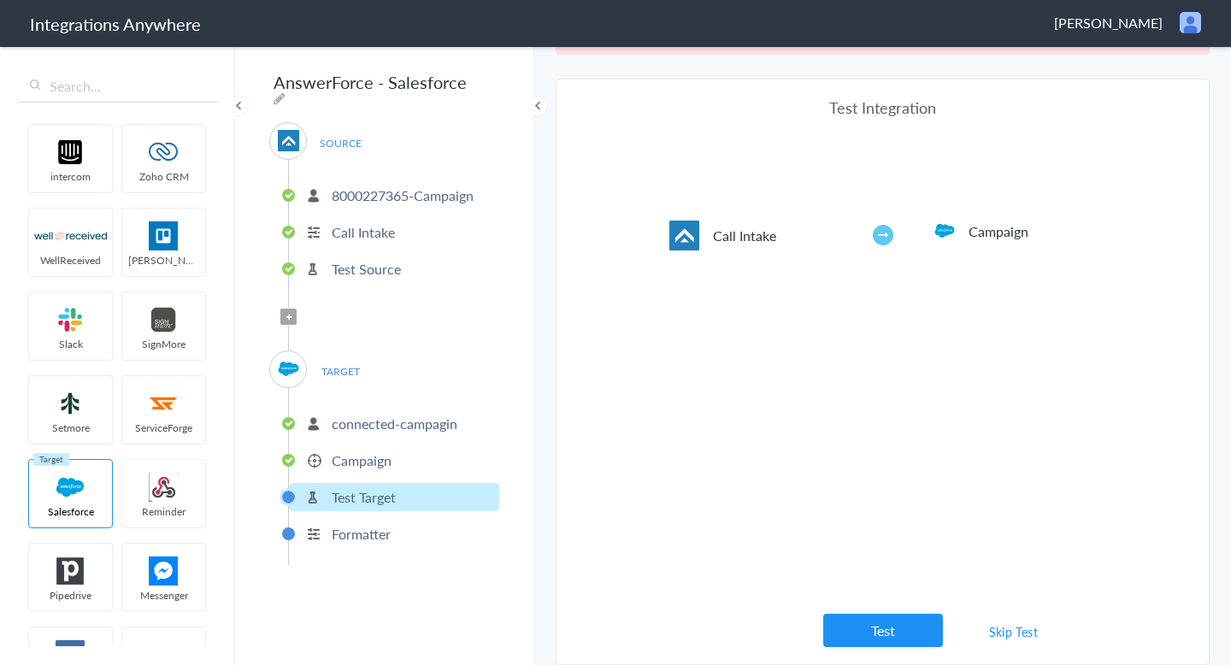
scroll to position [0, 0]
click at [899, 636] on button "Test" at bounding box center [883, 630] width 120 height 33
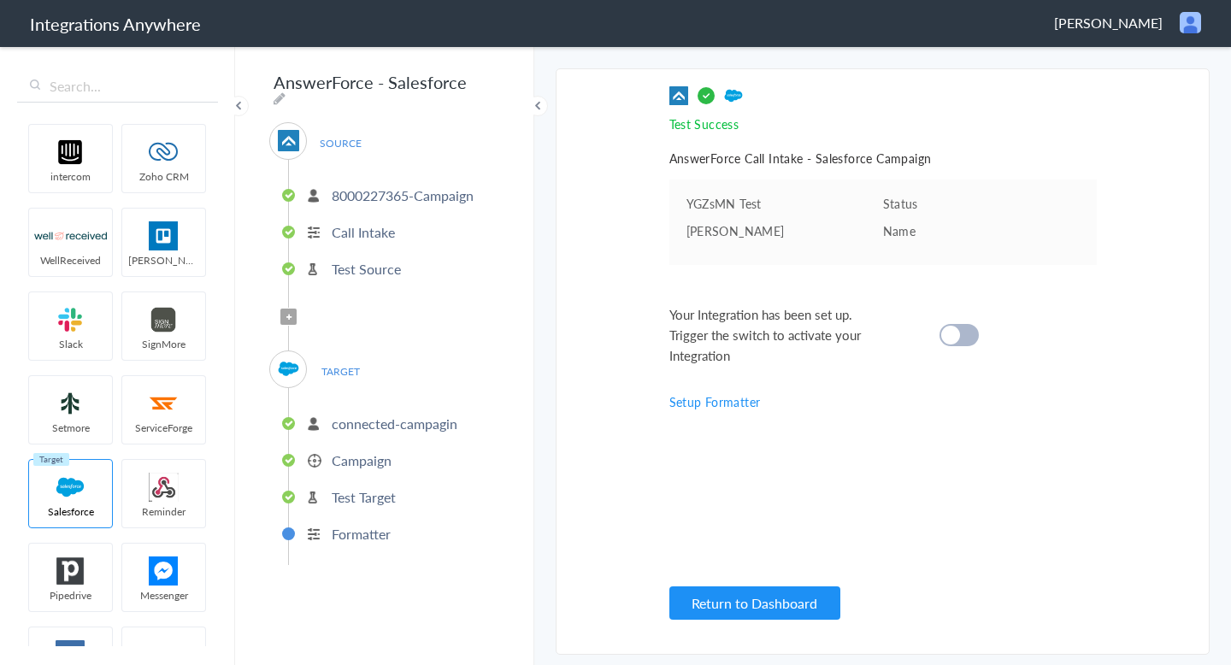
click at [297, 310] on div "SOURCE 8000227365-Campaign Call Intake Test Source Filter Applied TARGET connec…" at bounding box center [384, 343] width 230 height 443
click at [296, 310] on span "Filter Applied" at bounding box center [288, 317] width 16 height 16
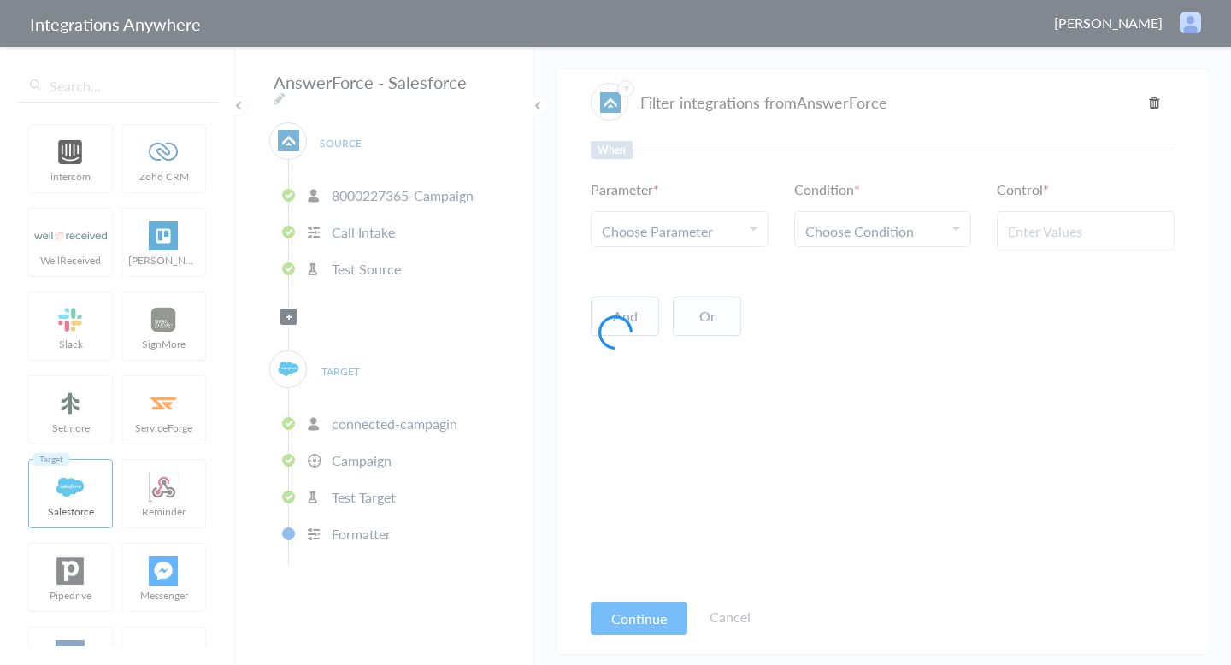
click at [292, 310] on div at bounding box center [615, 332] width 1231 height 665
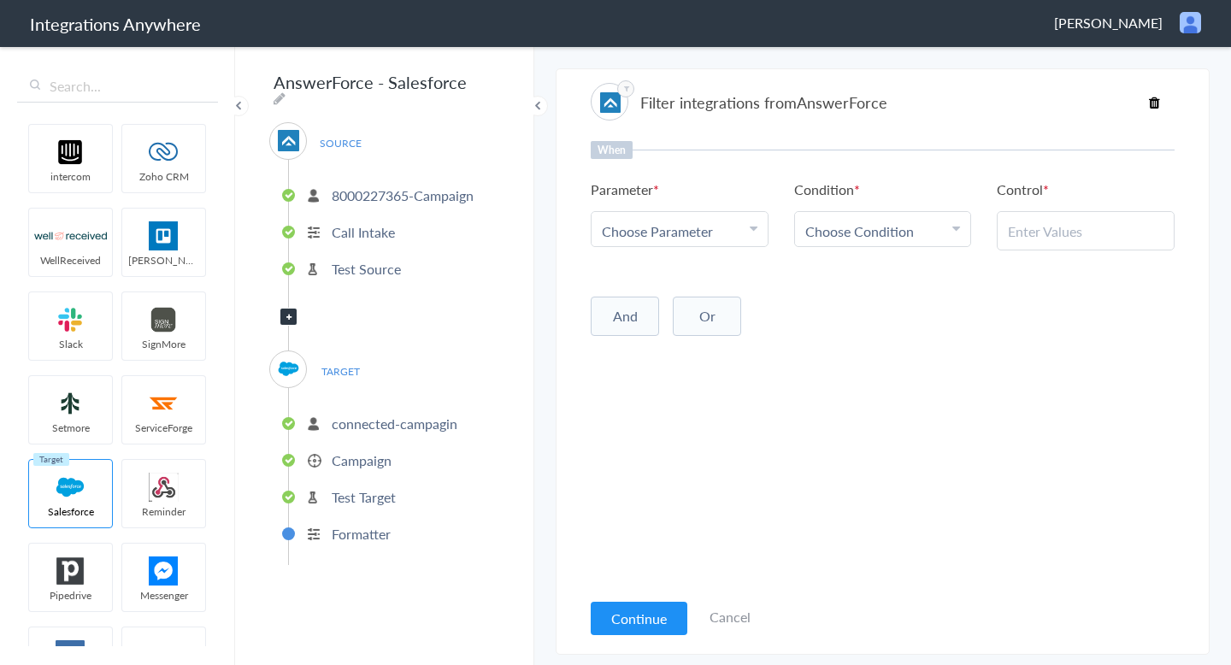
click at [686, 234] on span "Choose Parameter" at bounding box center [657, 231] width 111 height 20
click at [608, 310] on link "Name" at bounding box center [680, 315] width 176 height 37
click at [815, 239] on span "Choose Condition" at bounding box center [859, 231] width 109 height 20
click at [837, 311] on link "Contains" at bounding box center [883, 315] width 176 height 37
click at [1066, 234] on input "text" at bounding box center [1086, 231] width 156 height 20
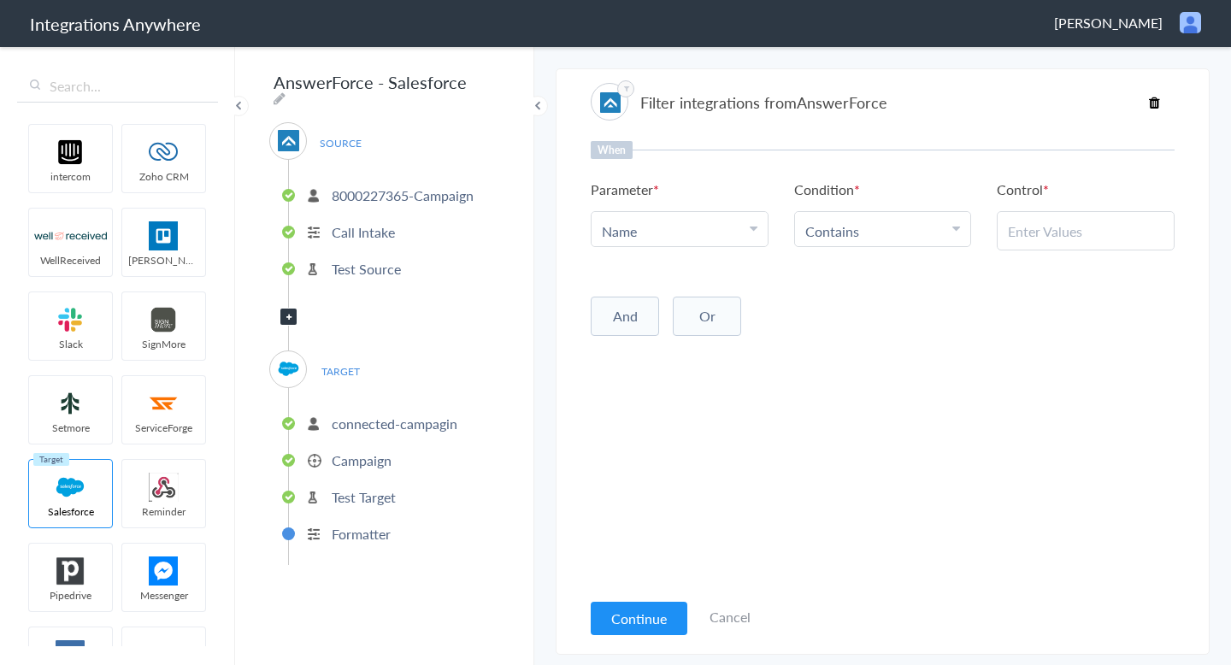
click at [886, 220] on link "Choose Condition Contains" at bounding box center [883, 229] width 176 height 34
click at [859, 370] on link "Exists" at bounding box center [883, 372] width 176 height 37
click at [614, 304] on button "And" at bounding box center [625, 312] width 68 height 39
click at [641, 298] on span at bounding box center [639, 299] width 15 height 15
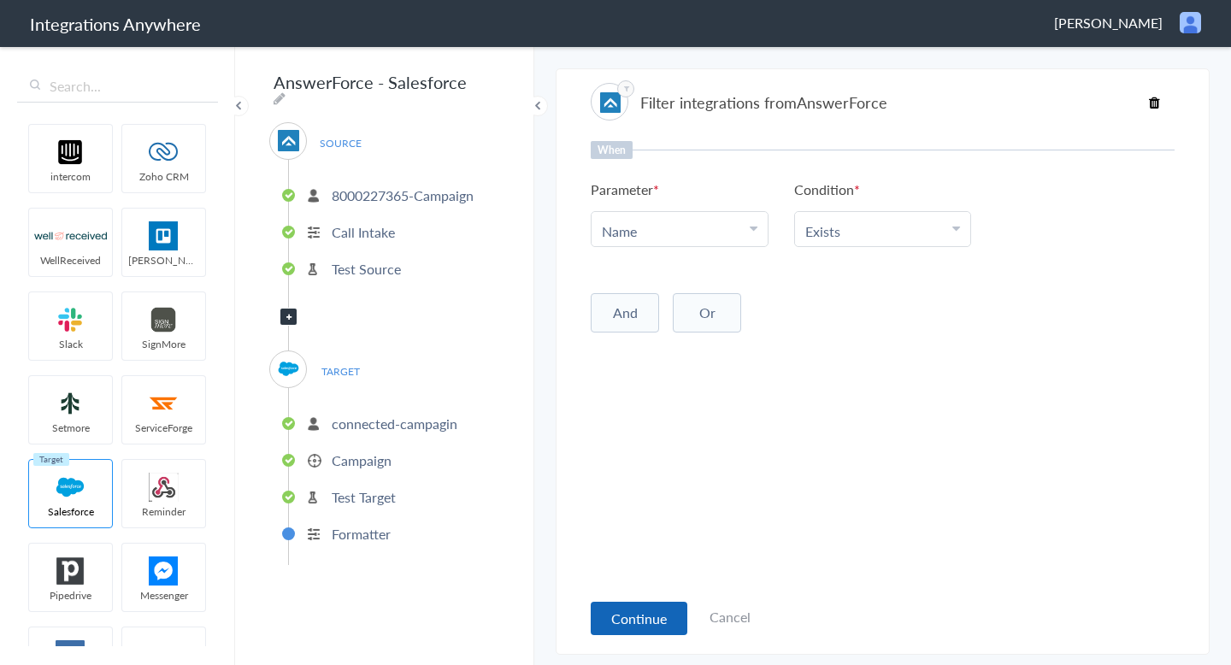
click at [654, 615] on button "Continue" at bounding box center [639, 618] width 97 height 33
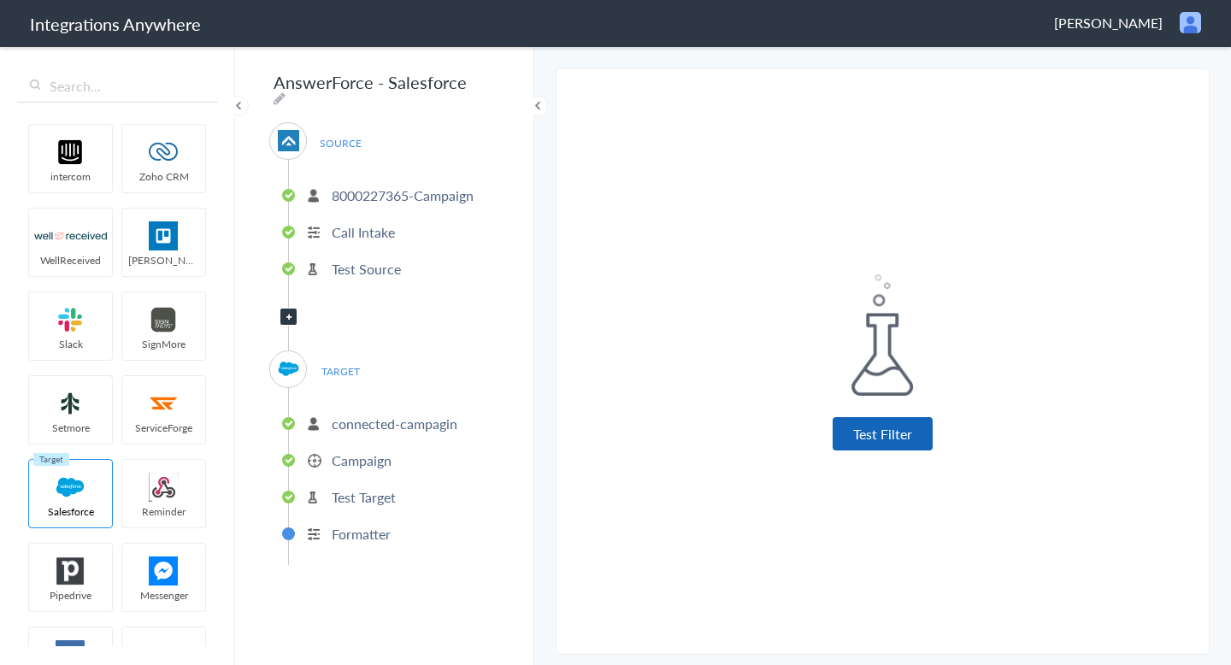
click at [911, 446] on button "Test Filter" at bounding box center [883, 433] width 100 height 33
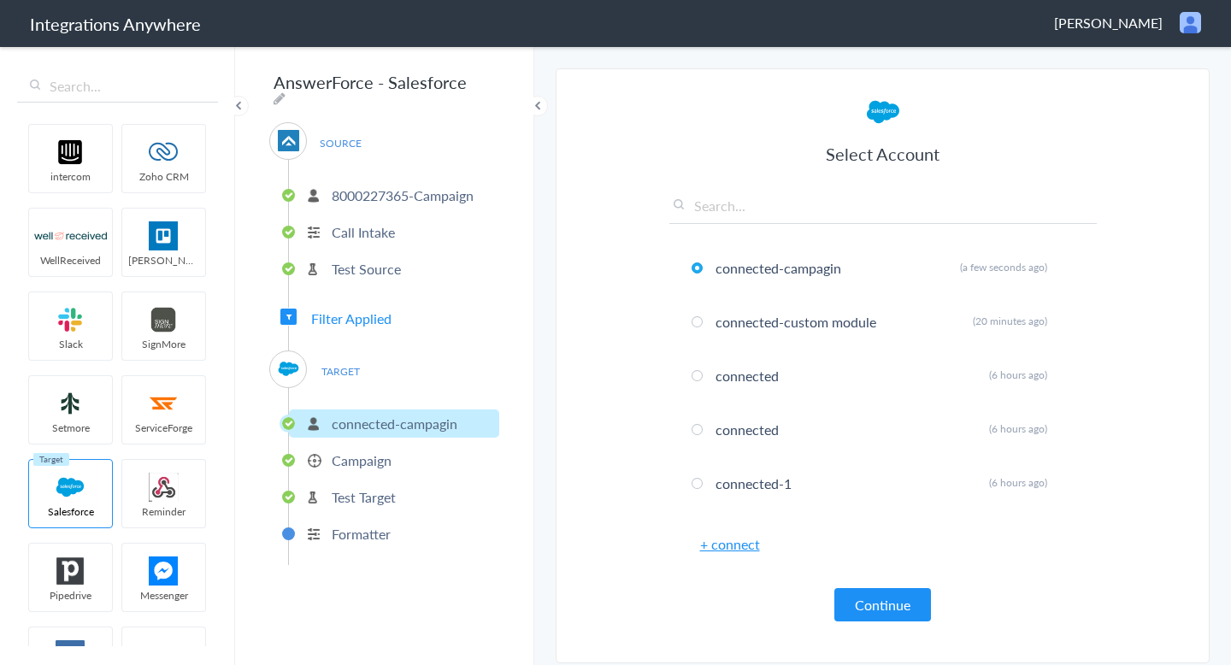
click at [355, 320] on span "Filter Applied" at bounding box center [351, 319] width 80 height 20
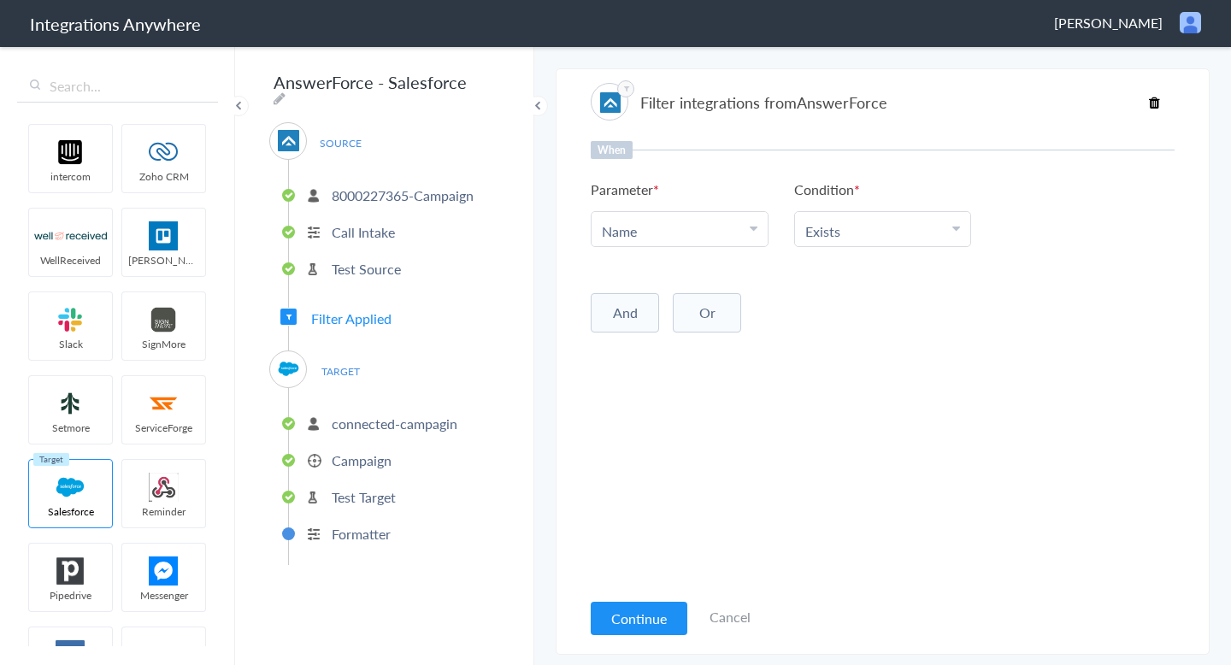
click at [811, 238] on link "Exists" at bounding box center [822, 231] width 35 height 20
click at [728, 429] on div "When Parameter Choose Parameter Name Name First Name Last Name Email Phone Call…" at bounding box center [883, 365] width 584 height 448
click at [363, 419] on p "connected-campagin" at bounding box center [395, 424] width 126 height 20
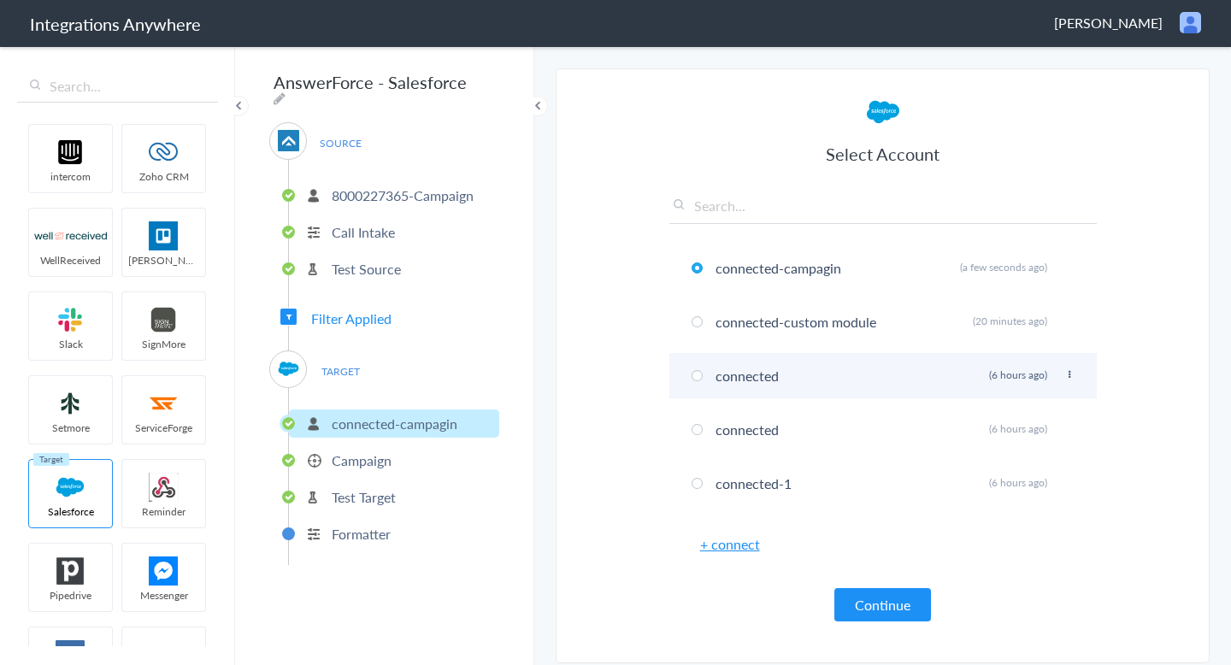
scroll to position [97, 0]
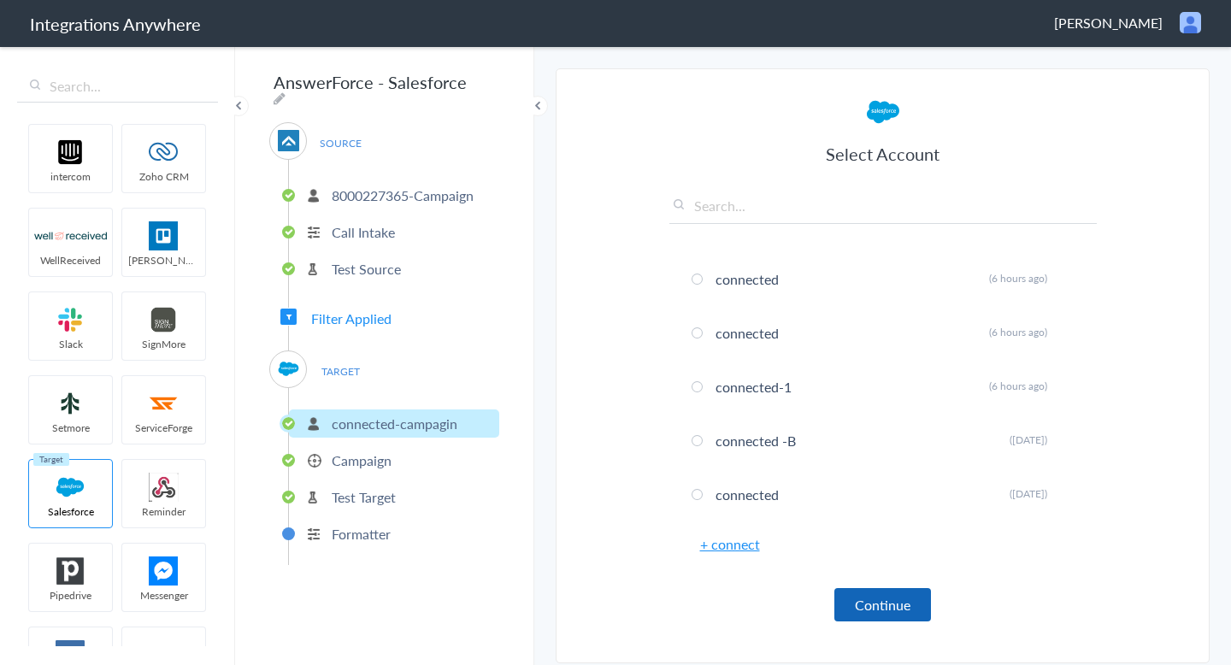
click at [882, 603] on button "Continue" at bounding box center [882, 604] width 97 height 33
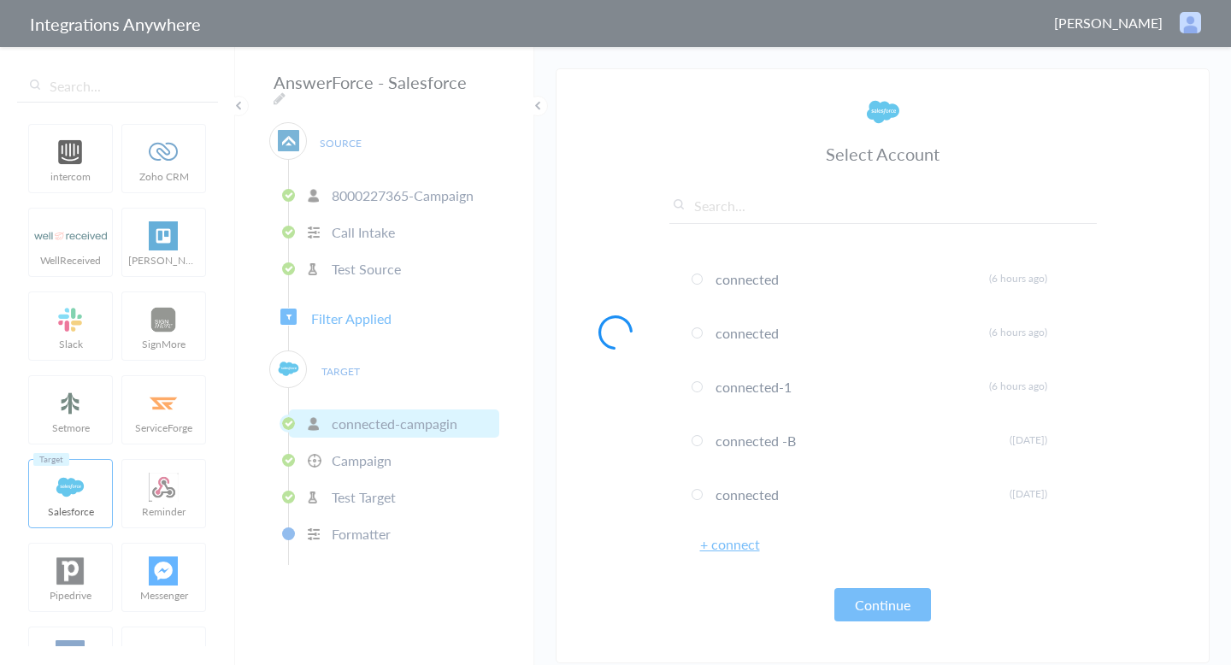
scroll to position [809, 0]
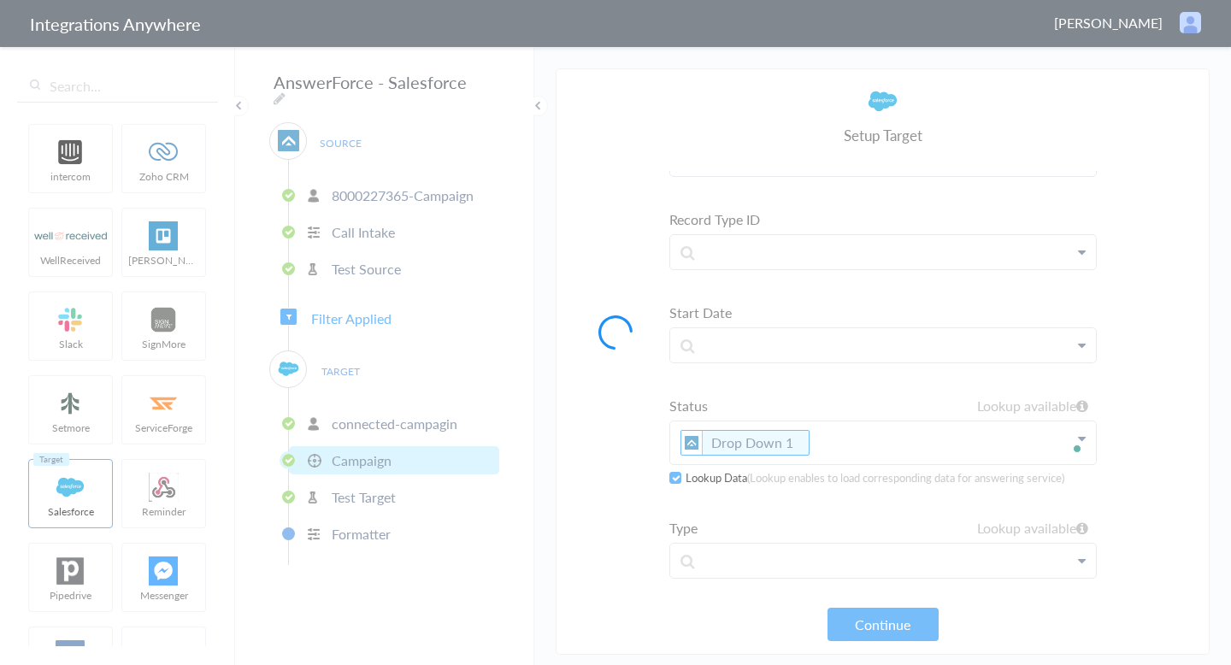
click at [870, 599] on div at bounding box center [615, 332] width 1231 height 665
click at [873, 617] on div at bounding box center [615, 332] width 1231 height 665
click at [875, 621] on div at bounding box center [615, 332] width 1231 height 665
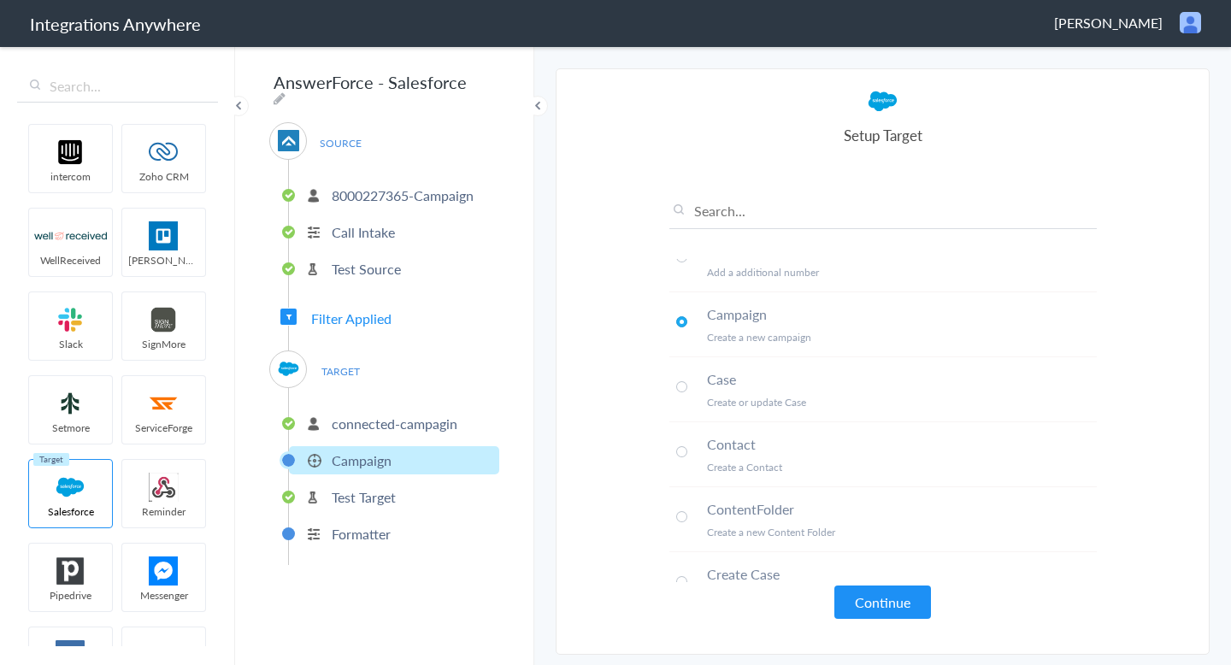
click at [875, 620] on article "Select Account connected-campagin Rename Delete (a few seconds ago) connected-c…" at bounding box center [883, 361] width 428 height 551
click at [868, 600] on button "Continue" at bounding box center [882, 602] width 97 height 33
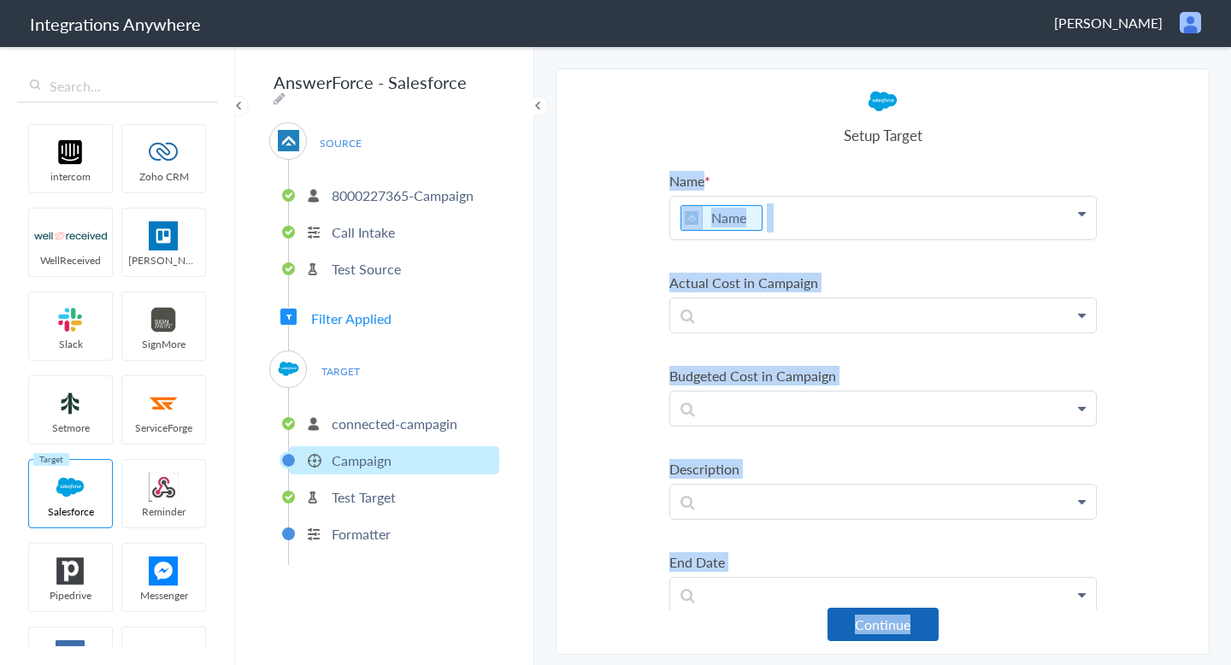
click at [887, 631] on button "Continue" at bounding box center [883, 624] width 111 height 33
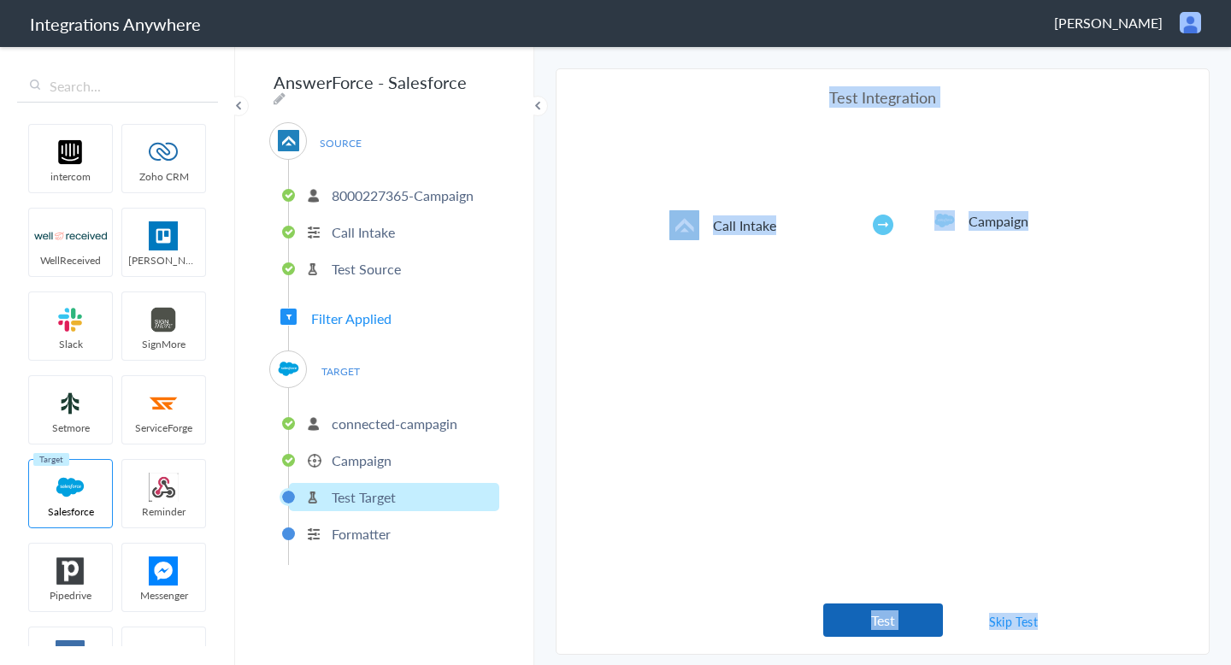
click at [924, 619] on button "Test" at bounding box center [883, 620] width 120 height 33
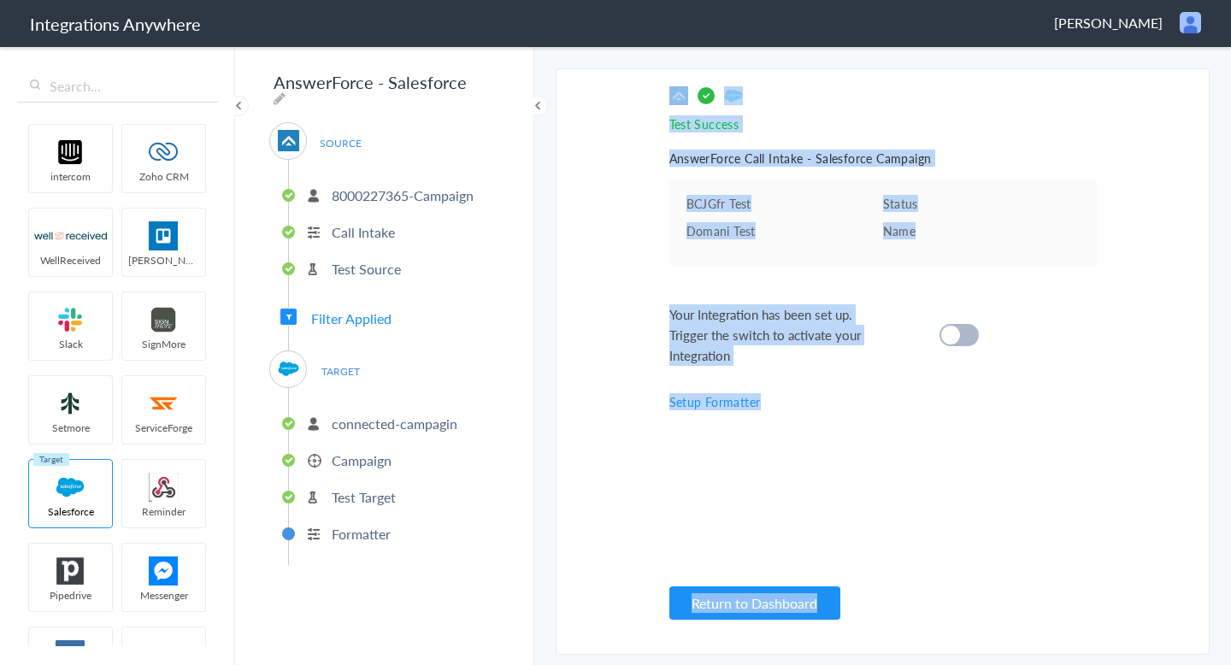
click at [952, 342] on cite at bounding box center [950, 335] width 19 height 19
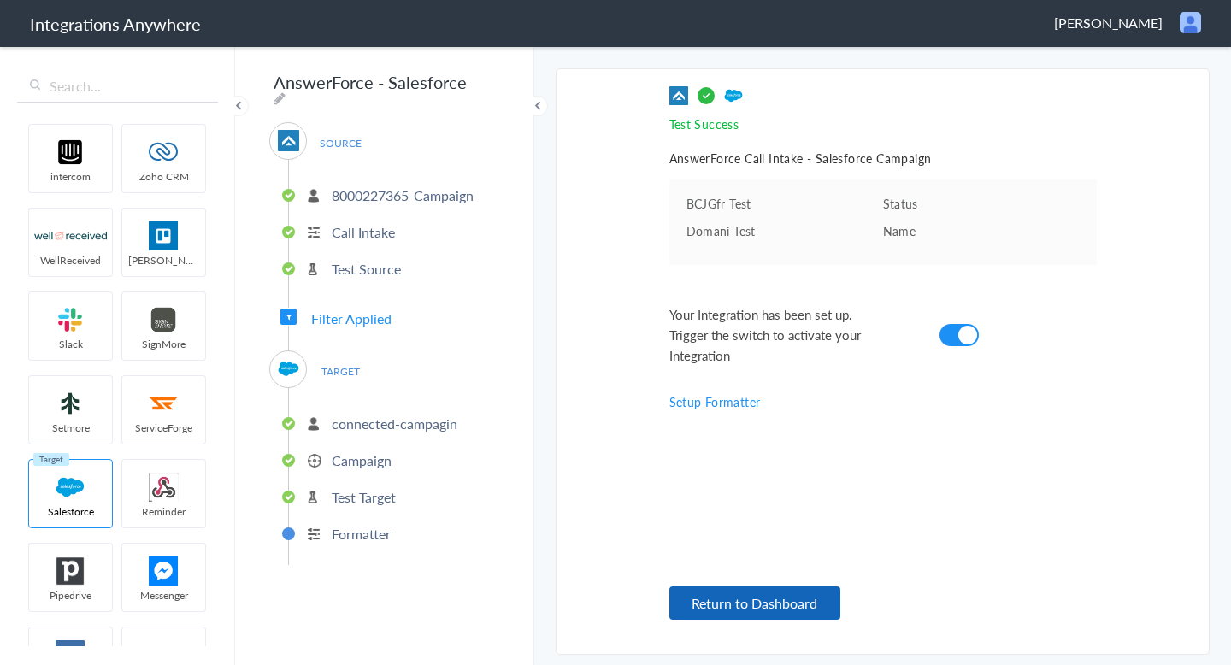
click at [747, 610] on button "Return to Dashboard" at bounding box center [754, 603] width 171 height 33
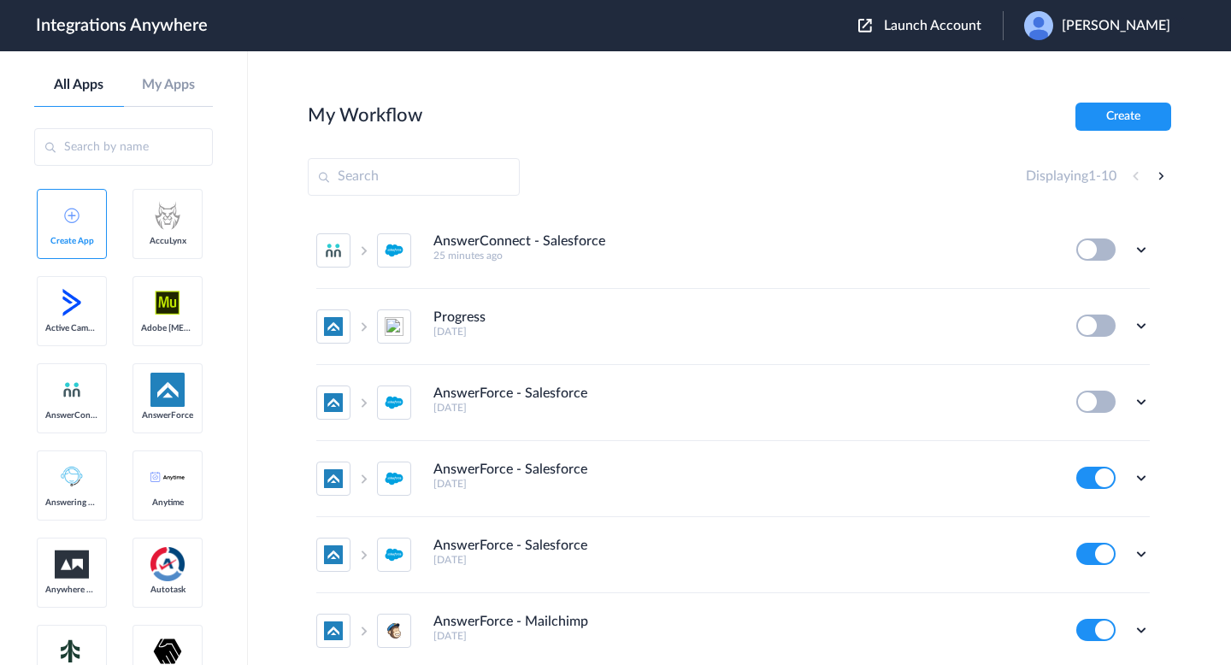
click at [884, 31] on span "Launch Account" at bounding box center [932, 26] width 97 height 14
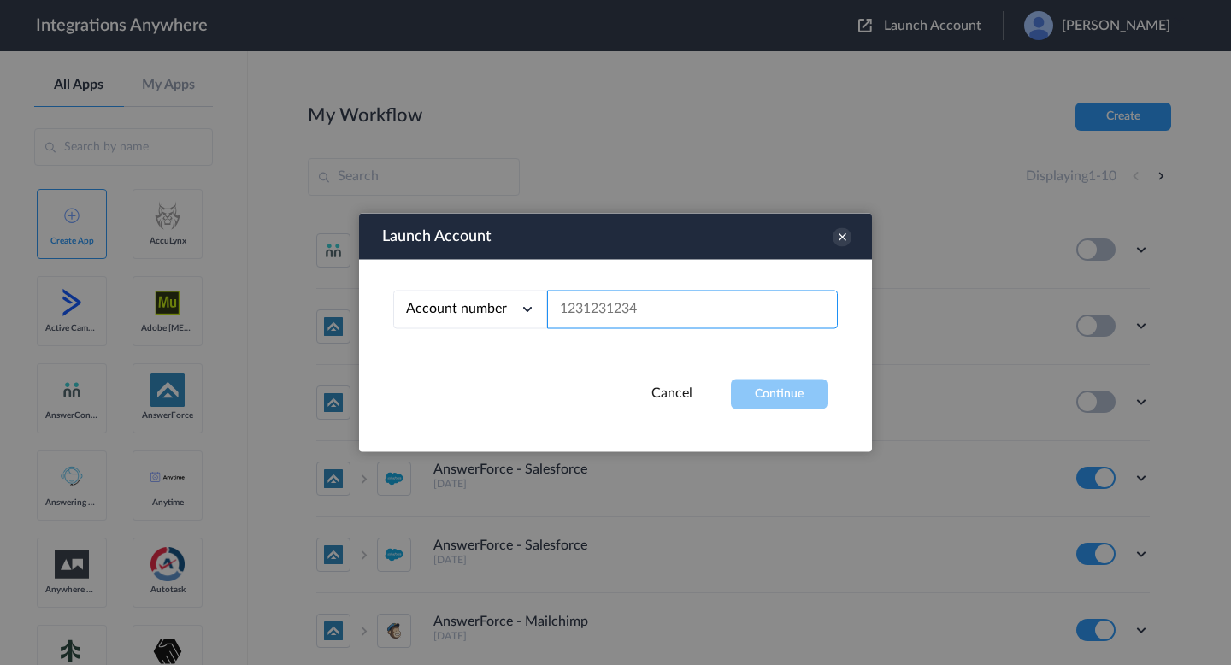
click at [741, 303] on input "text" at bounding box center [692, 310] width 291 height 38
paste input "Salesforce@12345"
paste input "800022736"
type input "8000227365"
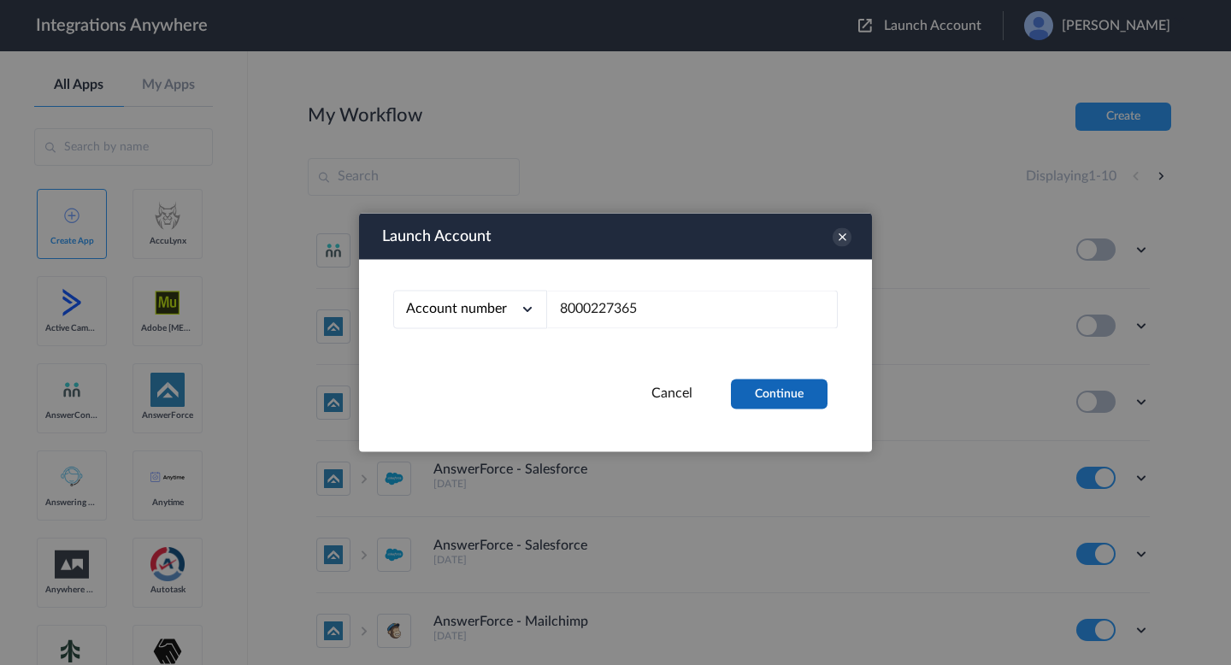
click at [758, 384] on button "Continue" at bounding box center [779, 395] width 97 height 30
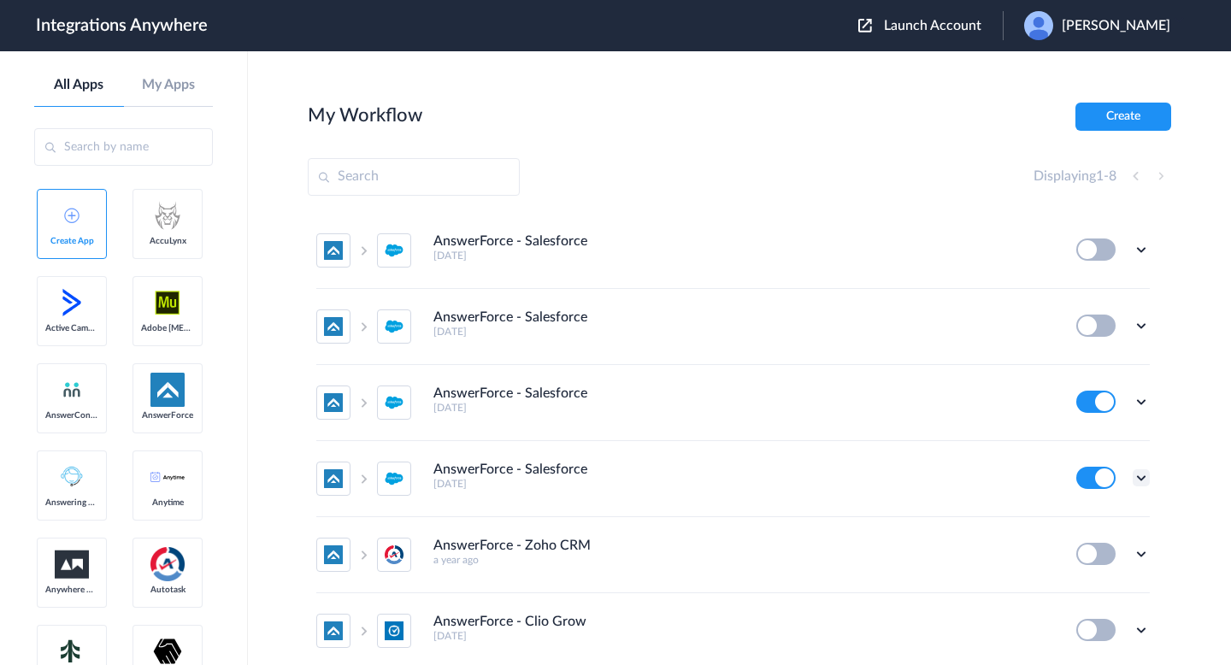
click at [1140, 473] on icon at bounding box center [1141, 477] width 17 height 17
click at [1081, 516] on link "Edit" at bounding box center [1072, 517] width 41 height 12
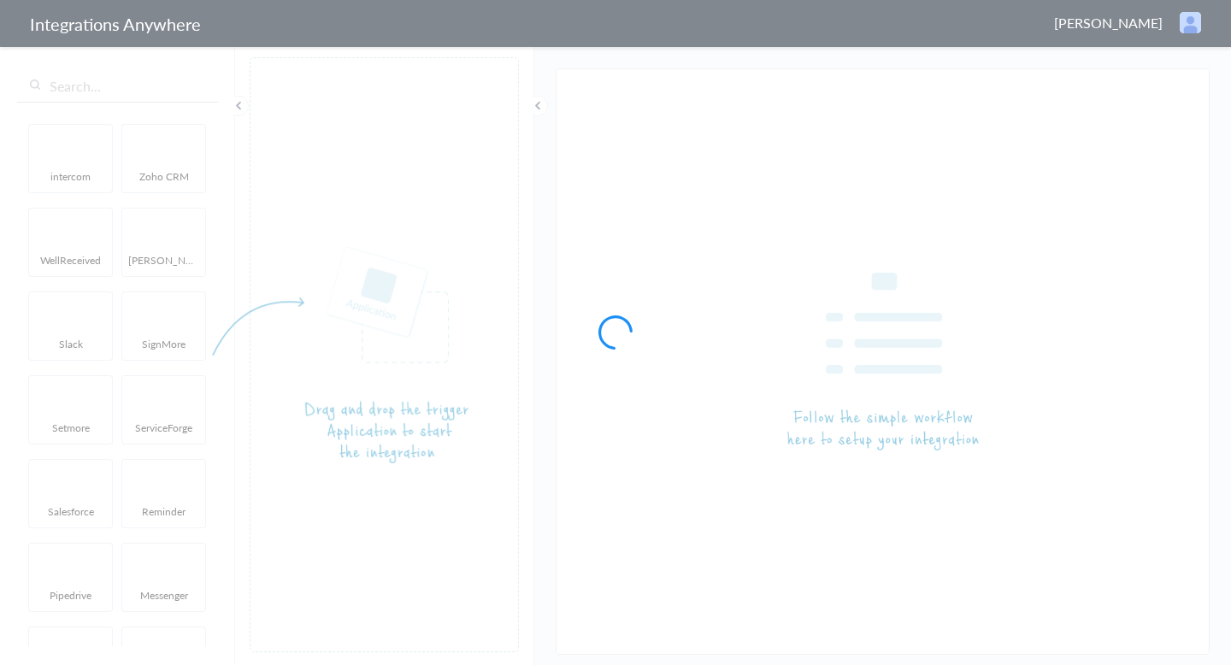
type input "AnswerForce - Salesforce"
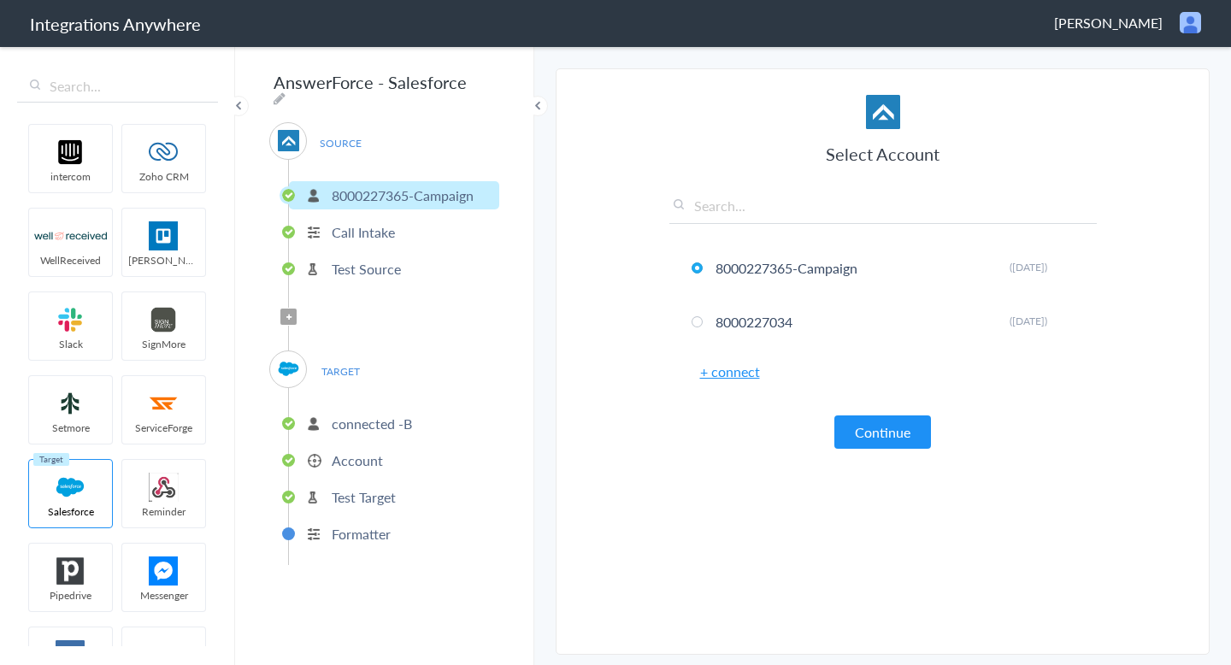
click at [376, 424] on p "connected -B" at bounding box center [372, 424] width 80 height 20
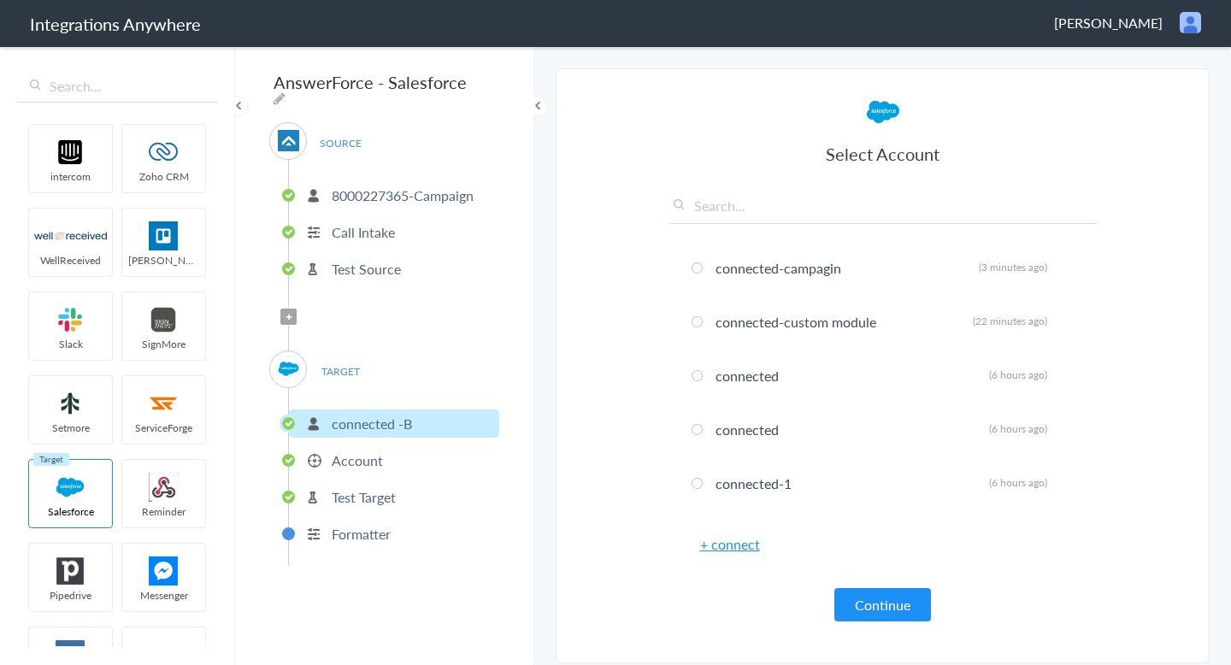
click at [729, 547] on link "+ connect" at bounding box center [730, 544] width 60 height 20
click at [887, 609] on button "Continue" at bounding box center [882, 604] width 97 height 33
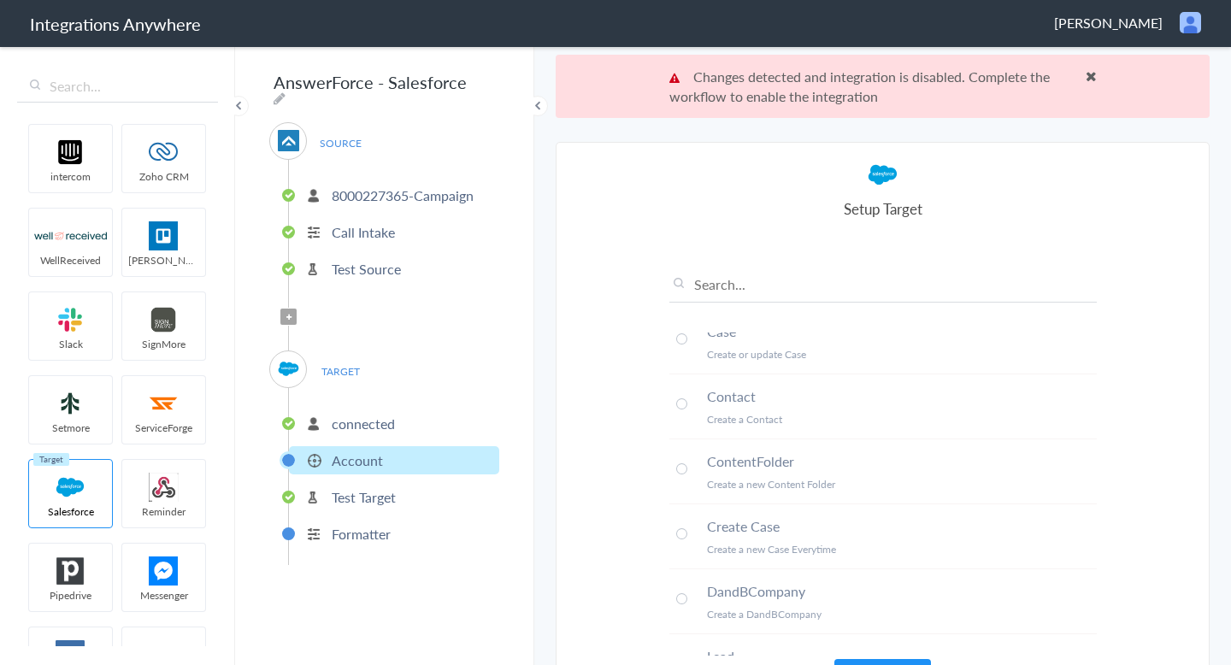
scroll to position [277, 0]
click at [868, 663] on button "Continue" at bounding box center [882, 675] width 97 height 33
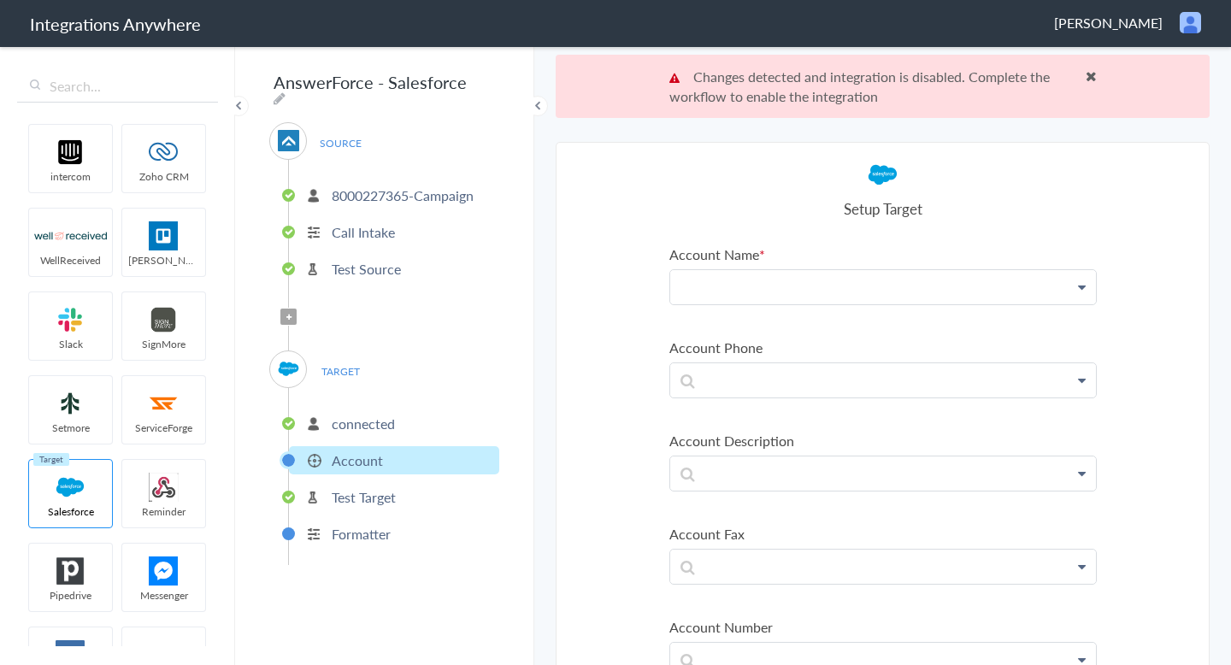
click at [846, 284] on p at bounding box center [883, 287] width 426 height 34
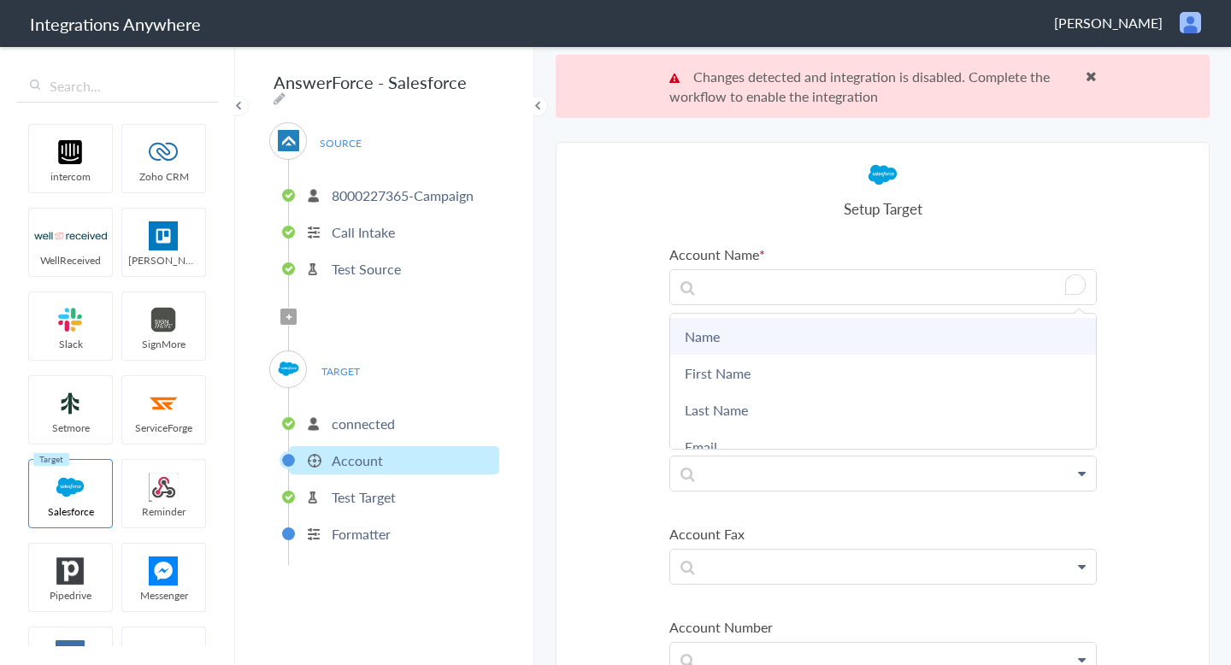
click at [809, 350] on link "Name" at bounding box center [883, 336] width 426 height 37
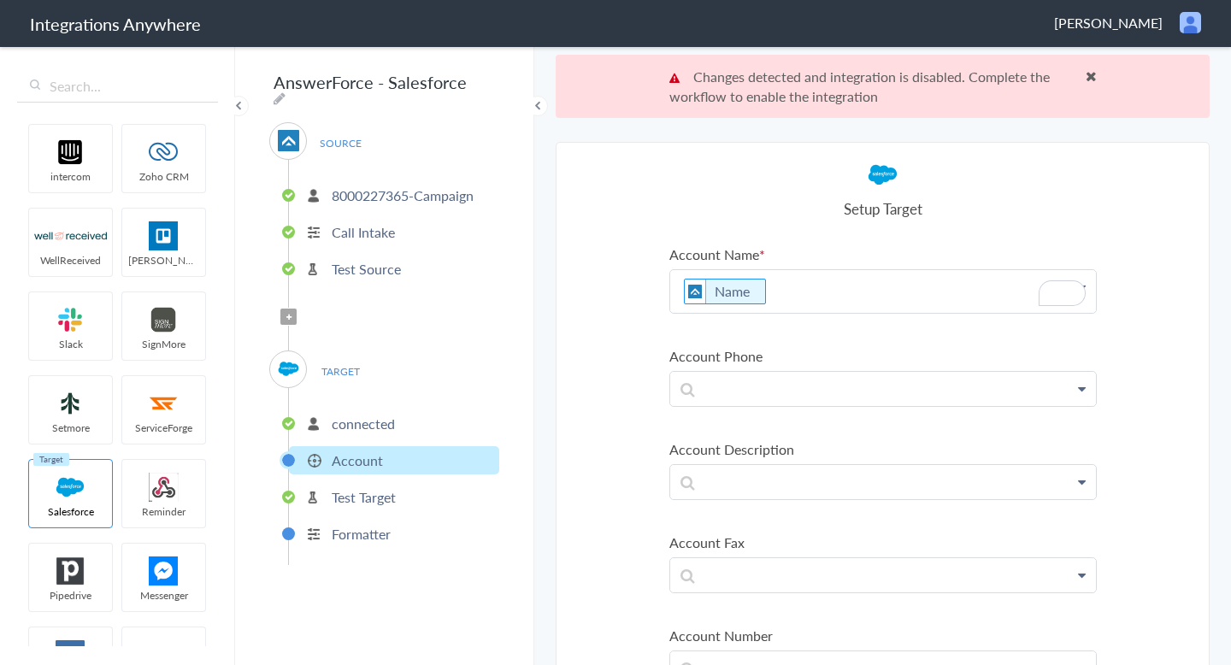
click at [799, 303] on p "Name" at bounding box center [883, 291] width 426 height 43
click at [602, 321] on section "Select Account 8000227365-Campaign Rename Delete (7 days ago) 8000227034 Rename…" at bounding box center [883, 435] width 654 height 587
click at [787, 298] on p "Name account" at bounding box center [883, 291] width 426 height 43
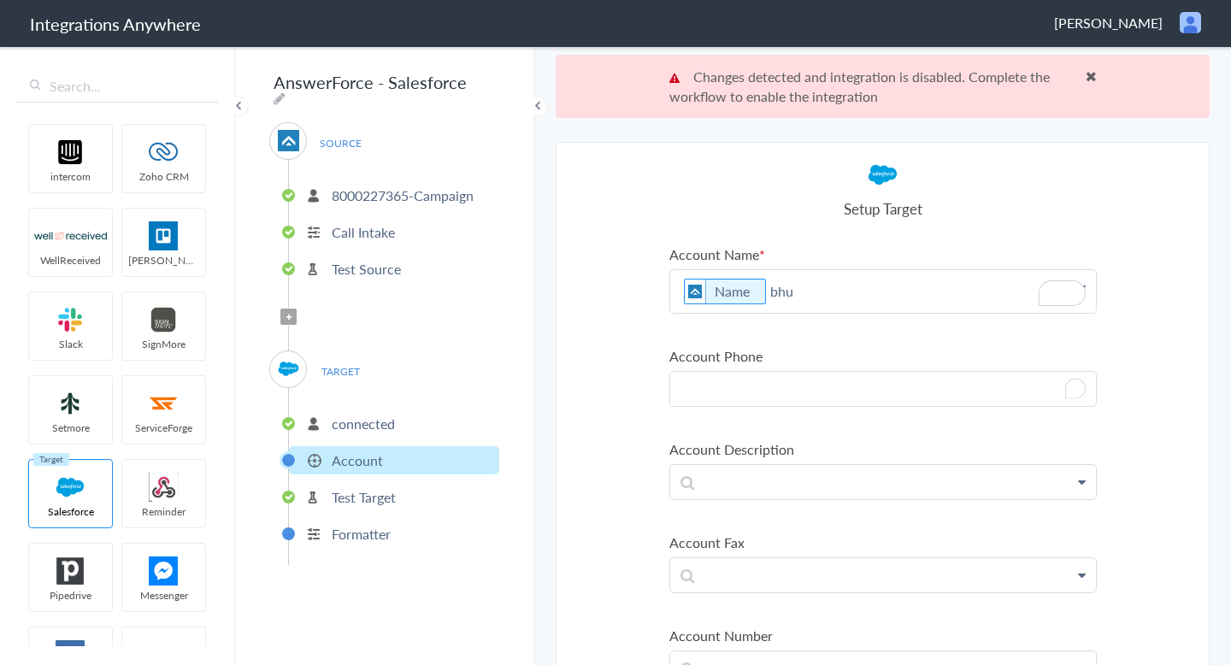
click at [781, 386] on p "To enrich screen reader interactions, please activate Accessibility in Grammarl…" at bounding box center [883, 389] width 426 height 34
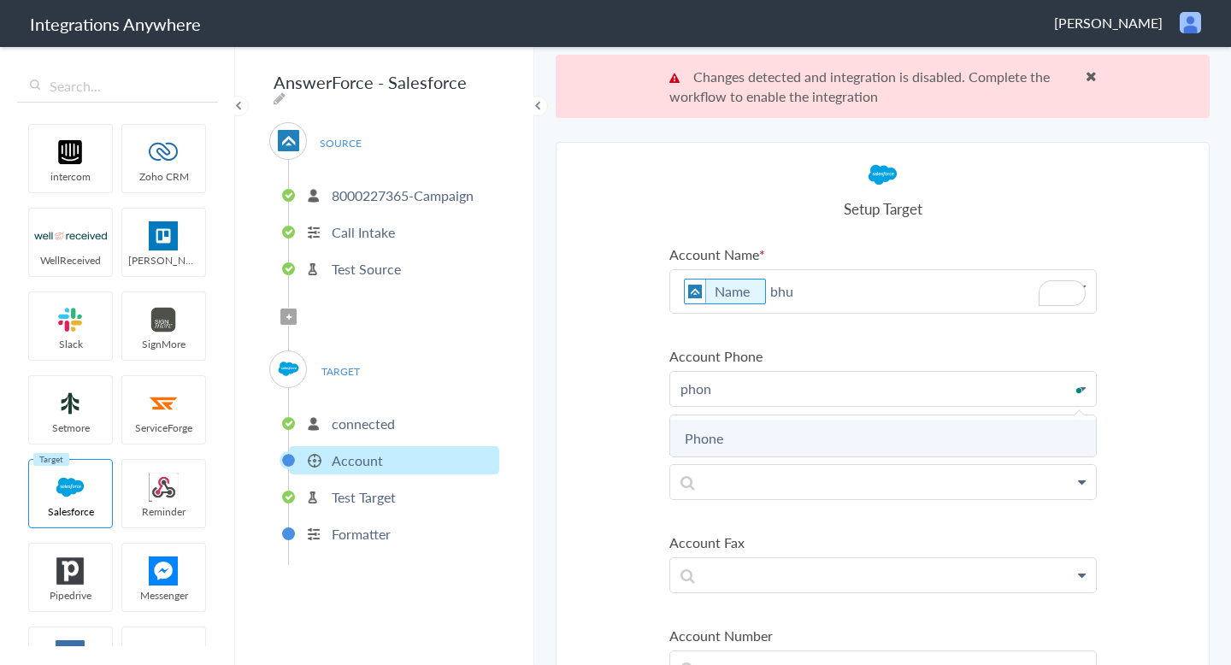
click at [713, 450] on link "Phone" at bounding box center [883, 438] width 426 height 37
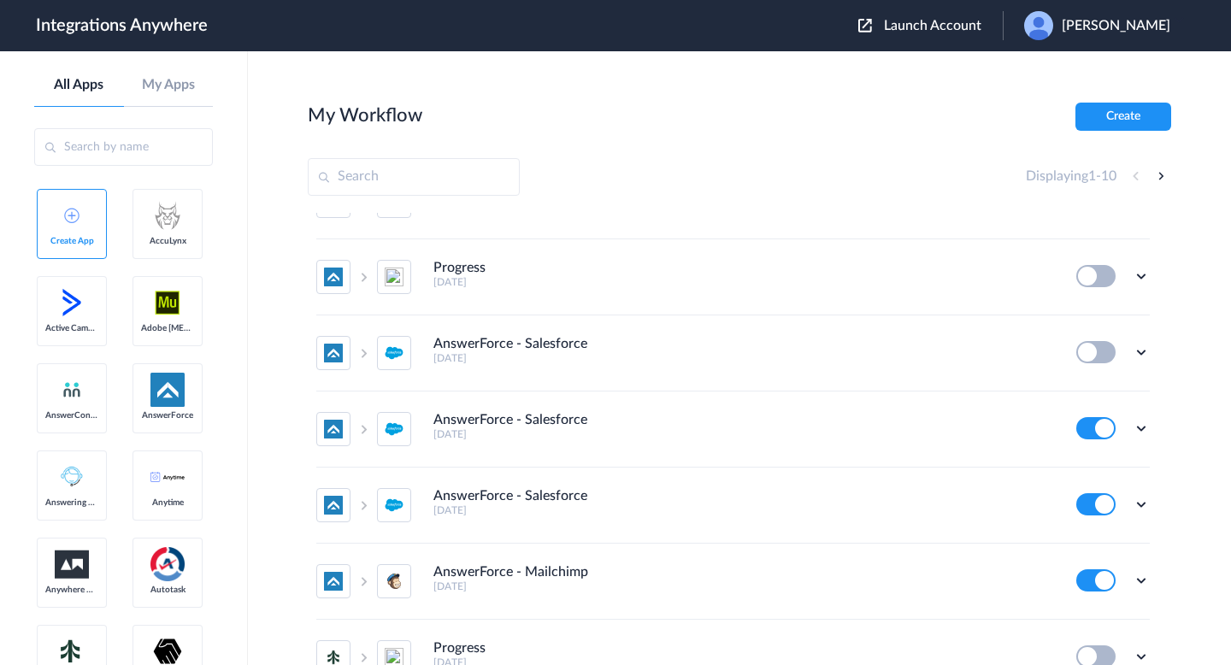
scroll to position [70, 0]
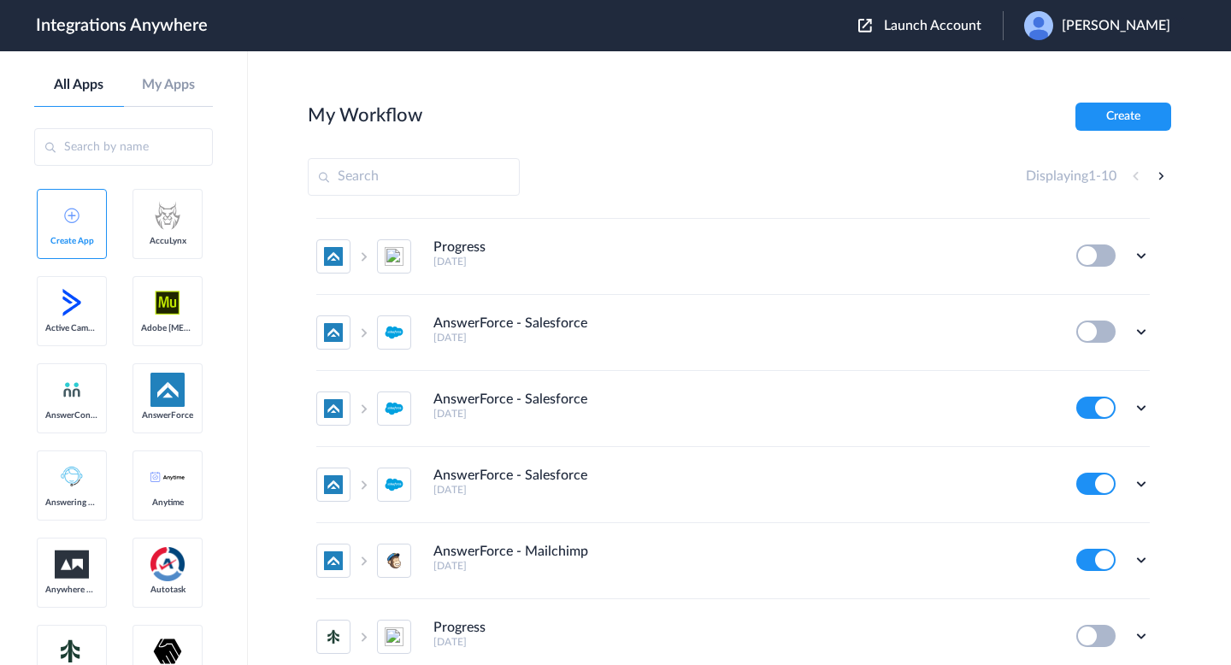
click at [900, 29] on span "Launch Account" at bounding box center [932, 26] width 97 height 14
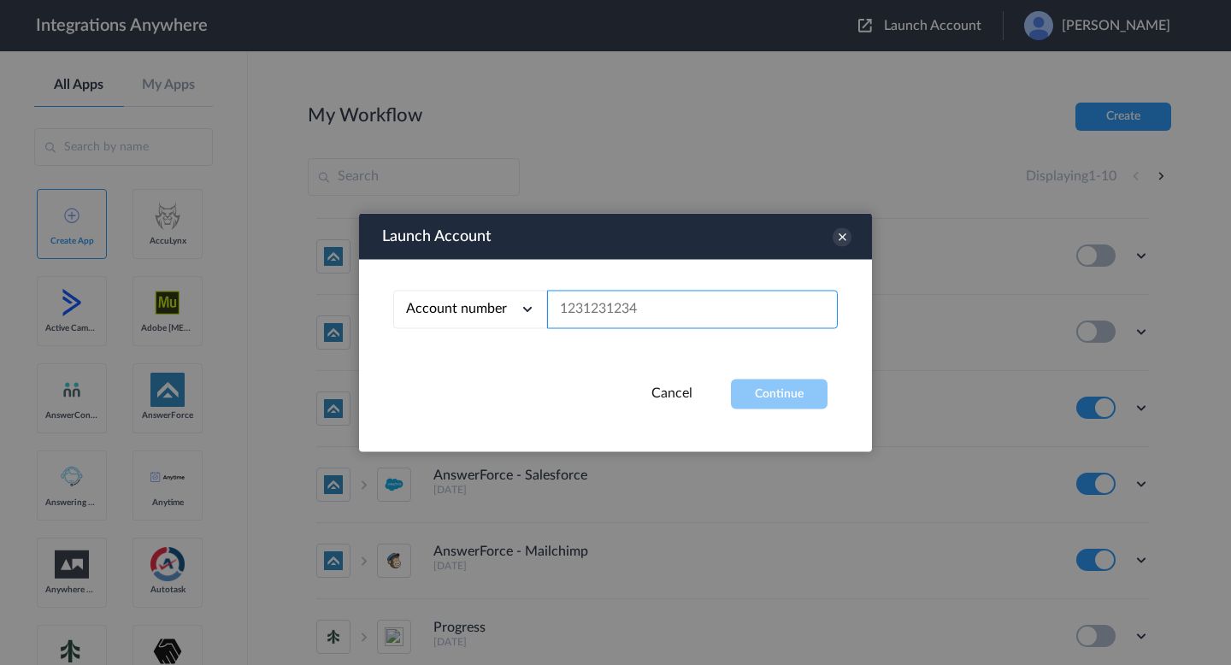
paste input "created"
click at [579, 301] on input "created" at bounding box center [692, 310] width 291 height 38
paste input "8000227365"
type input "8000227365"
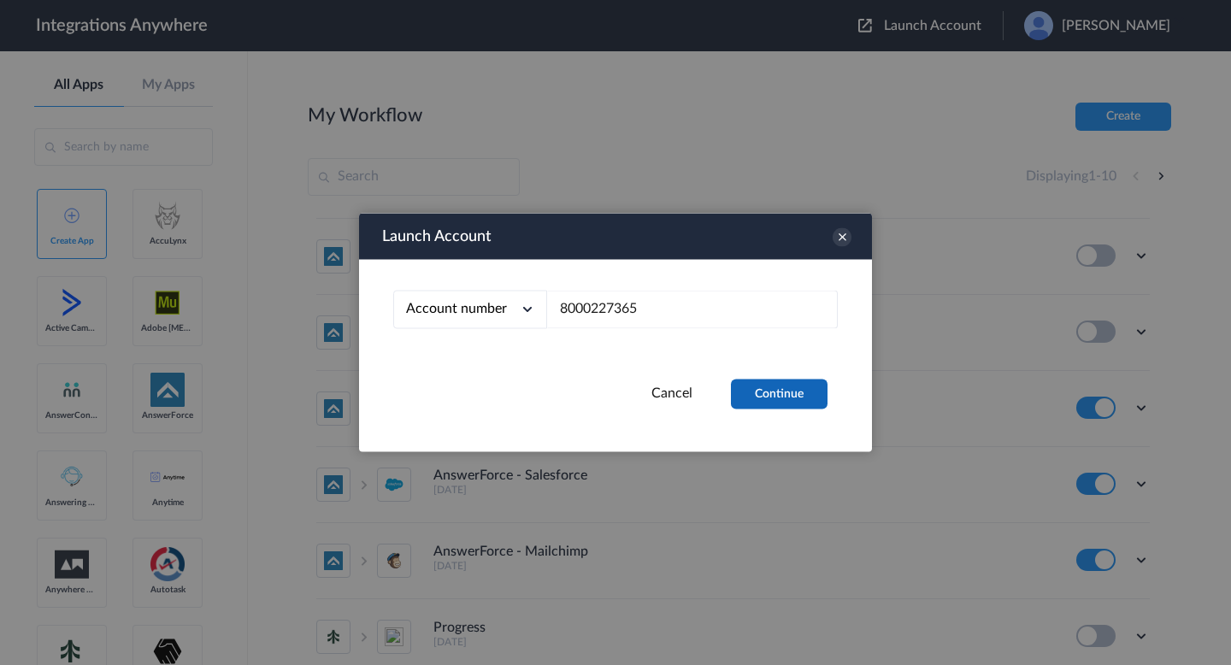
click at [752, 390] on button "Continue" at bounding box center [779, 395] width 97 height 30
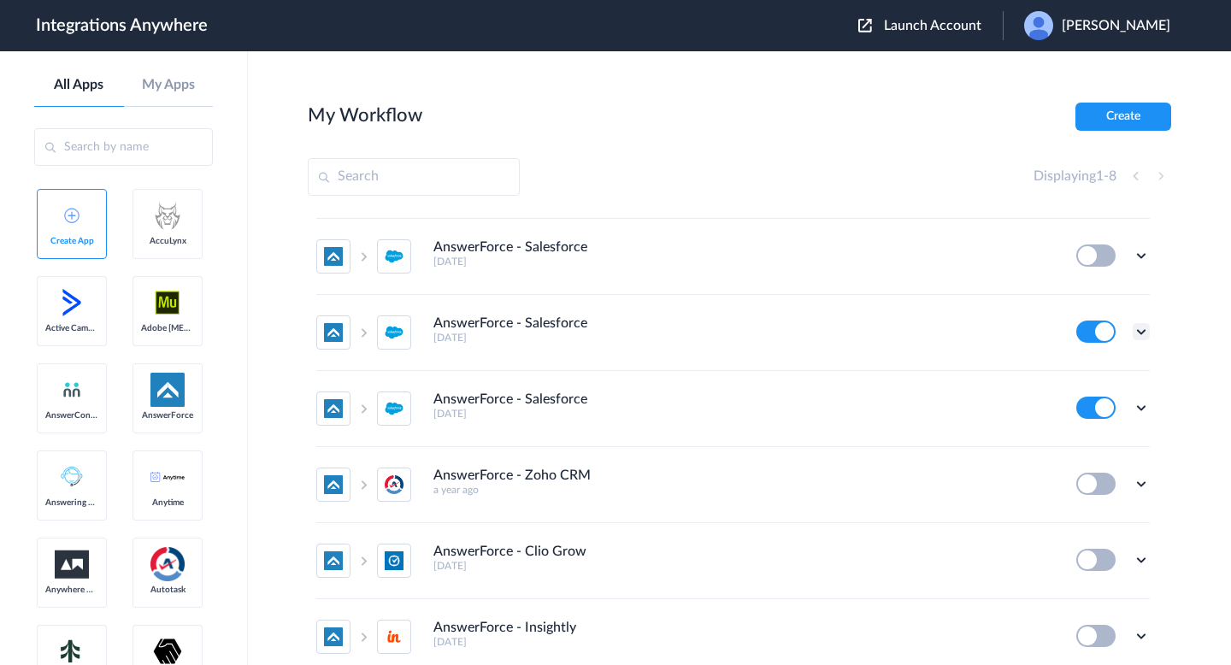
click at [1135, 332] on icon at bounding box center [1141, 331] width 17 height 17
click at [1076, 374] on link "Edit" at bounding box center [1072, 371] width 41 height 12
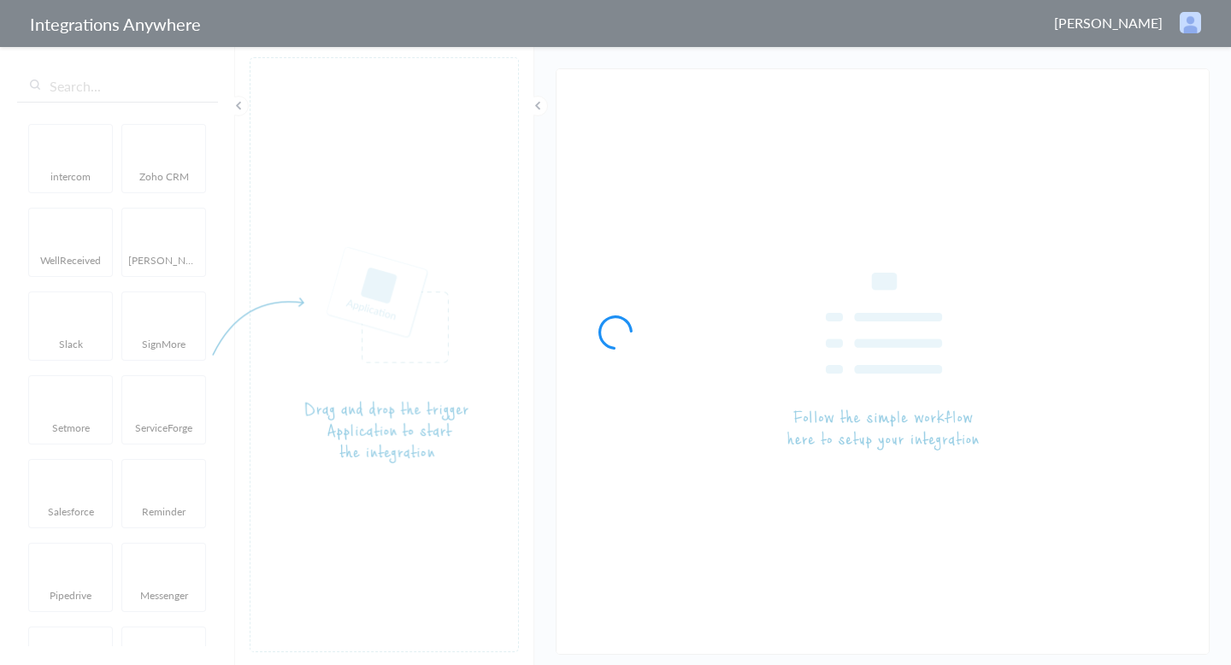
type input "AnswerForce - Salesforce"
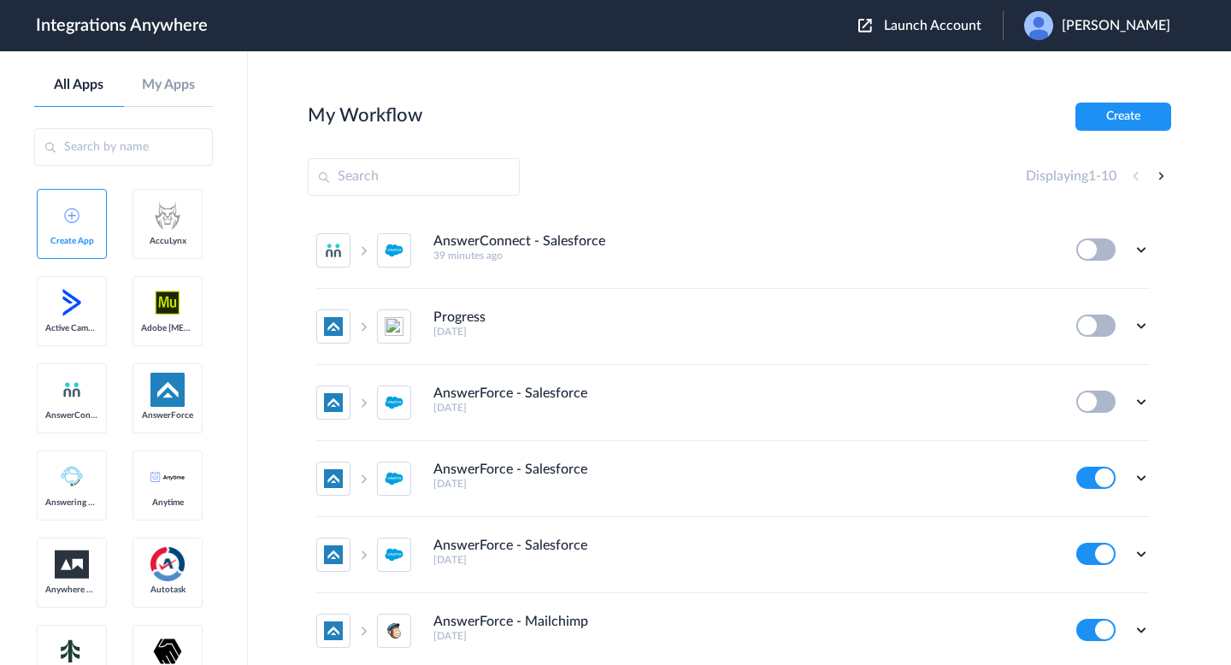
click at [872, 35] on div "Launch Account Buvaneswaran Muni My Account Logout" at bounding box center [1022, 25] width 329 height 29
click at [869, 27] on button "Launch Account" at bounding box center [930, 26] width 144 height 16
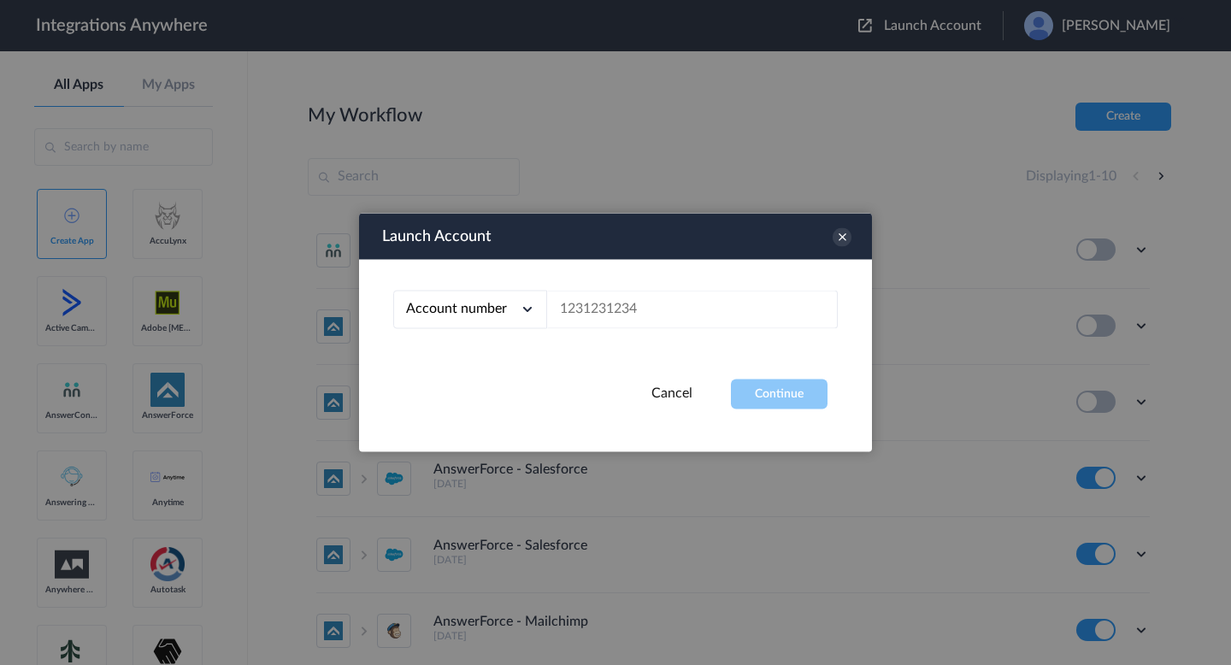
click at [577, 360] on div "Account number Account number Email address" at bounding box center [615, 320] width 513 height 120
click at [573, 310] on input "text" at bounding box center [692, 310] width 291 height 38
paste input "glass"
type input "glass"
paste input "8000227365"
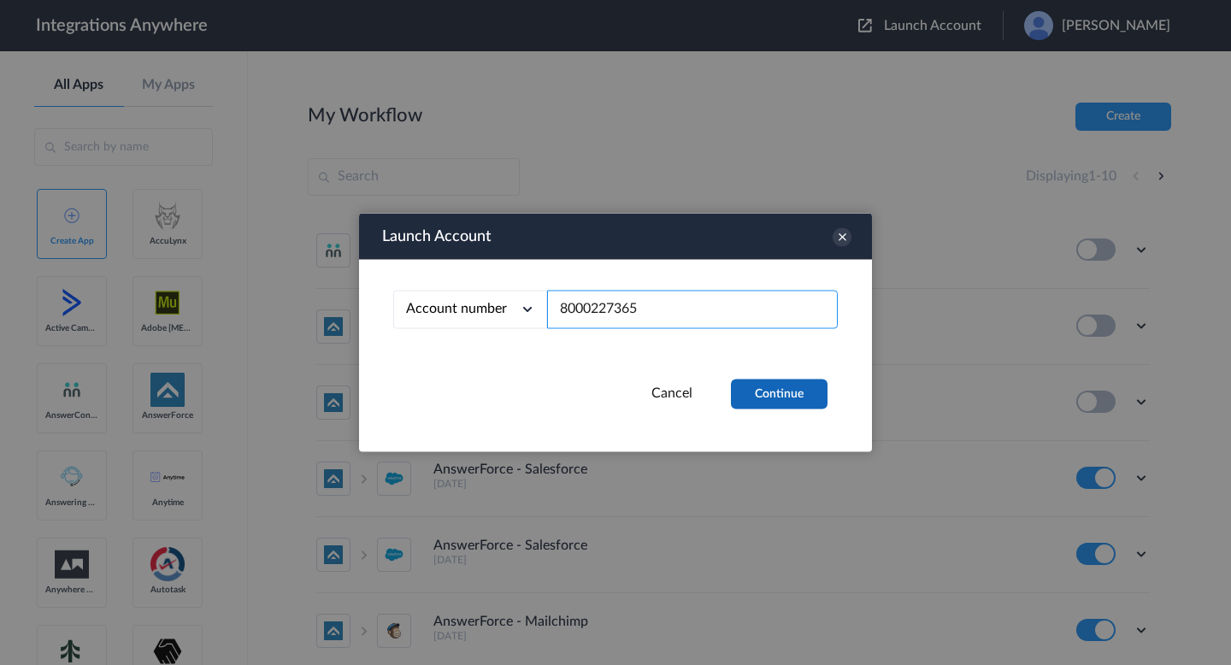
type input "8000227365"
click at [758, 392] on button "Continue" at bounding box center [779, 395] width 97 height 30
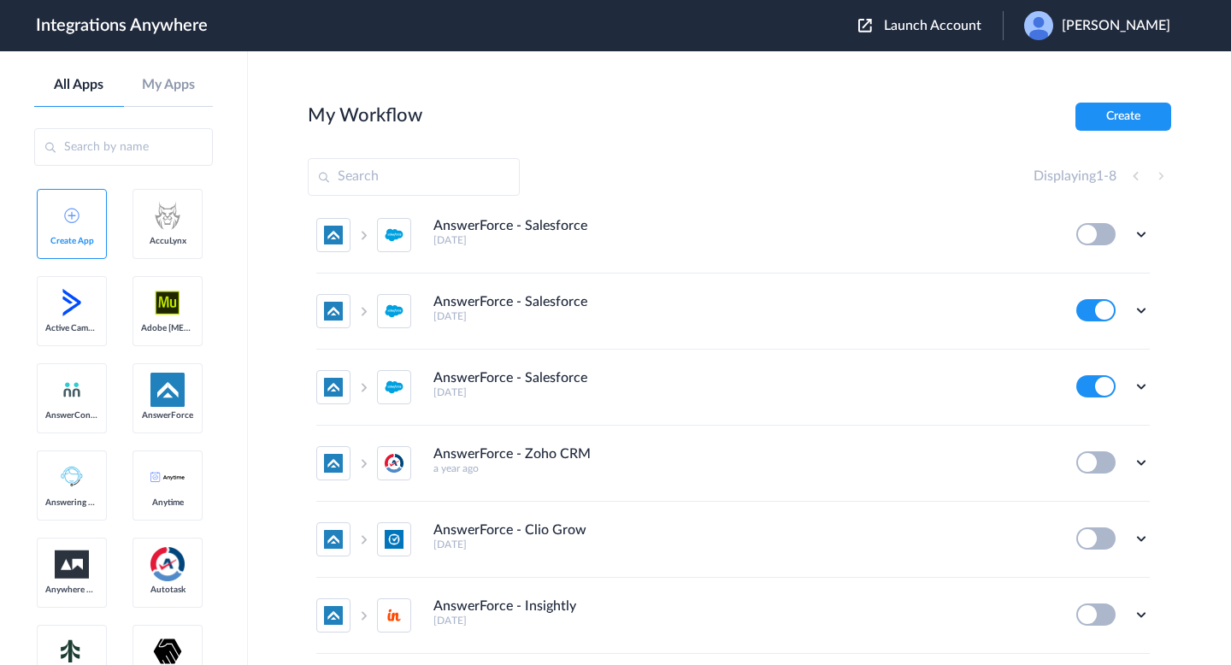
scroll to position [127, 0]
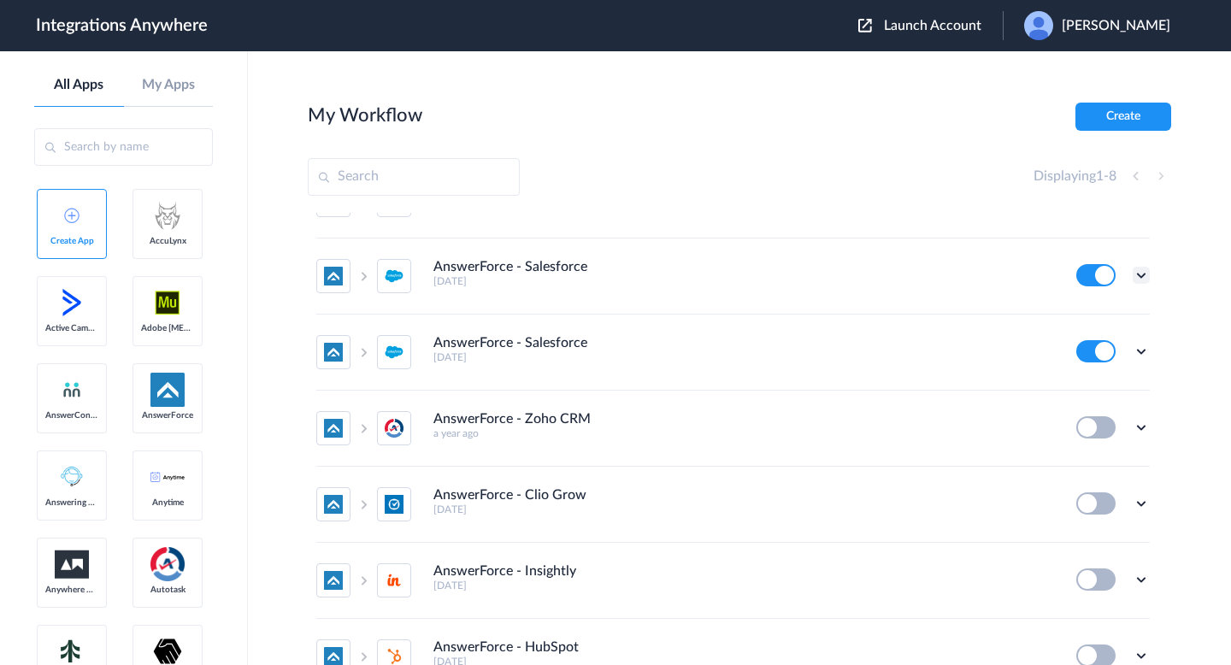
click at [1138, 280] on icon at bounding box center [1141, 275] width 17 height 17
click at [1079, 346] on link "Task history" at bounding box center [1093, 346] width 82 height 12
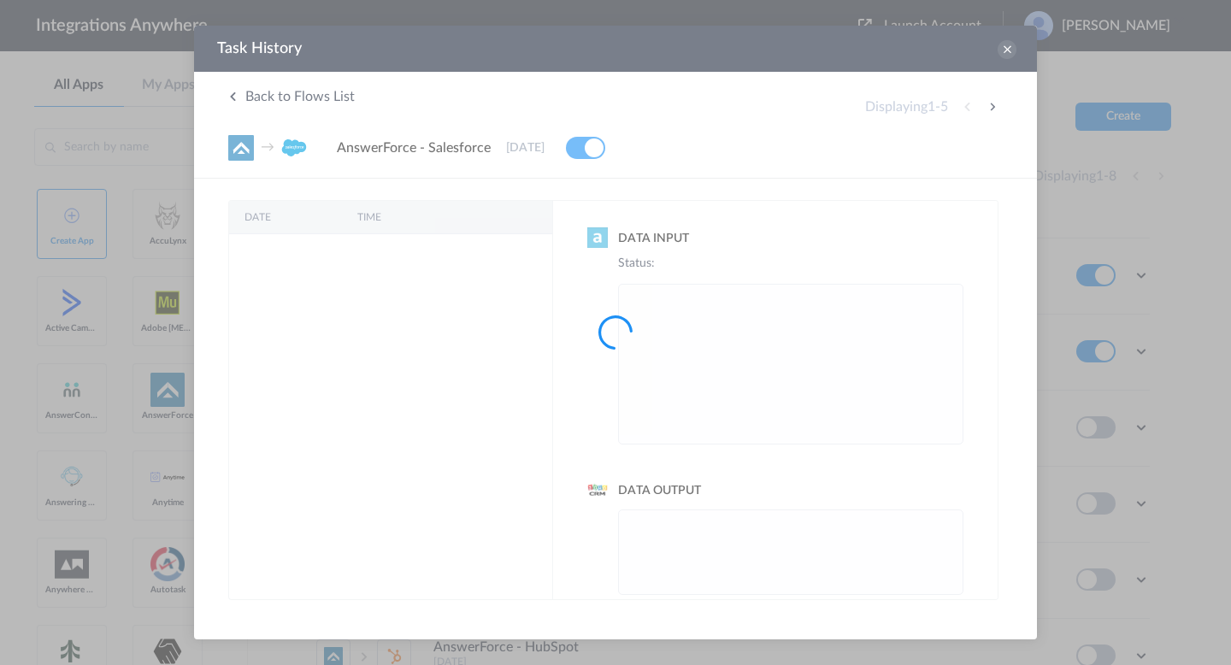
scroll to position [0, 0]
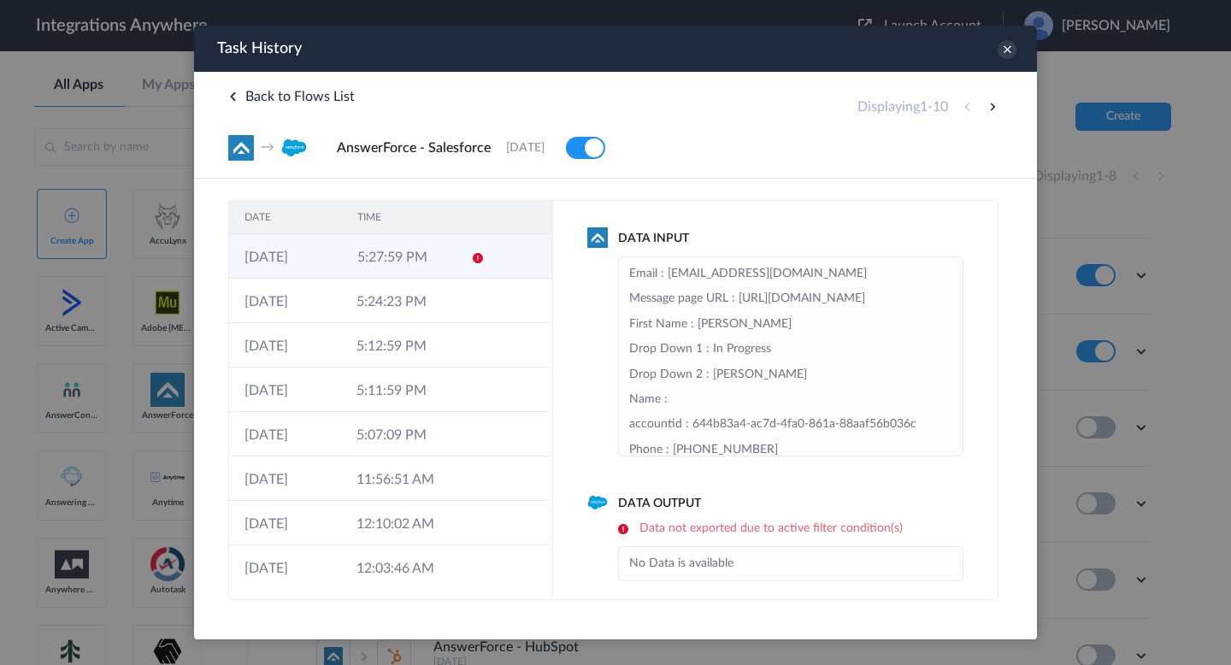
click at [407, 262] on td "5:27:59 PM" at bounding box center [398, 256] width 113 height 44
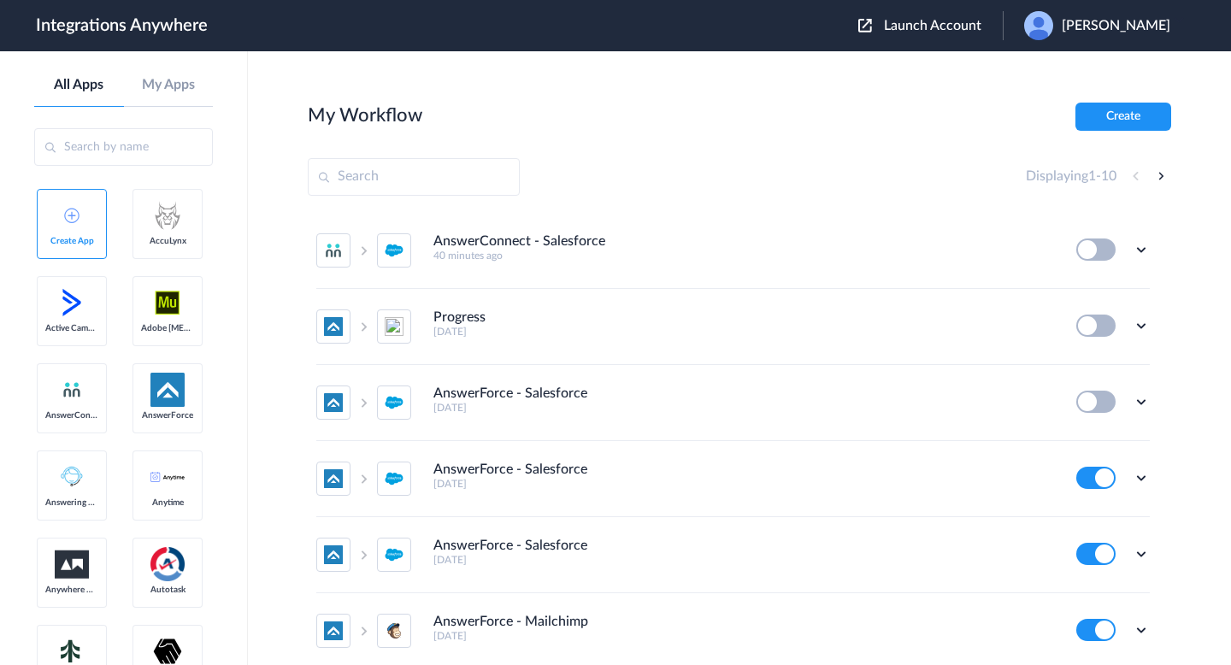
click at [884, 30] on span "Launch Account" at bounding box center [932, 26] width 97 height 14
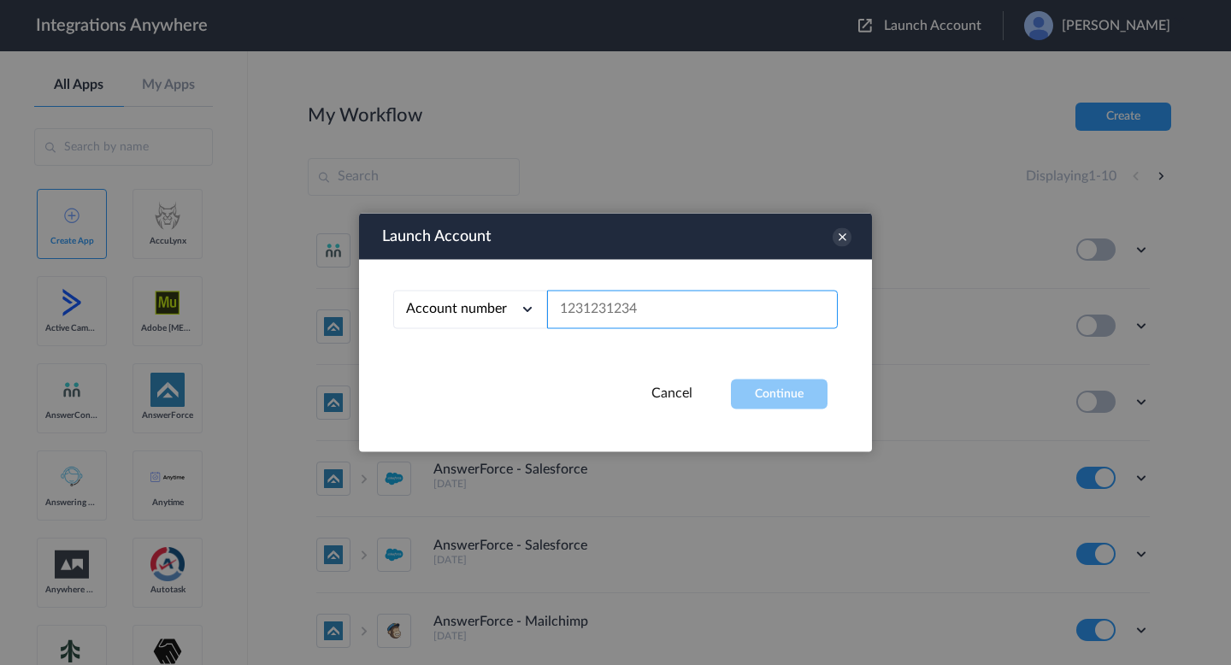
click at [777, 302] on input "text" at bounding box center [692, 310] width 291 height 38
paste input "8000227365"
type input "8000227365"
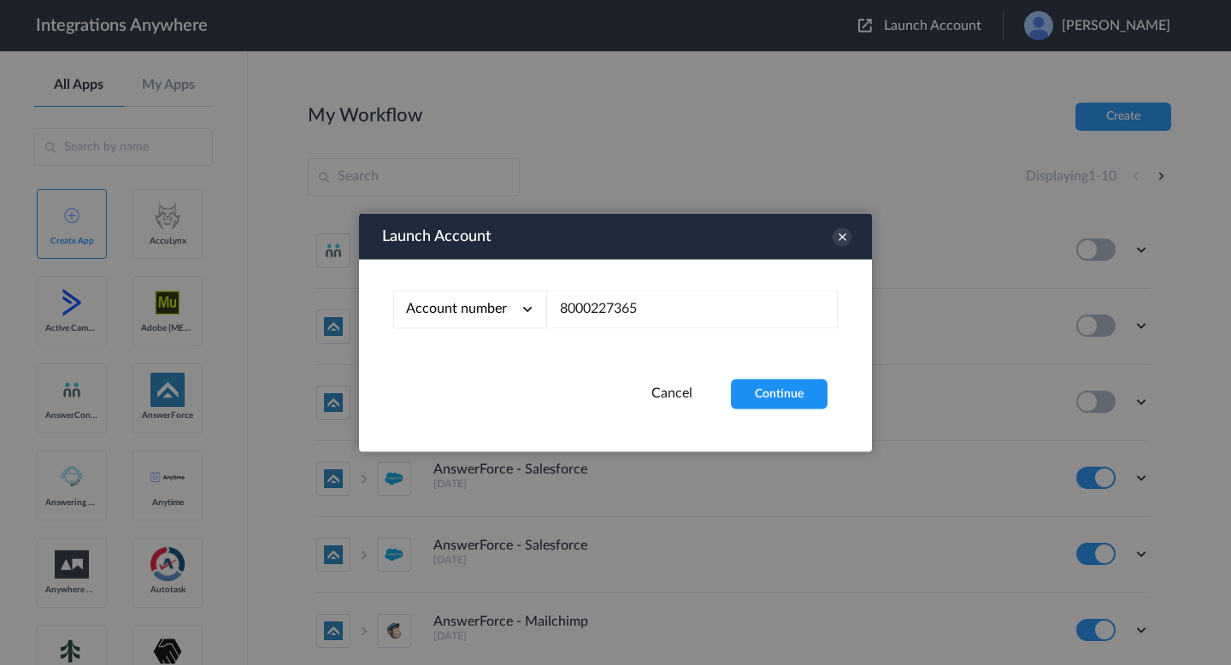
click at [762, 431] on div "Launch Account Account number Account number Email address 8000227365 Cancel Co…" at bounding box center [615, 333] width 513 height 239
click at [762, 387] on button "Continue" at bounding box center [779, 395] width 97 height 30
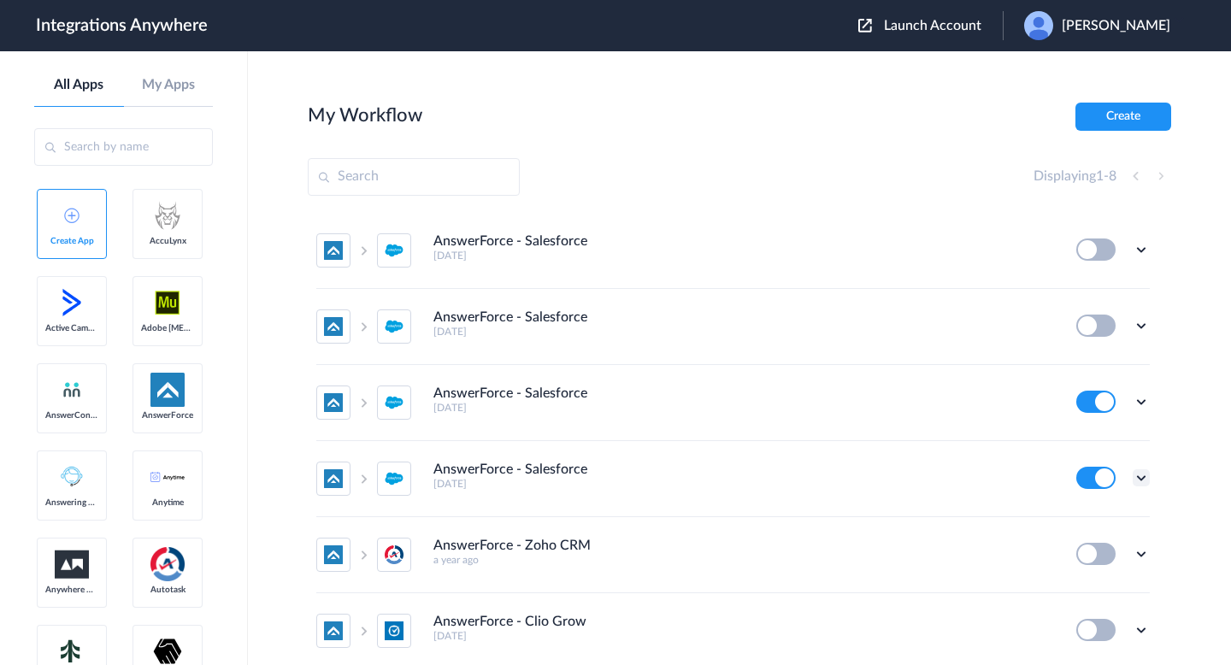
click at [1142, 474] on icon at bounding box center [1141, 477] width 17 height 17
click at [1102, 551] on link "Task history" at bounding box center [1093, 549] width 82 height 12
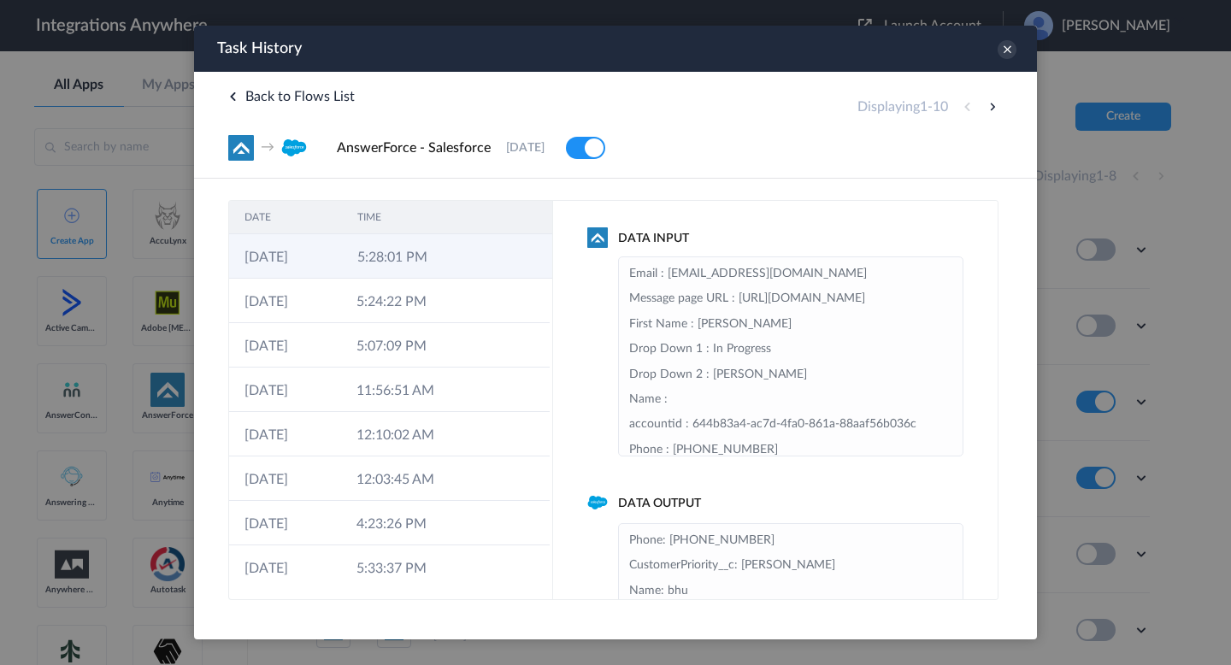
click at [317, 260] on td "01-09-2025" at bounding box center [285, 256] width 113 height 44
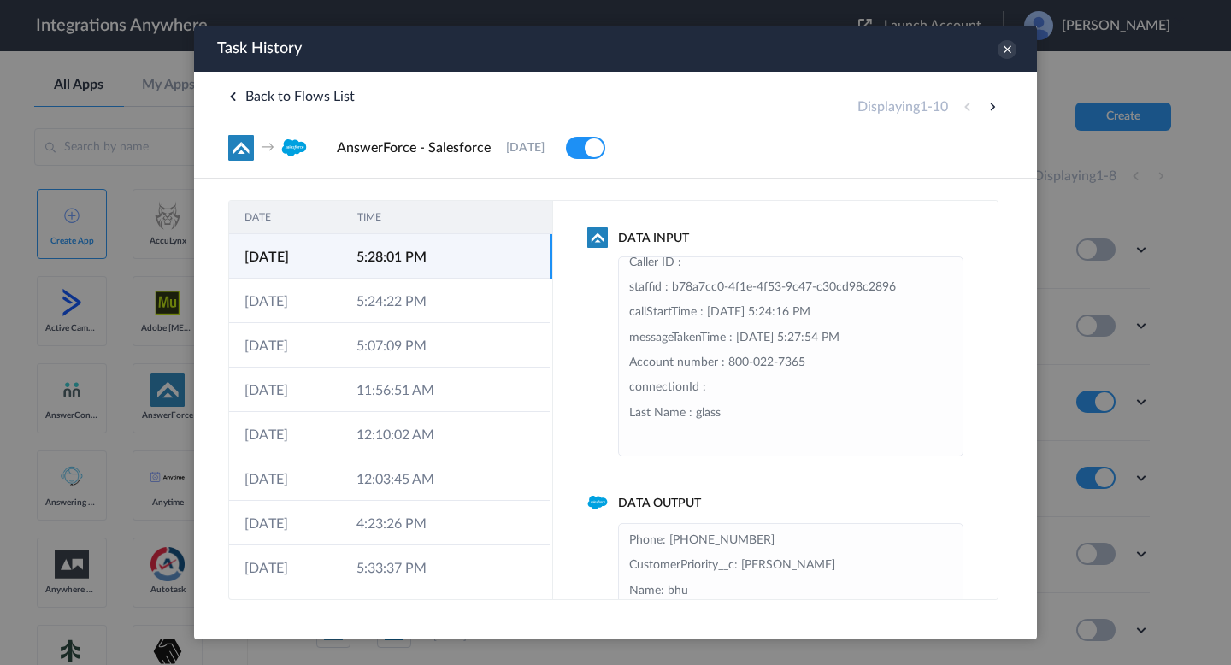
scroll to position [313, 0]
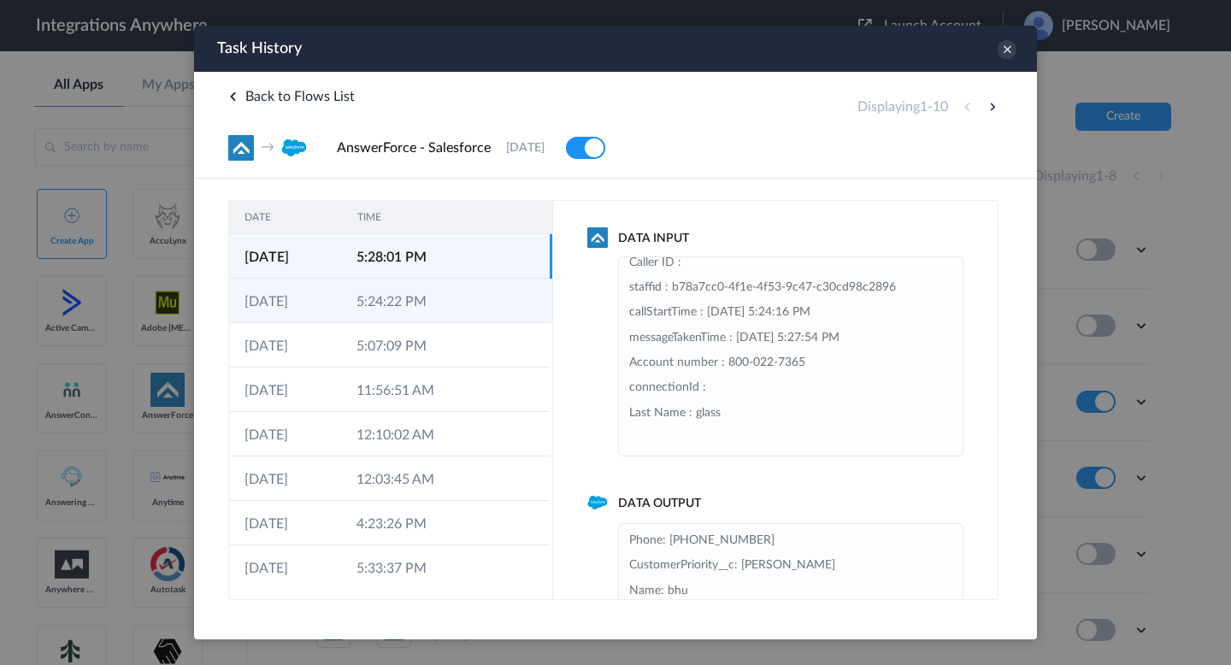
click at [477, 298] on icon at bounding box center [476, 303] width 14 height 14
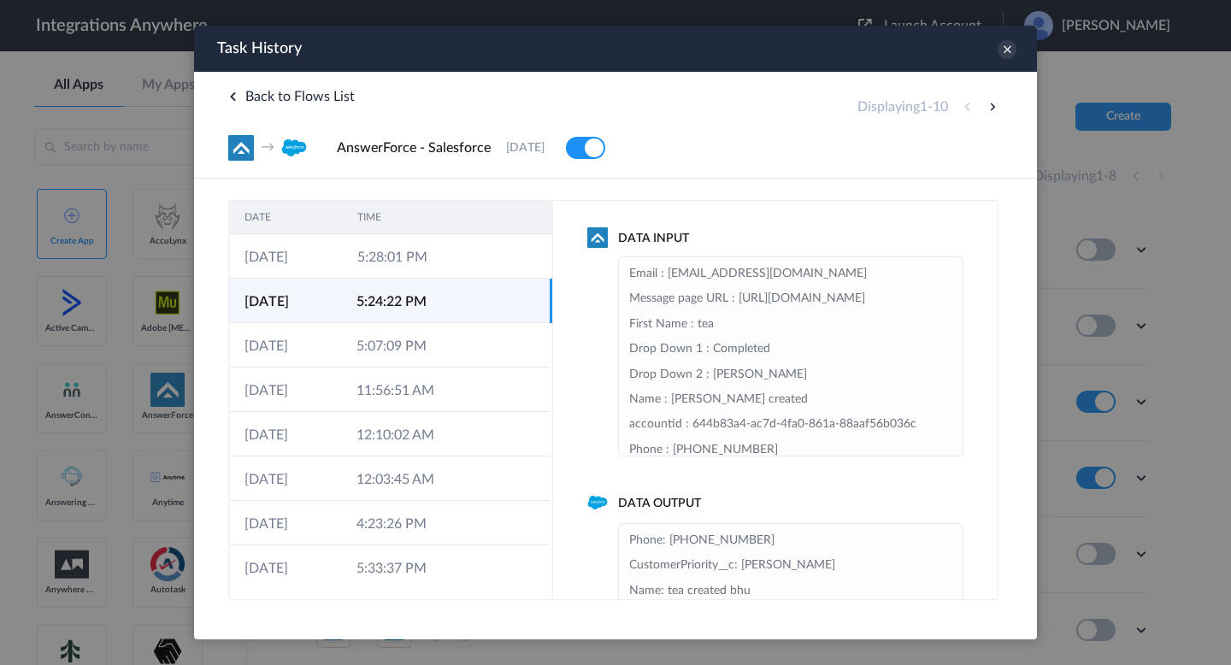
scroll to position [63, 0]
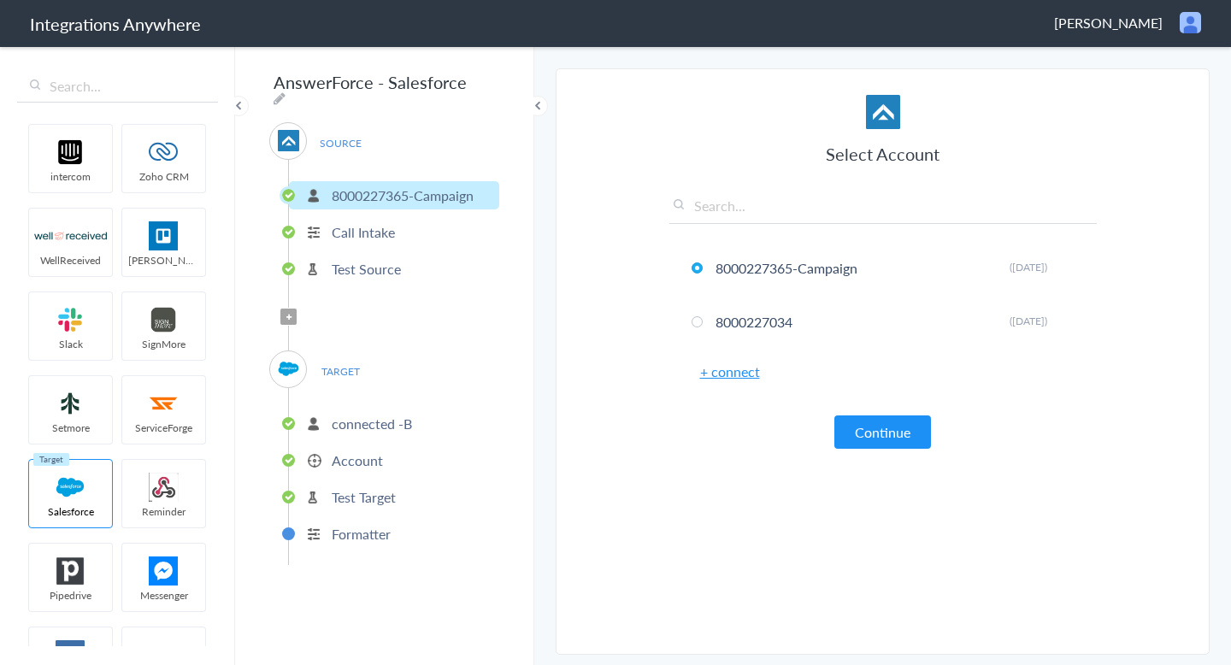
click at [350, 459] on p "Account" at bounding box center [357, 461] width 51 height 20
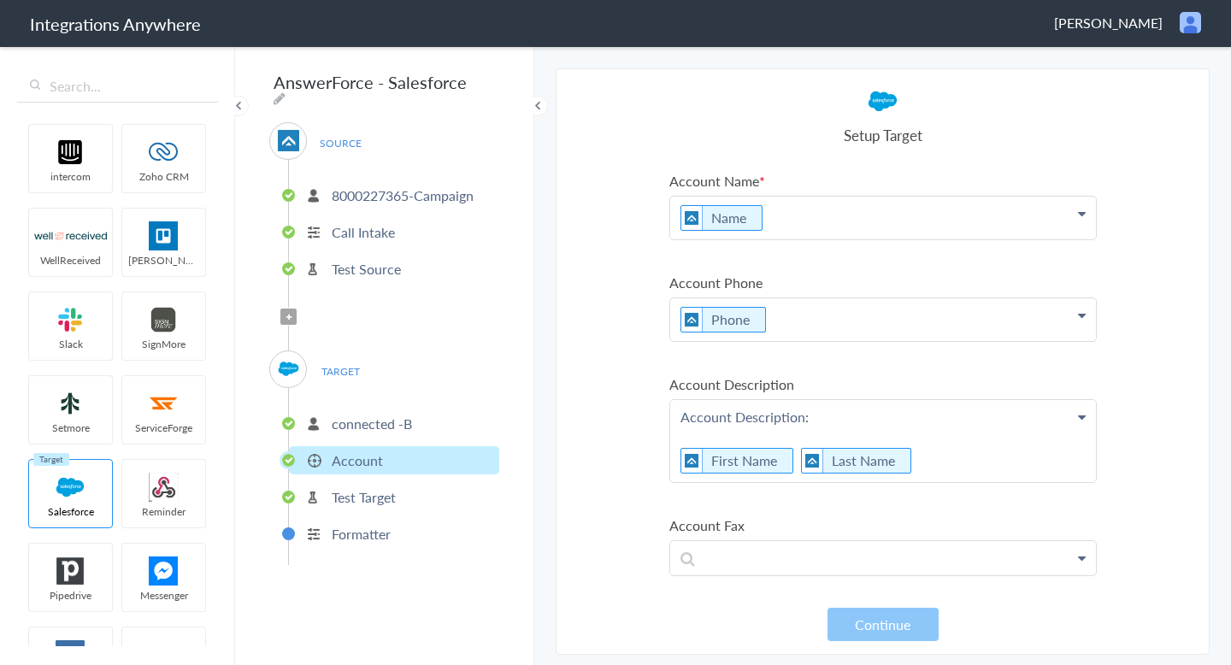
click at [398, 414] on p "connected -B" at bounding box center [372, 424] width 80 height 20
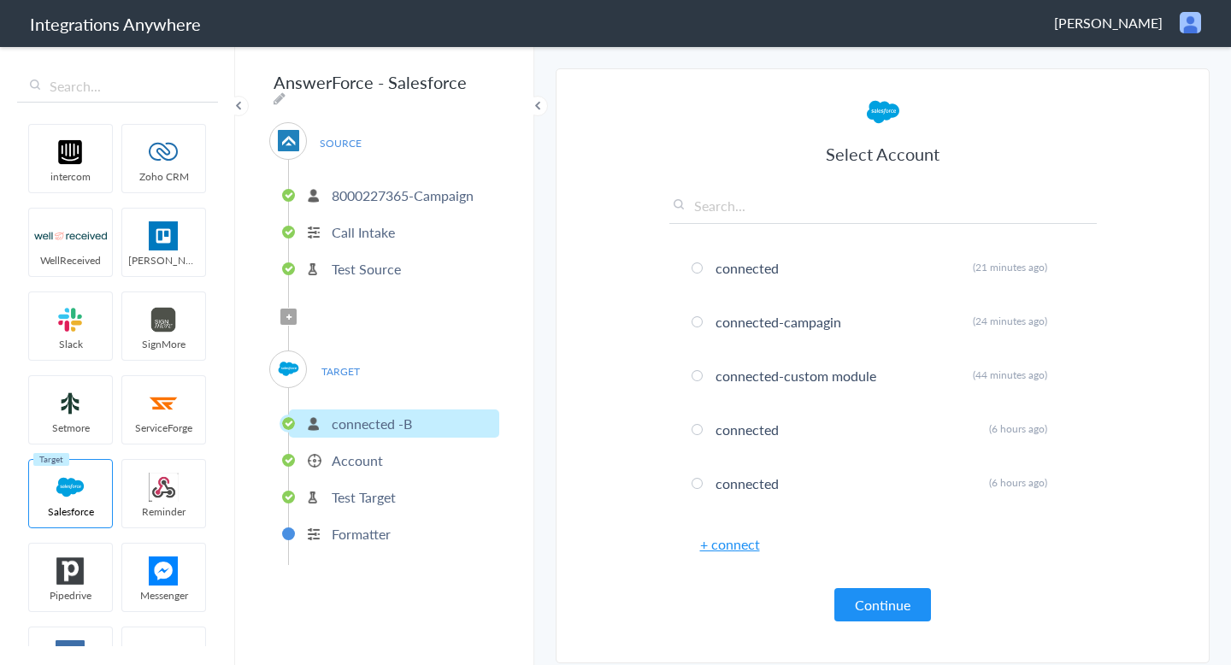
click at [732, 545] on link "+ connect" at bounding box center [730, 544] width 60 height 20
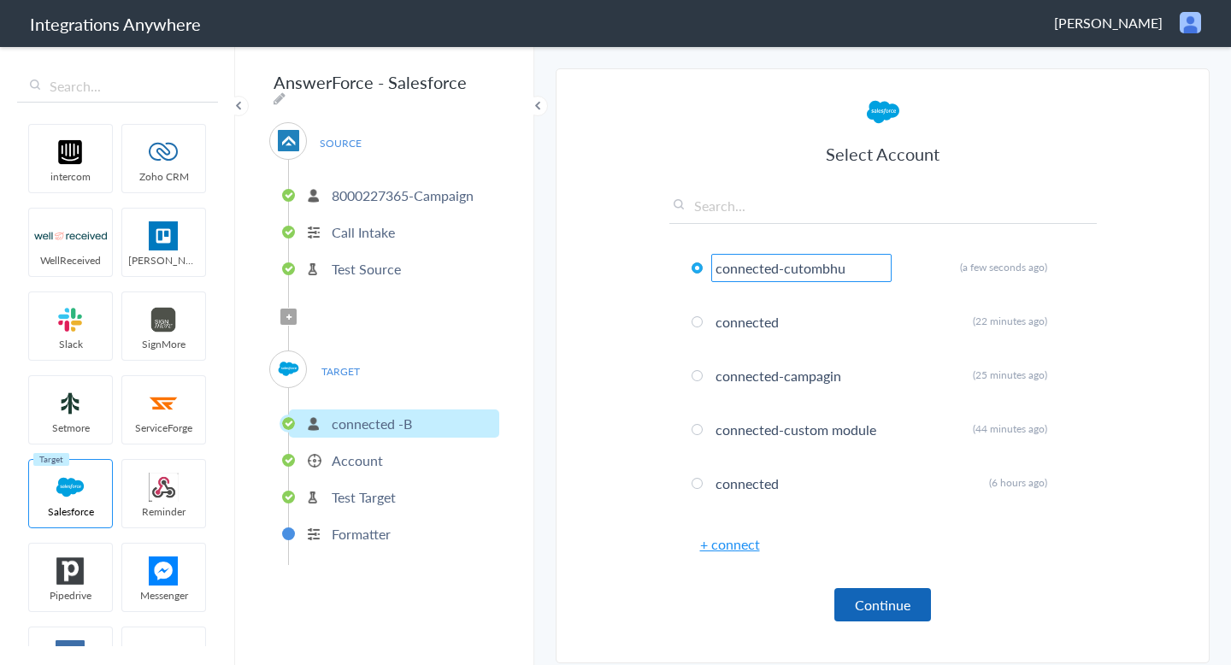
type input "connected-cutombhu"
click at [876, 604] on button "Continue" at bounding box center [882, 604] width 97 height 33
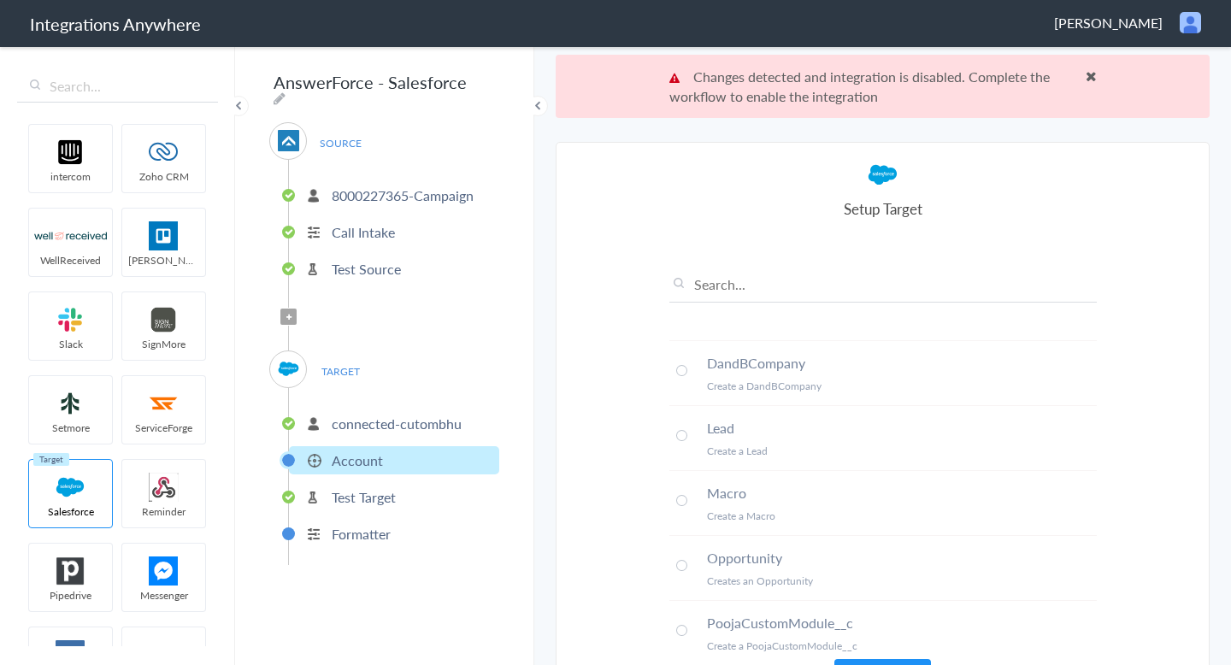
scroll to position [461, 0]
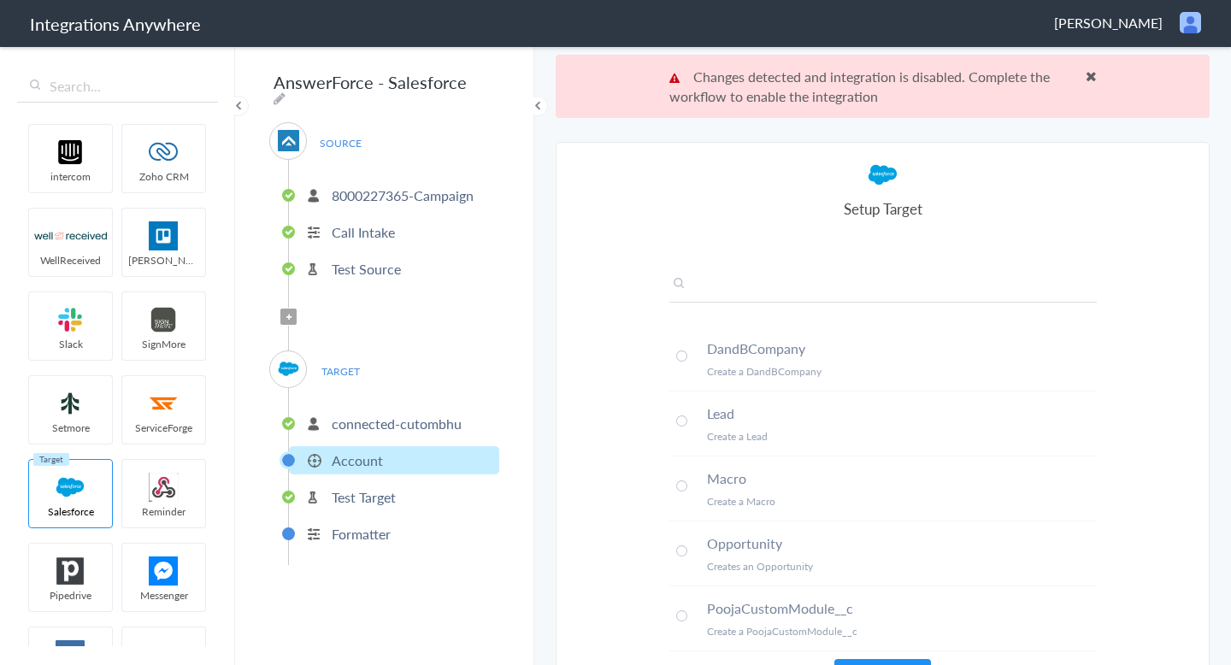
click at [743, 282] on input "text" at bounding box center [883, 288] width 428 height 28
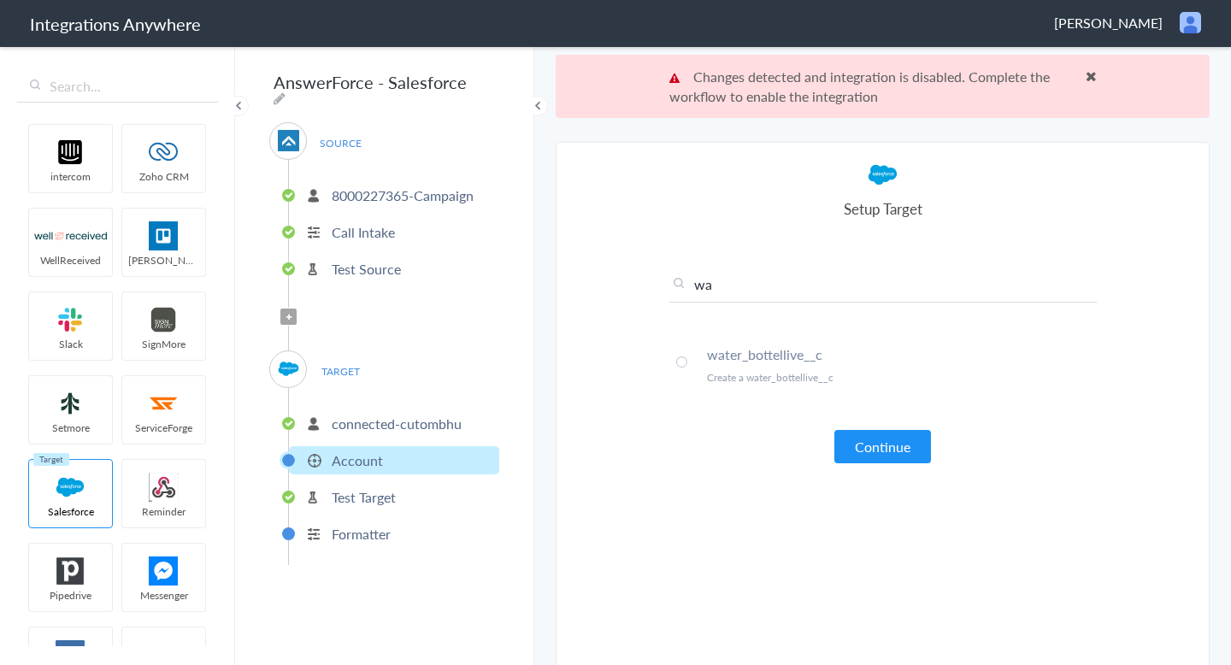
scroll to position [0, 0]
type input "wate"
click at [715, 366] on li "water_bottellive__c Create a water_bottellive__c" at bounding box center [883, 365] width 428 height 64
click at [898, 428] on div "wate Account Create an Account AdditionalNumber Add a additional number Campaig…" at bounding box center [883, 354] width 428 height 219
click at [903, 453] on button "Continue" at bounding box center [882, 446] width 97 height 33
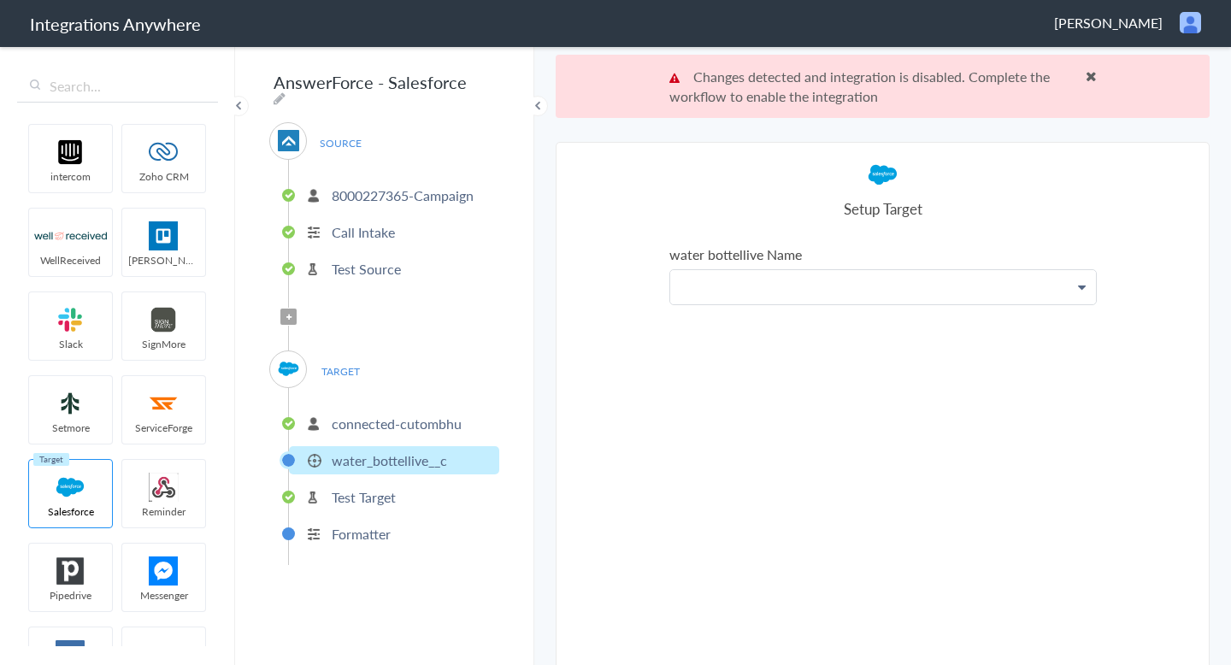
click at [731, 282] on p at bounding box center [883, 287] width 426 height 34
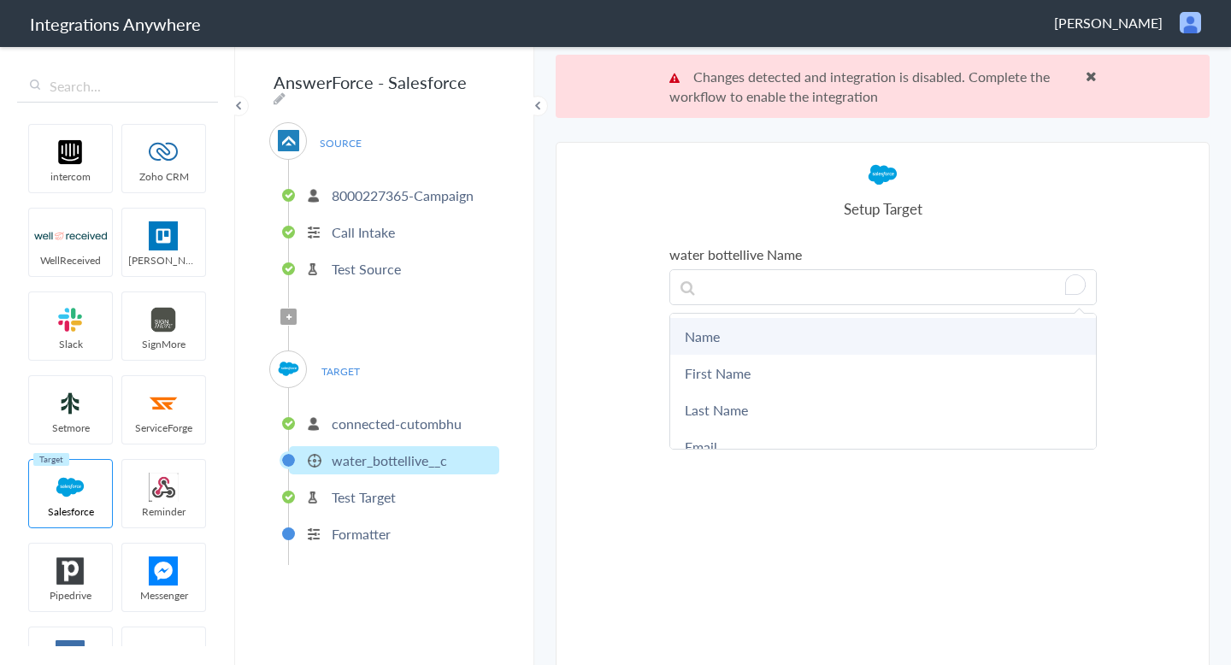
click at [731, 340] on link "Name" at bounding box center [883, 336] width 426 height 37
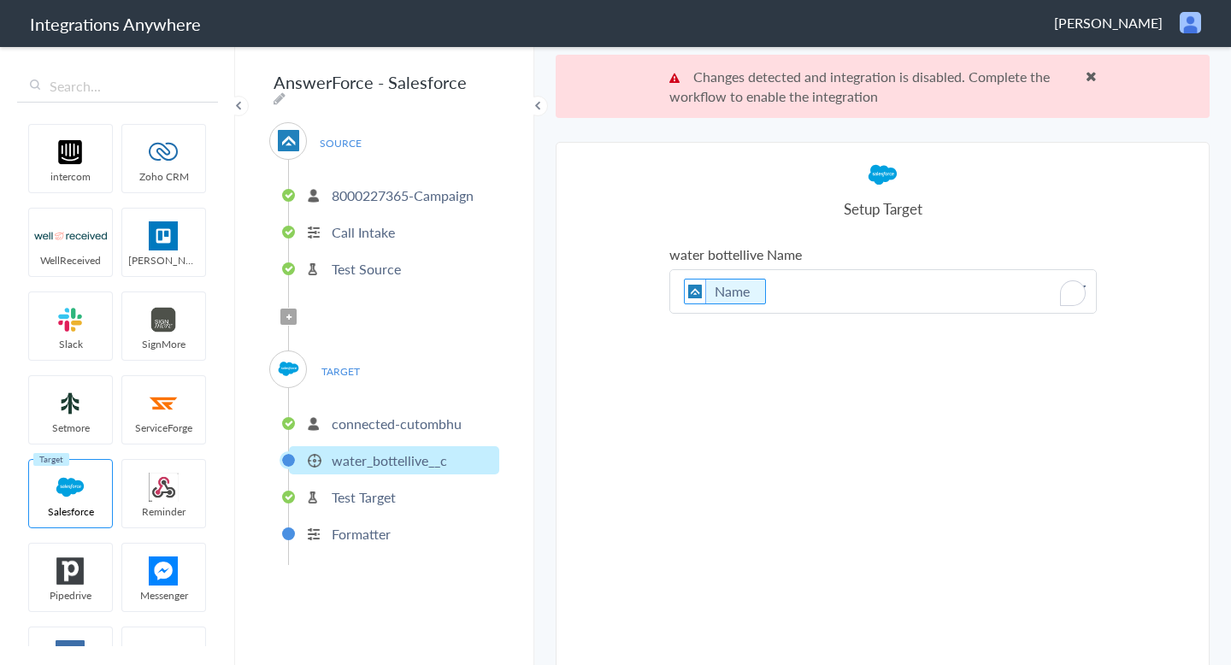
scroll to position [63, 0]
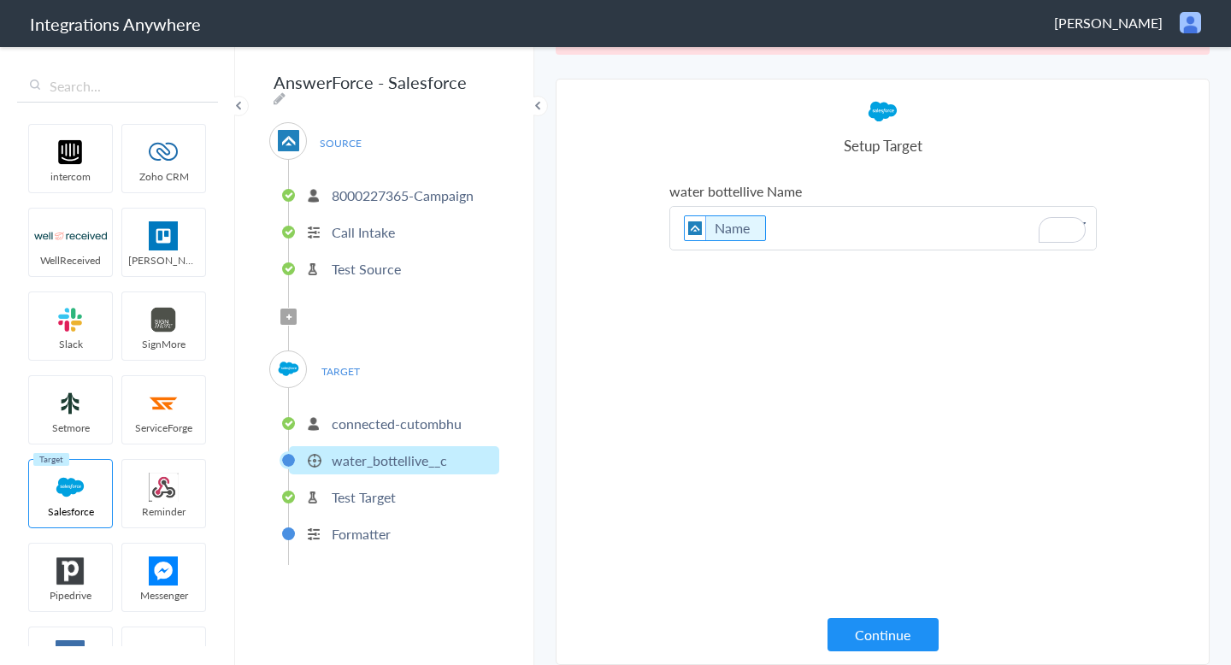
click at [807, 232] on p "Name" at bounding box center [883, 228] width 426 height 43
click at [878, 634] on button "Continue" at bounding box center [883, 634] width 111 height 33
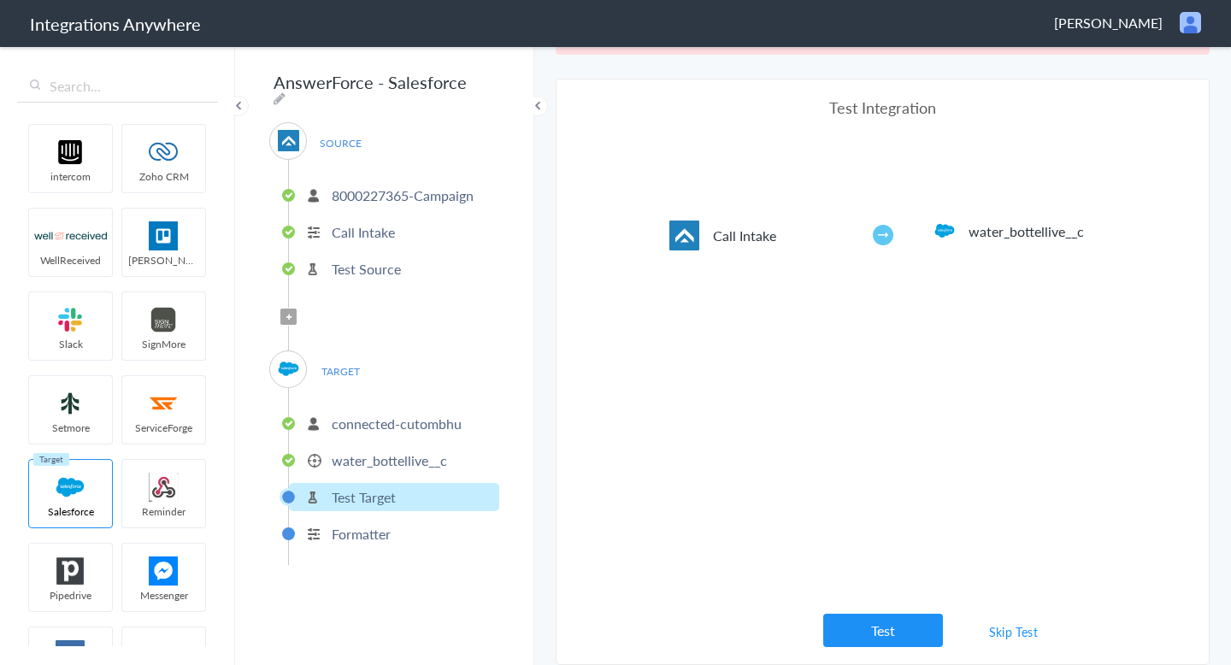
click at [999, 637] on link "Skip Test" at bounding box center [1014, 631] width 91 height 31
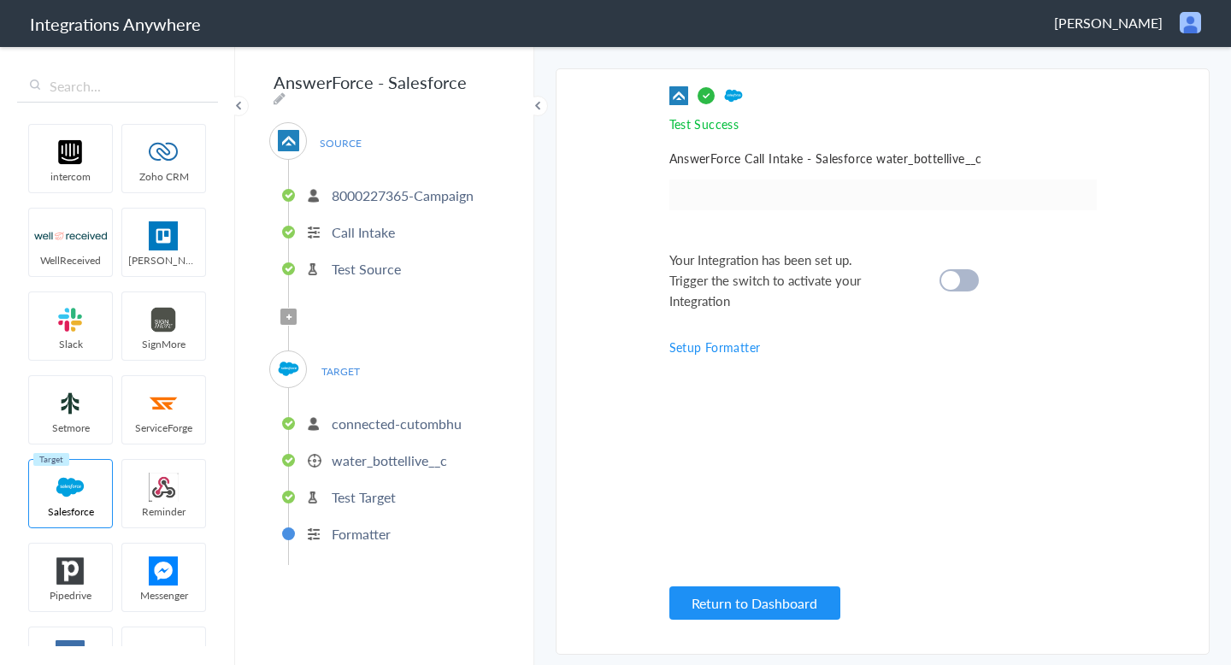
scroll to position [0, 0]
click at [410, 489] on li "Test Target" at bounding box center [394, 497] width 210 height 28
click at [364, 490] on p "Test Target" at bounding box center [364, 497] width 64 height 20
click at [364, 492] on p "Test Target" at bounding box center [364, 497] width 64 height 20
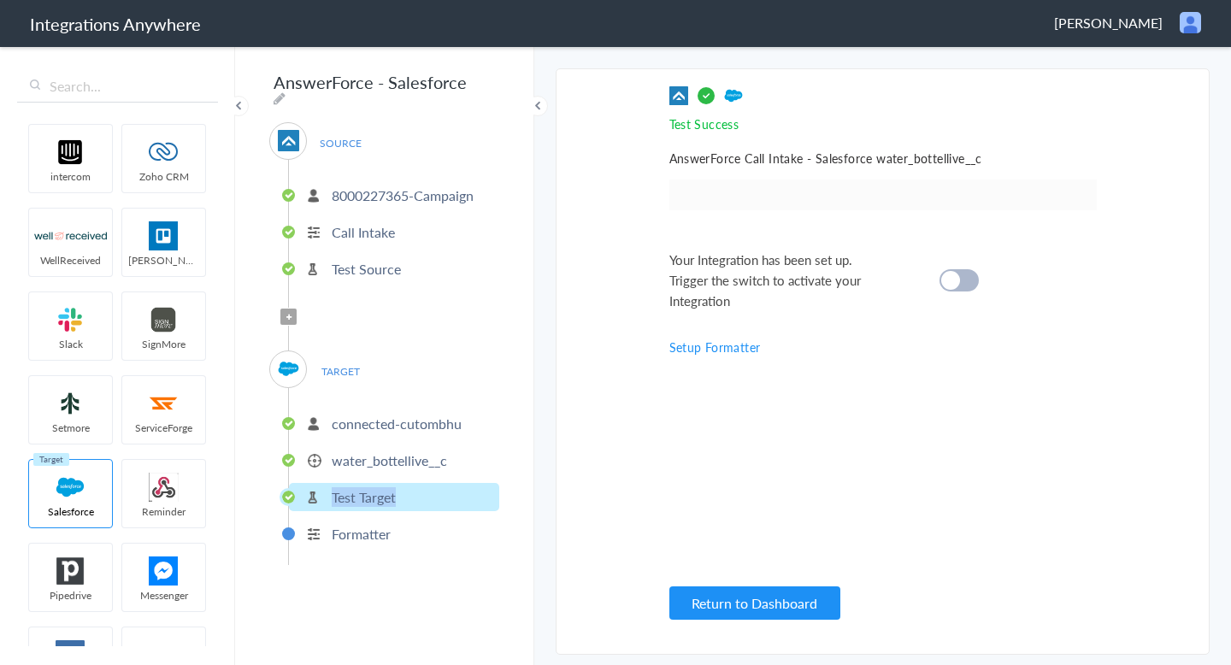
click at [364, 492] on p "Test Target" at bounding box center [364, 497] width 64 height 20
click at [346, 451] on p "water_bottellive__c" at bounding box center [389, 461] width 115 height 20
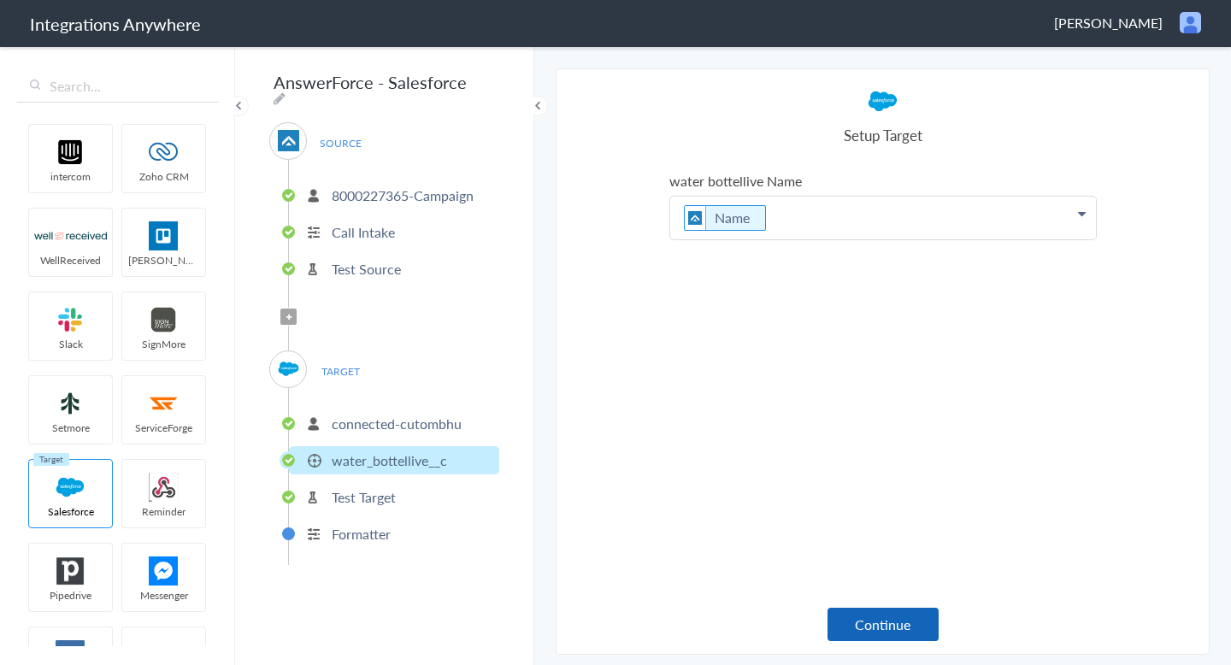
click at [872, 634] on button "Continue" at bounding box center [883, 624] width 111 height 33
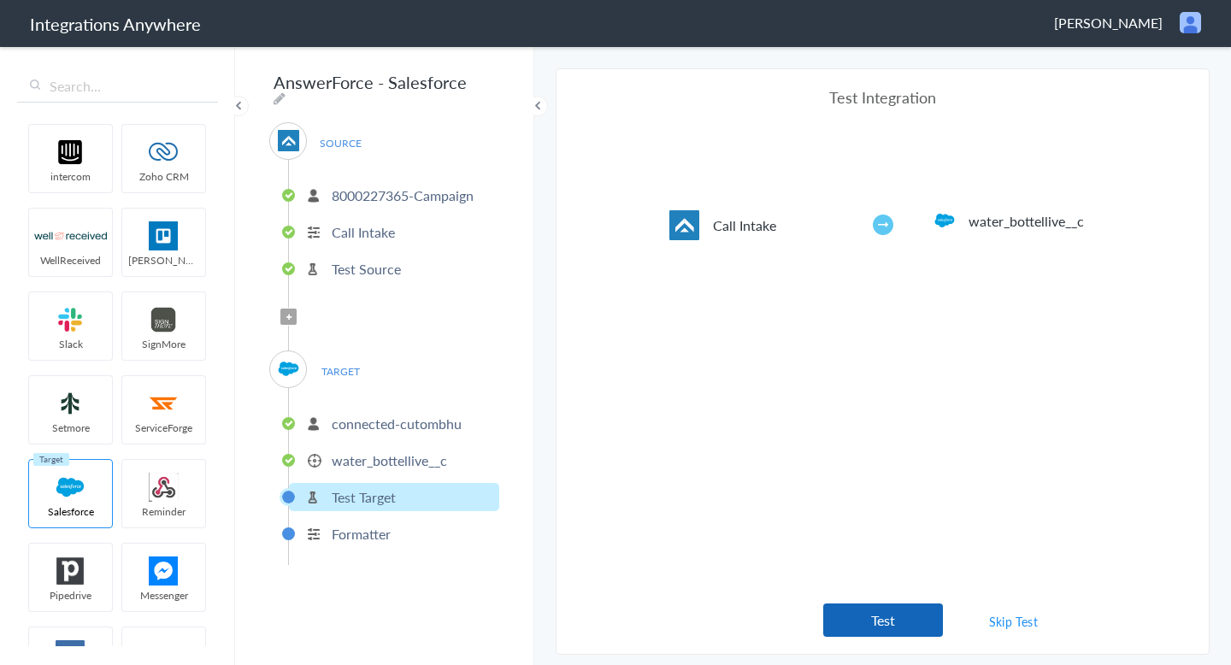
click at [856, 622] on button "Test" at bounding box center [883, 620] width 120 height 33
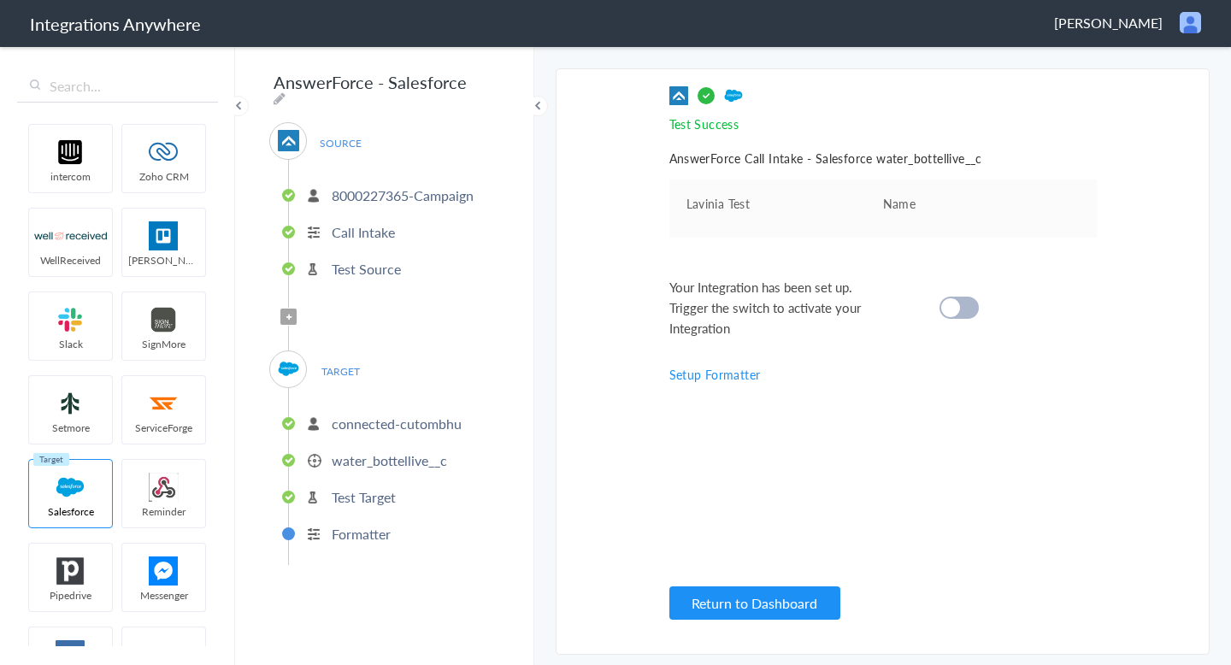
click at [948, 317] on div "Your Integration has been set up. Trigger the switch to activate your Integrati…" at bounding box center [861, 308] width 385 height 62
click at [957, 312] on cite at bounding box center [950, 307] width 19 height 19
click at [784, 609] on button "Return to Dashboard" at bounding box center [754, 603] width 171 height 33
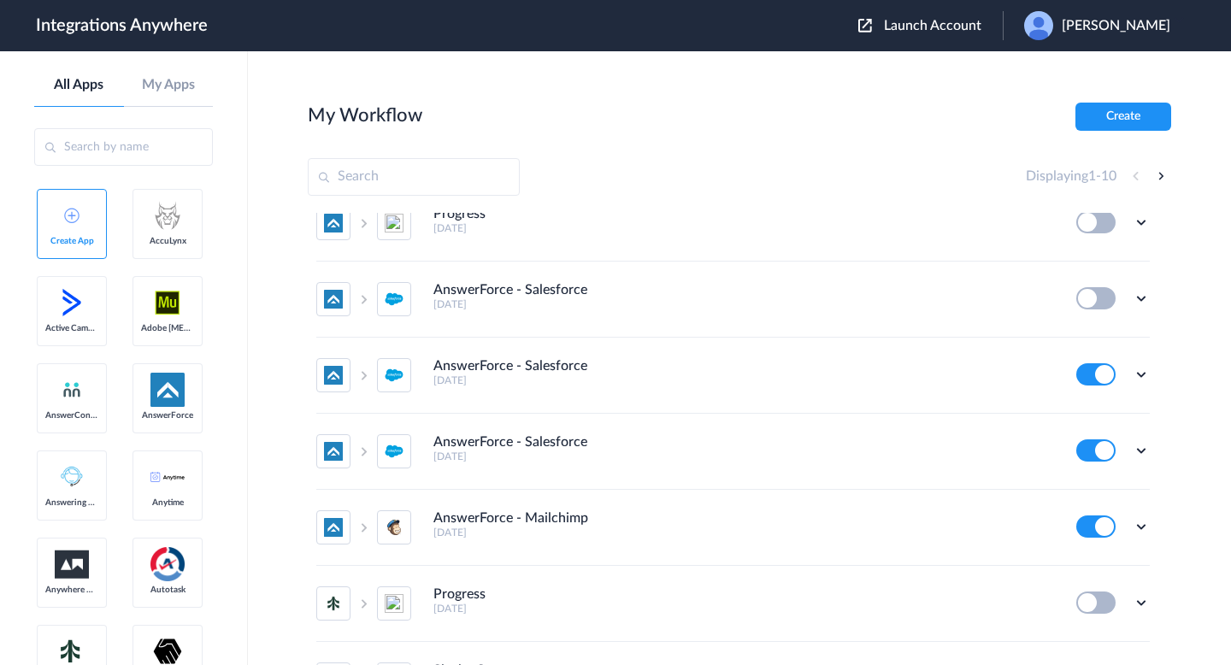
scroll to position [108, 0]
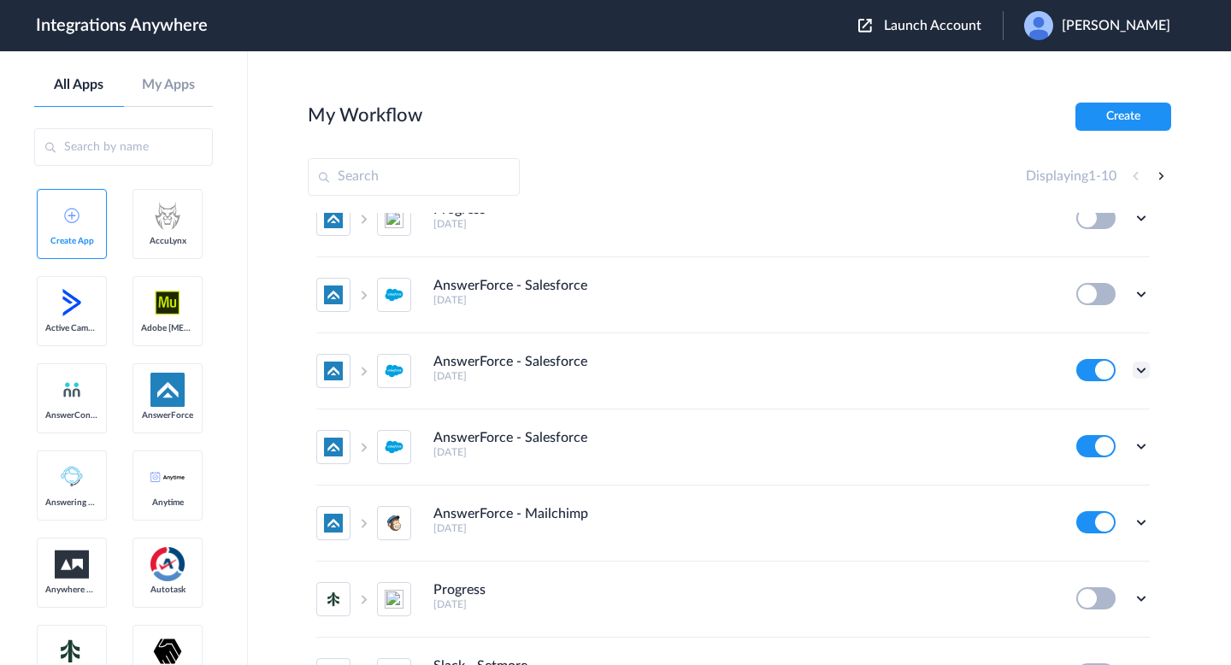
click at [1141, 366] on icon at bounding box center [1141, 370] width 17 height 17
click at [1106, 438] on link "Task history" at bounding box center [1093, 441] width 82 height 12
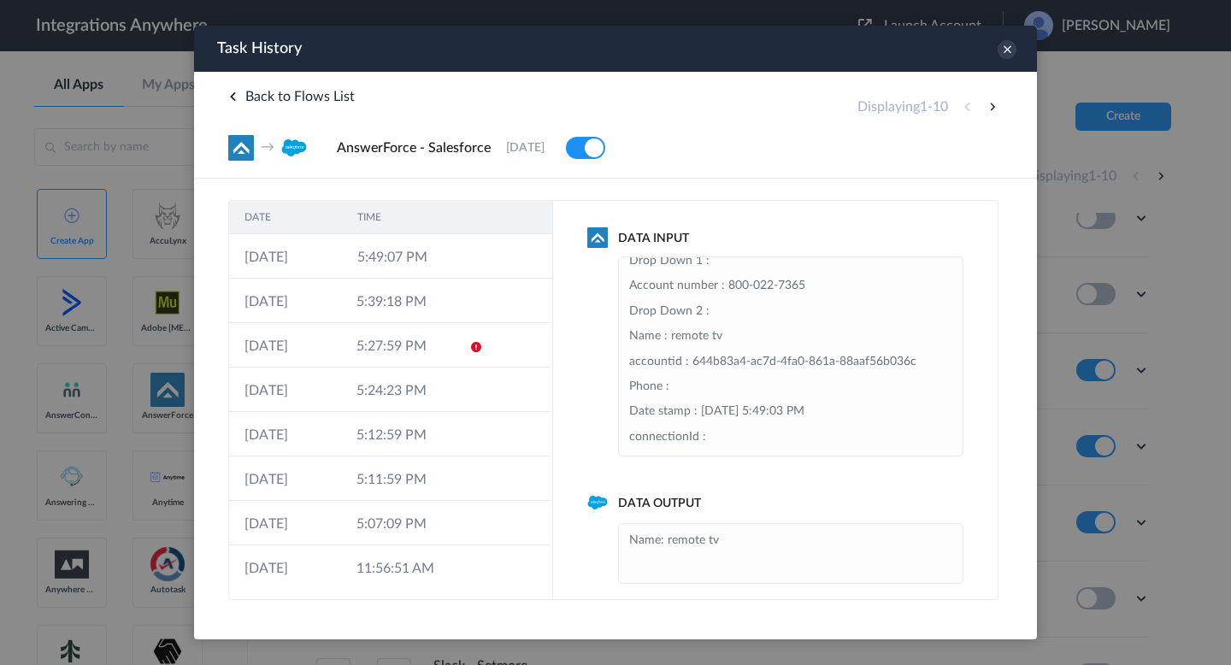
scroll to position [313, 0]
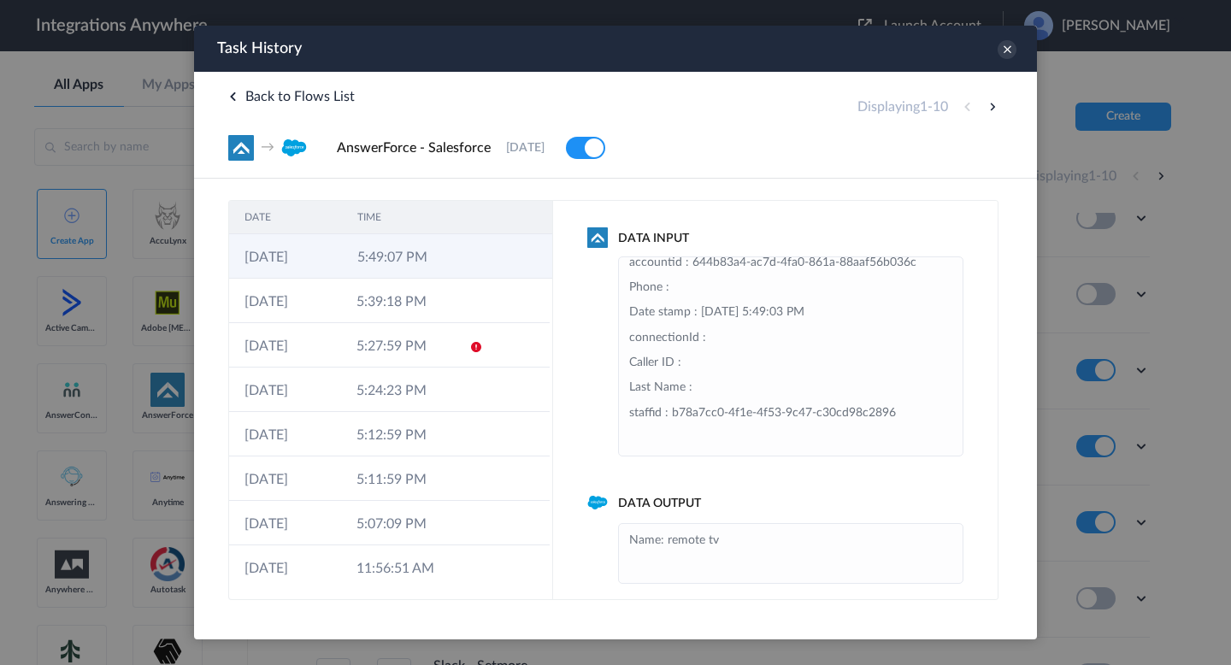
click at [437, 263] on td "5:49:07 PM" at bounding box center [398, 256] width 113 height 44
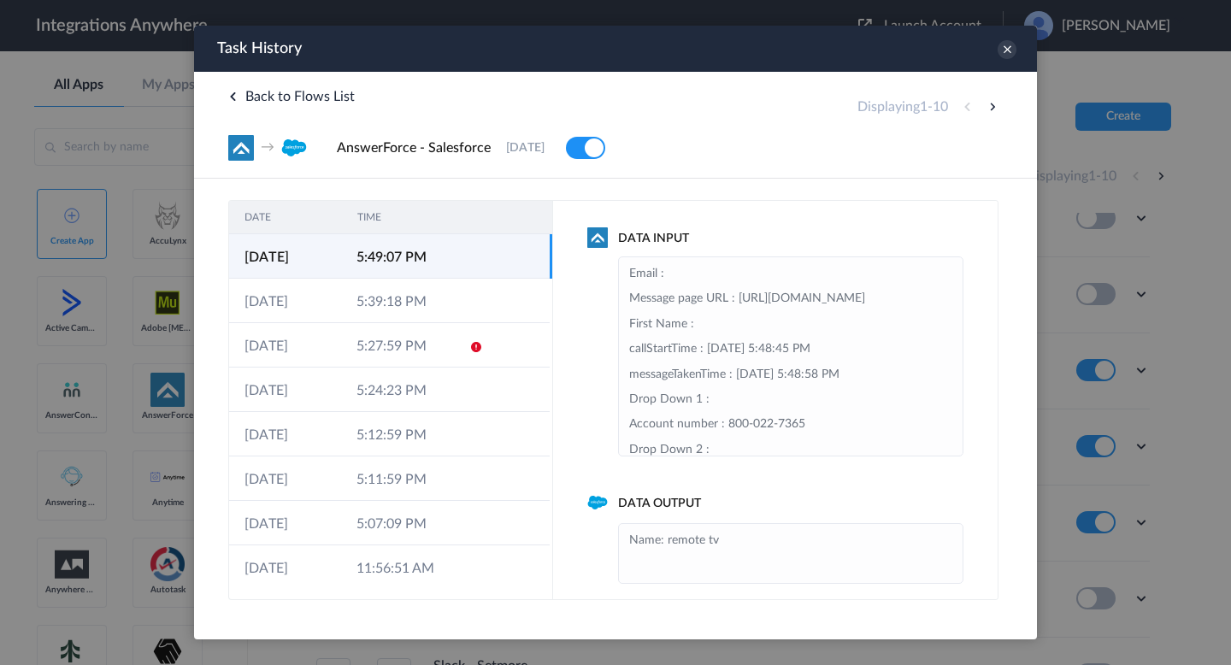
scroll to position [14, 0]
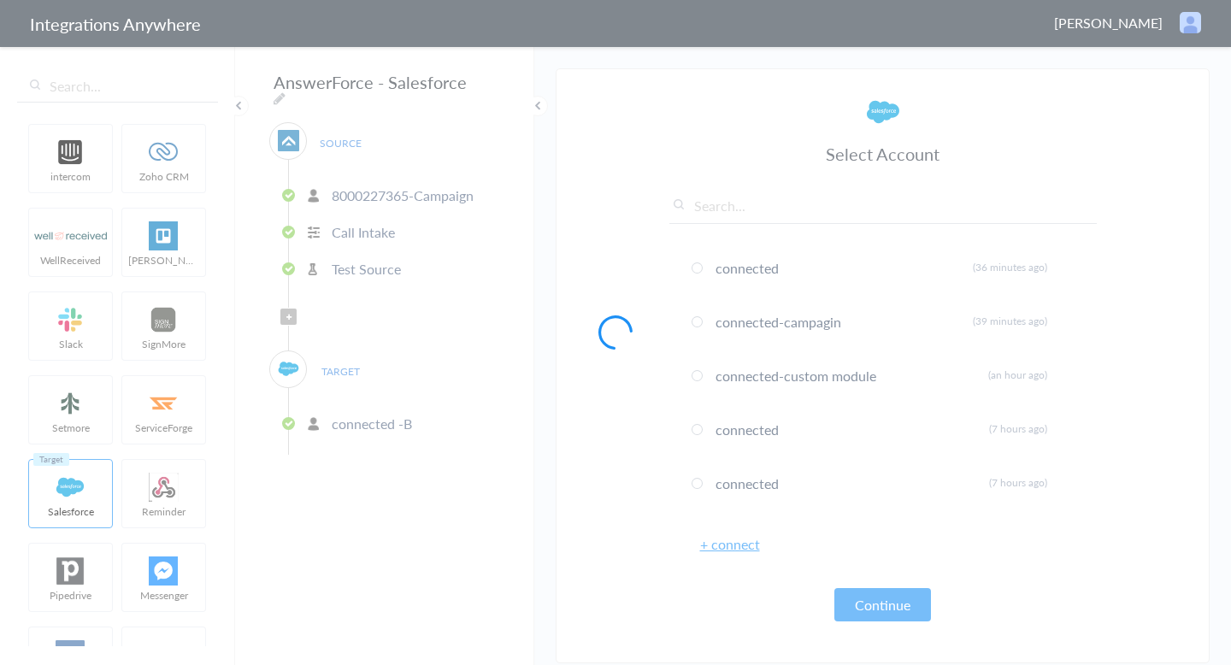
click at [988, 84] on div at bounding box center [615, 332] width 1231 height 665
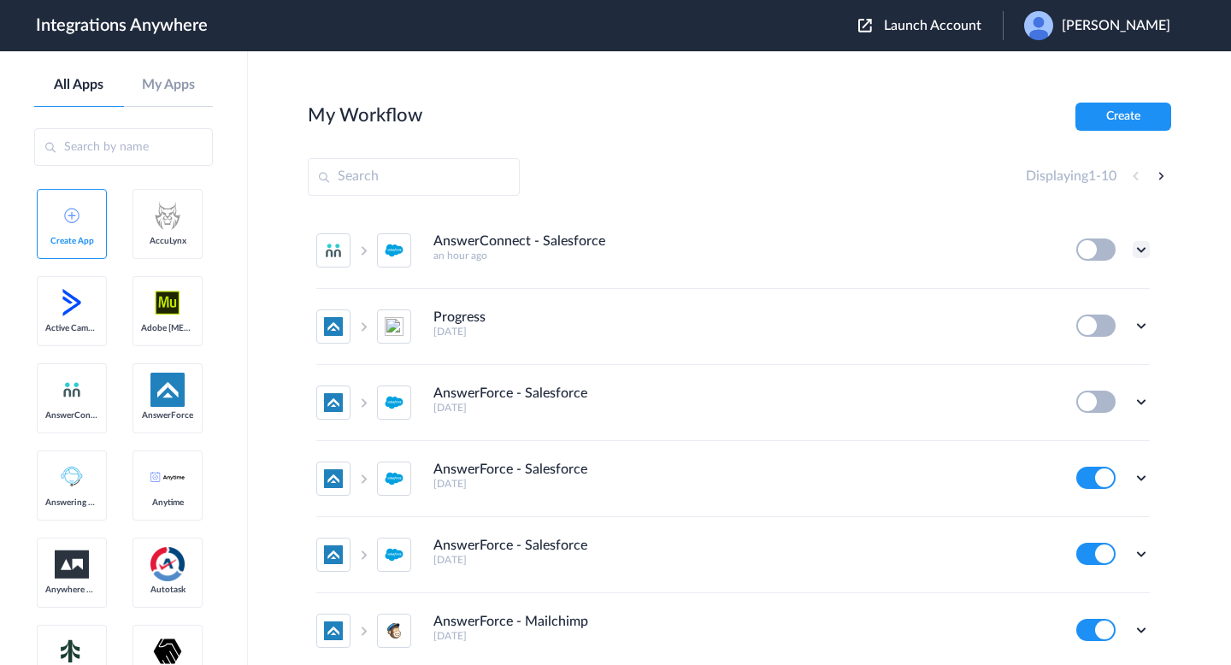
click at [1141, 254] on icon at bounding box center [1141, 249] width 17 height 17
click at [1114, 312] on li "Task history" at bounding box center [1094, 321] width 111 height 32
